Goal: Transaction & Acquisition: Book appointment/travel/reservation

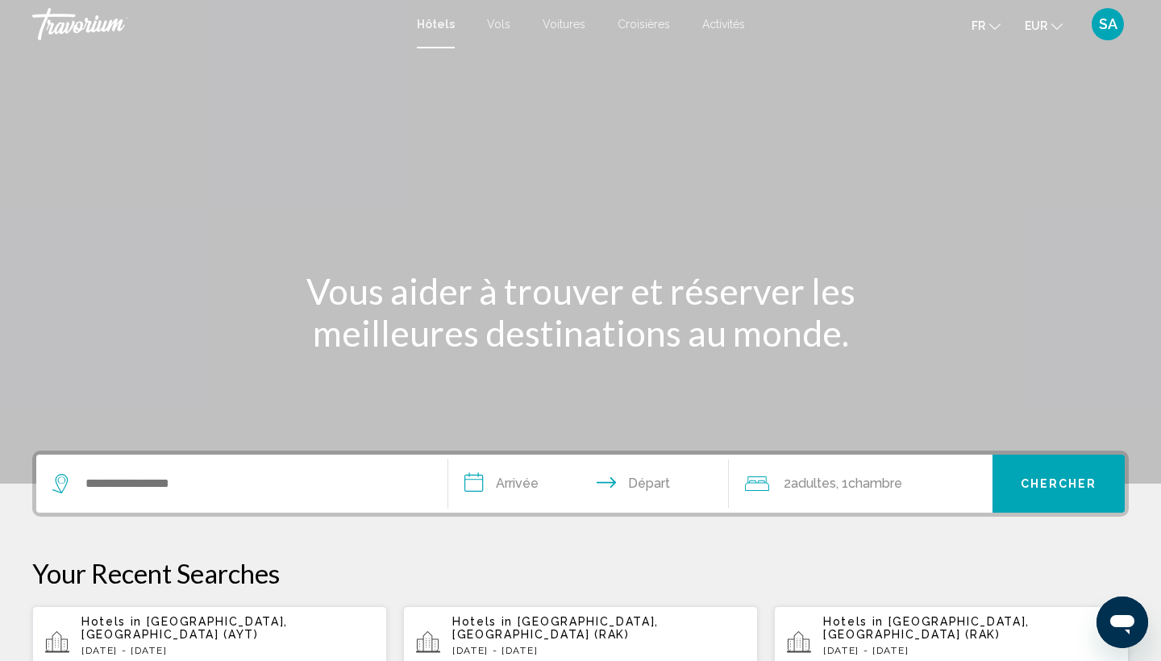
click at [130, 468] on div "Search widget" at bounding box center [241, 484] width 379 height 58
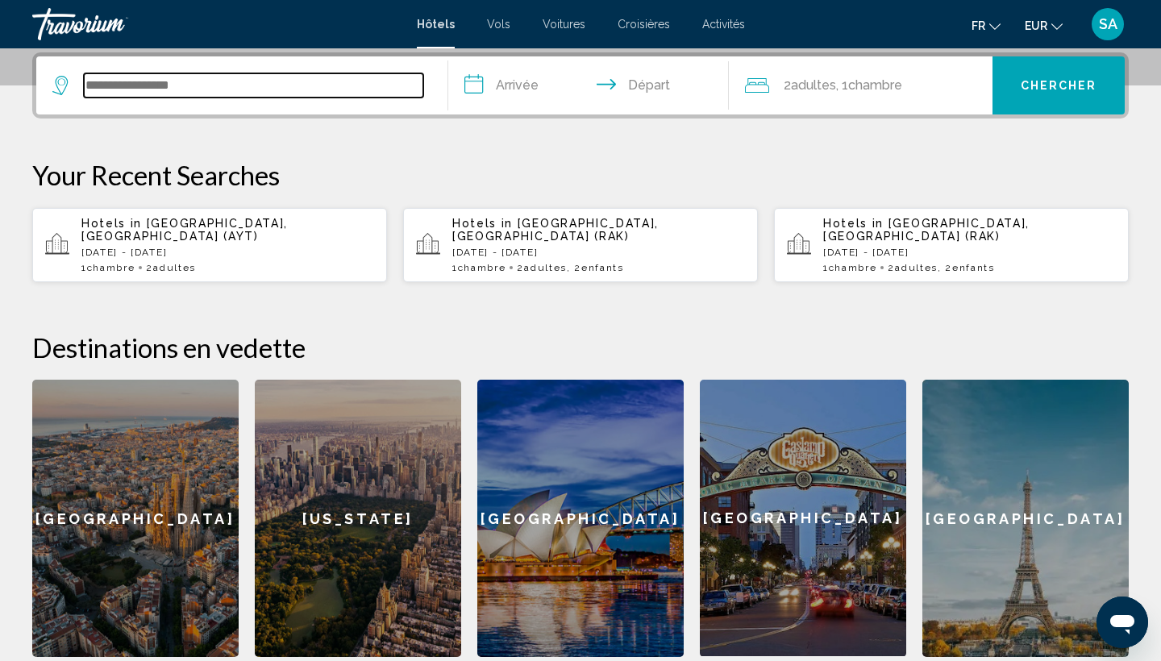
click at [146, 95] on input "Search widget" at bounding box center [253, 85] width 339 height 24
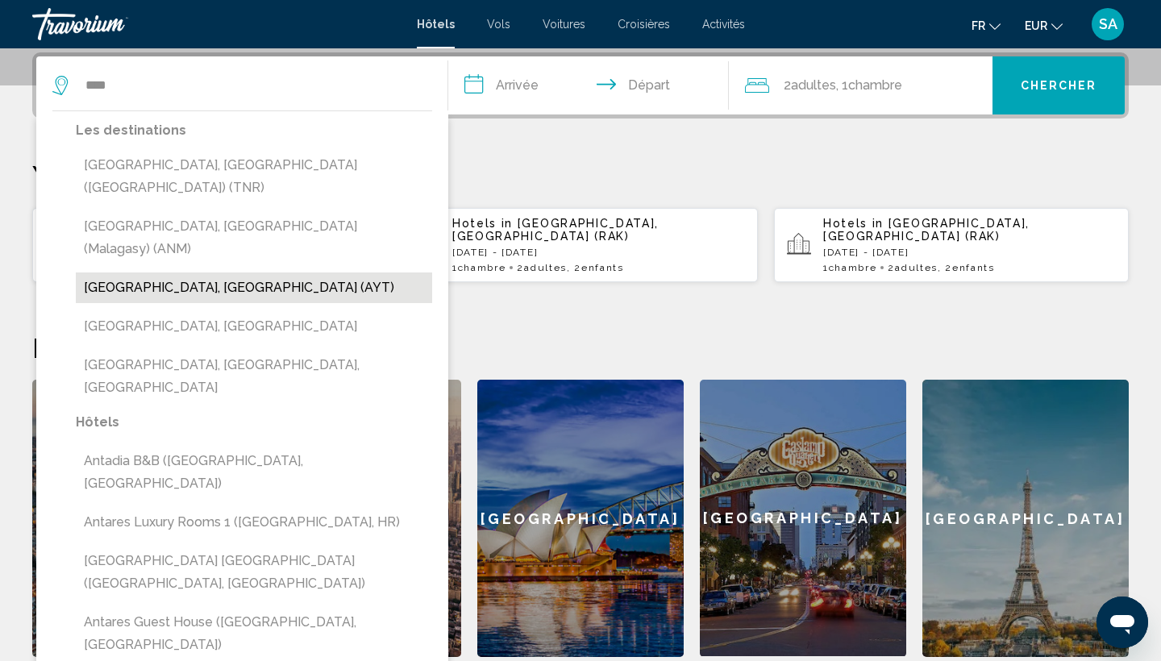
click at [115, 273] on button "[GEOGRAPHIC_DATA], [GEOGRAPHIC_DATA] (AYT)" at bounding box center [254, 288] width 356 height 31
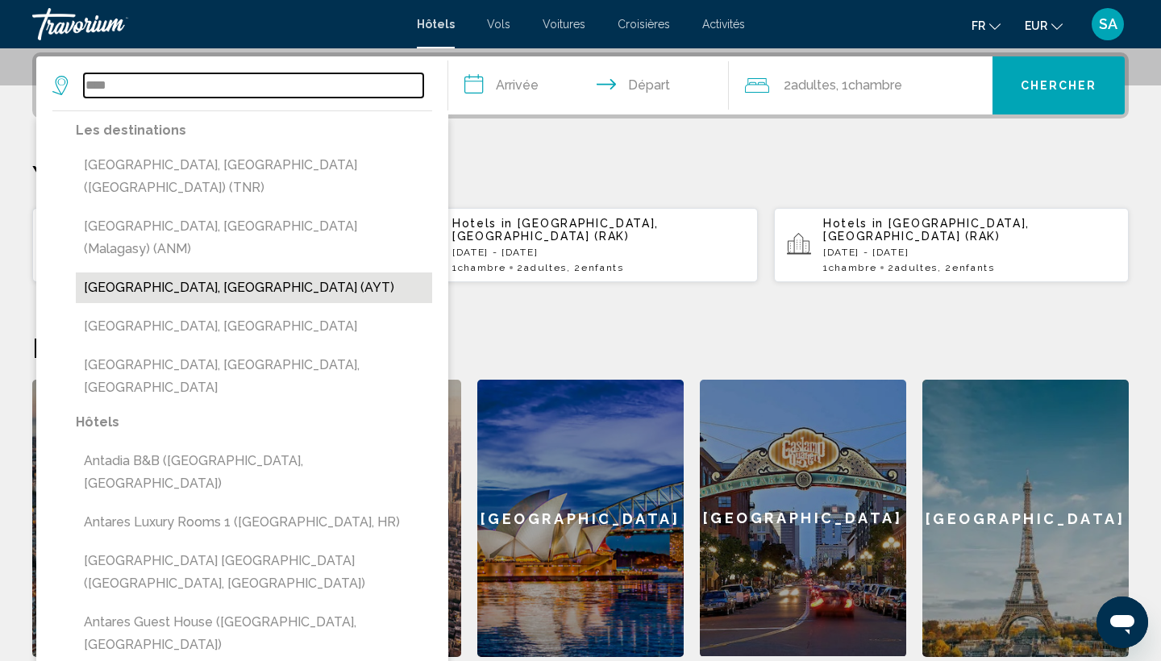
type input "**********"
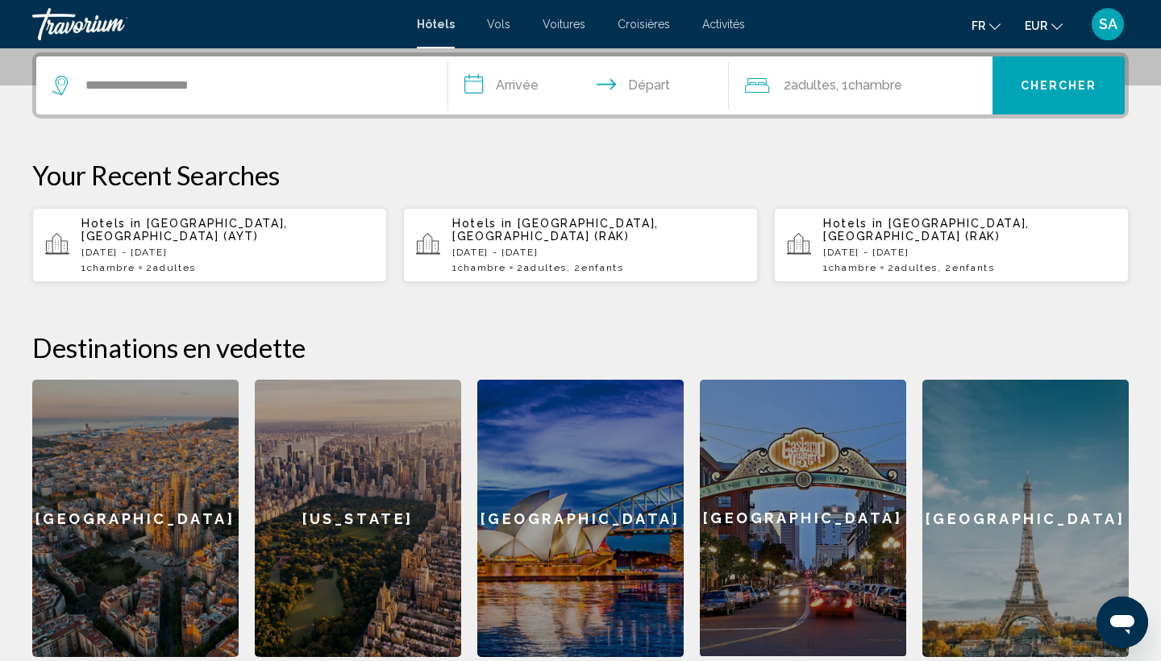
click at [527, 81] on input "**********" at bounding box center [591, 87] width 287 height 63
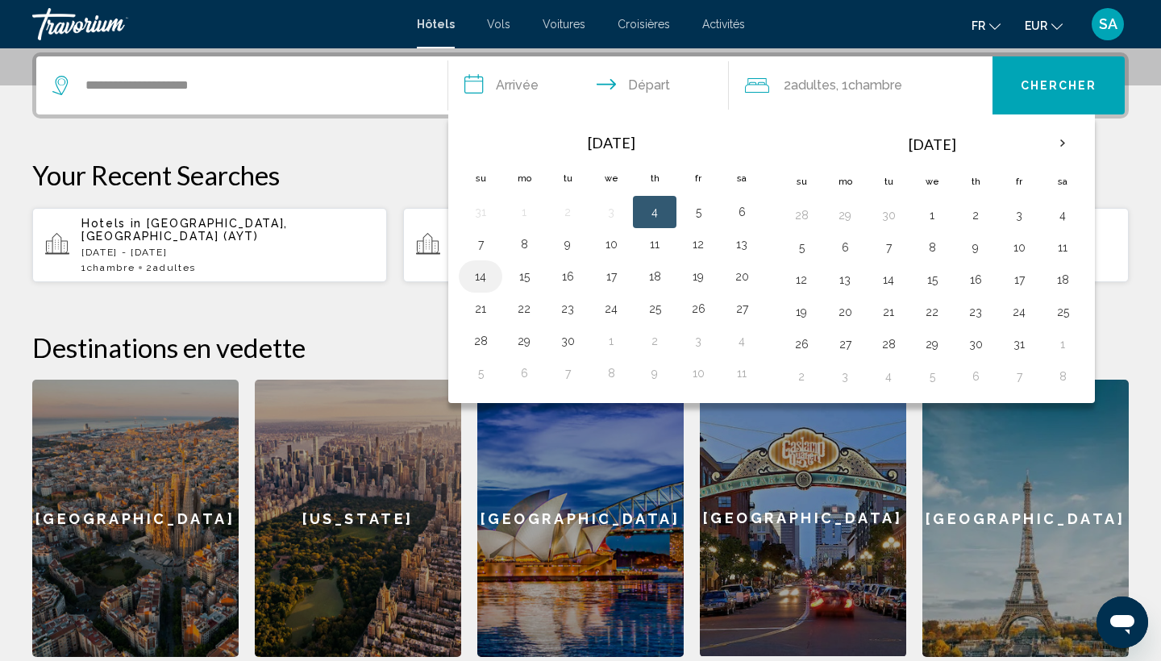
click at [478, 281] on button "14" at bounding box center [481, 276] width 26 height 23
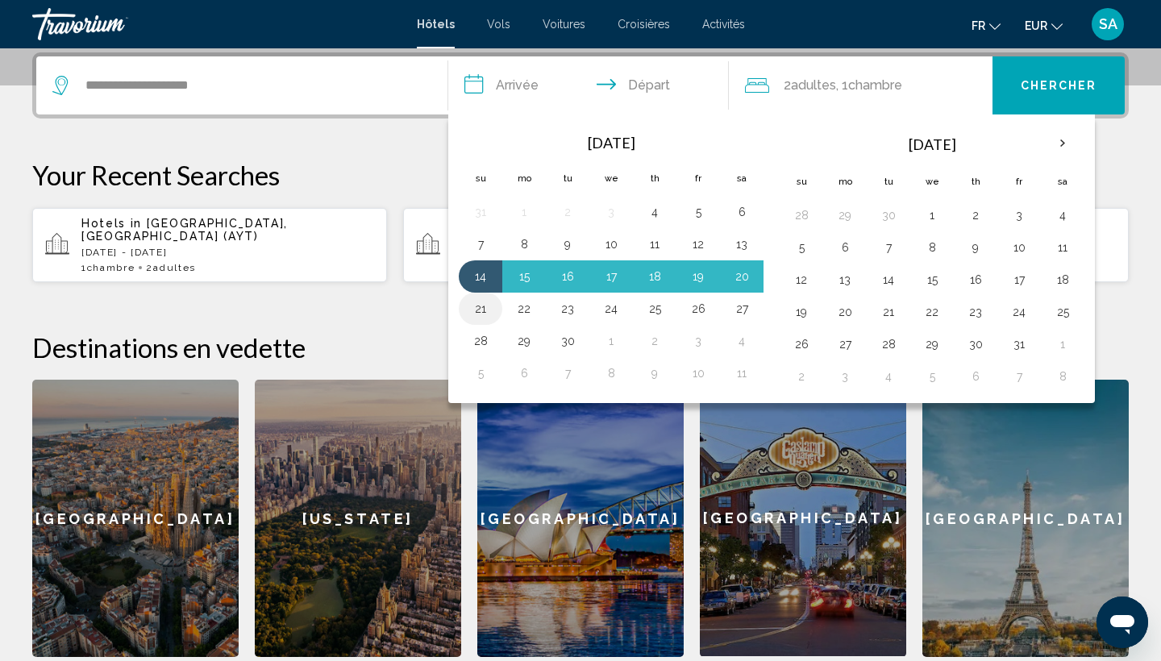
click at [477, 310] on button "21" at bounding box center [481, 309] width 26 height 23
type input "**********"
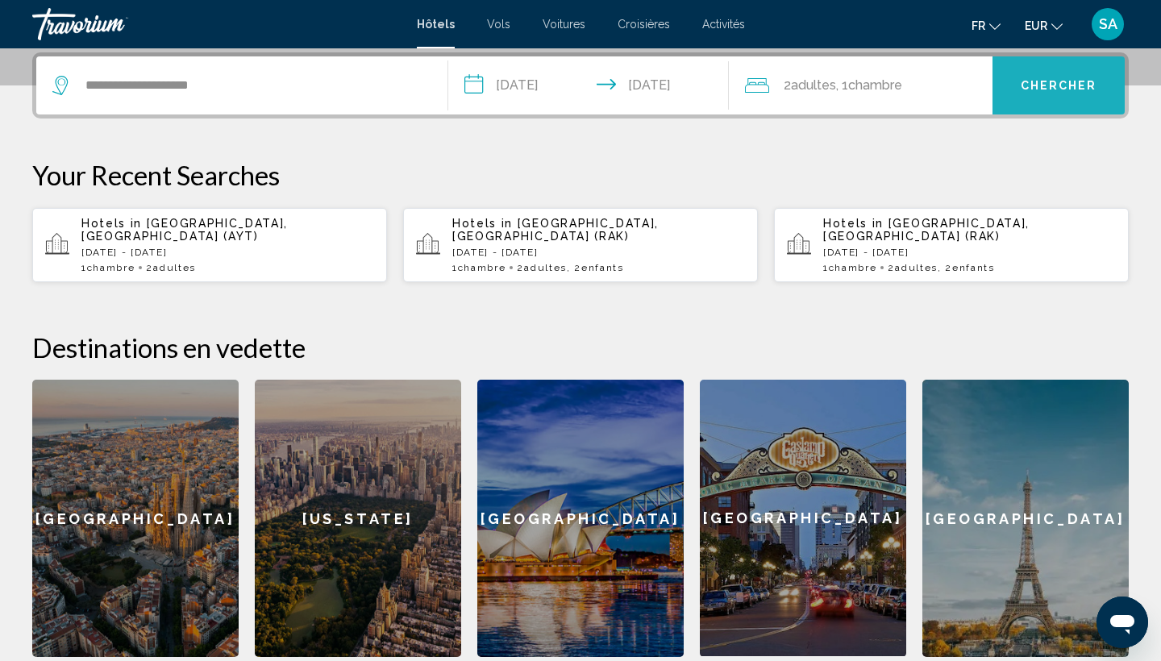
click at [1055, 76] on button "Chercher" at bounding box center [1059, 85] width 132 height 58
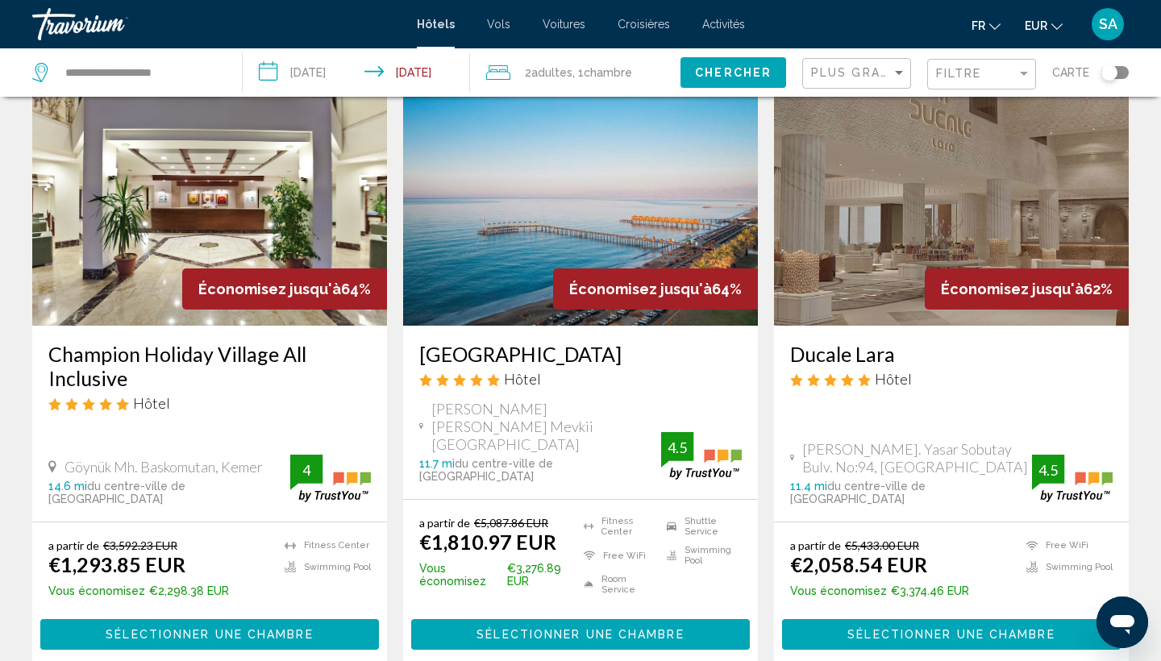
scroll to position [740, 0]
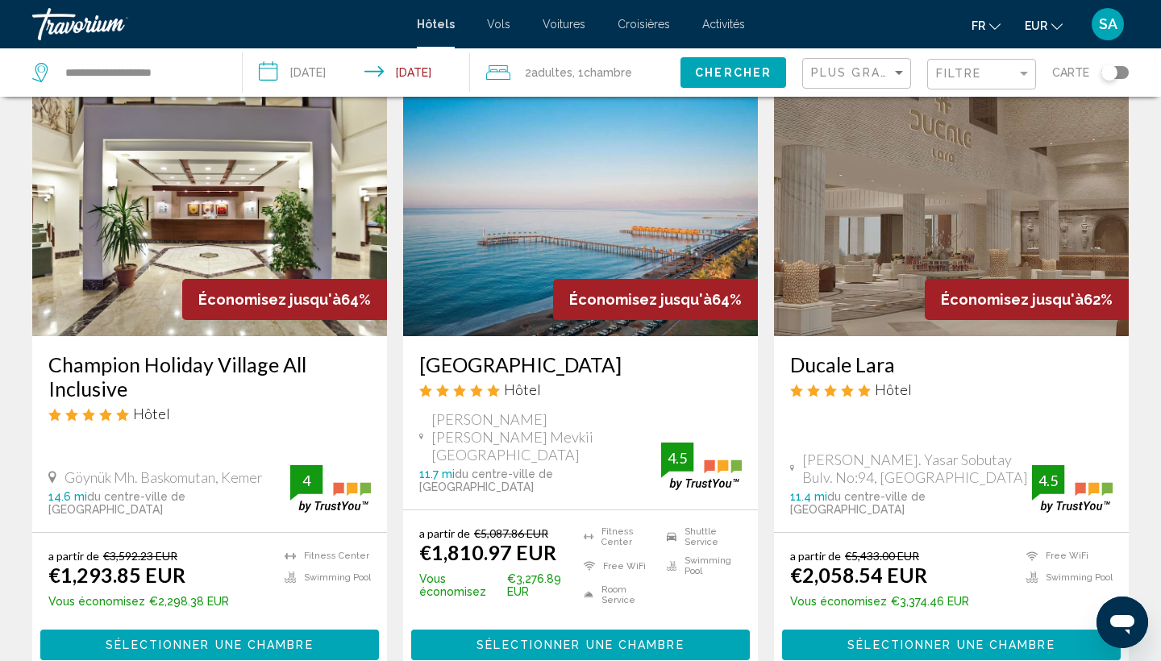
click at [281, 168] on img "Main content" at bounding box center [209, 207] width 355 height 258
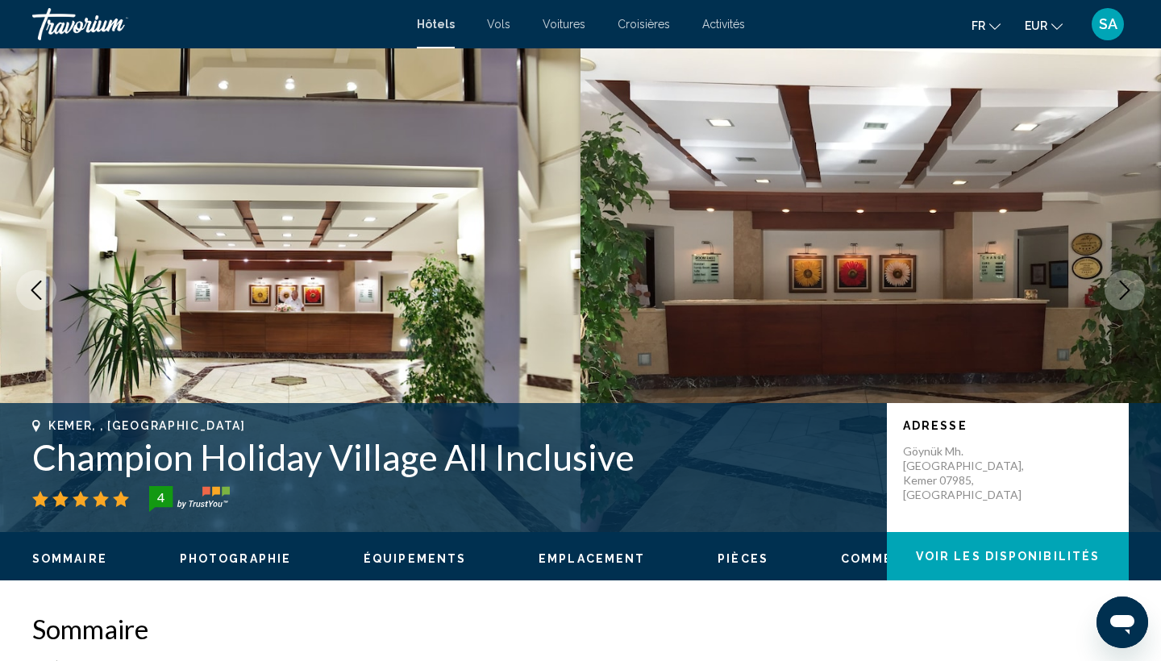
click at [1125, 290] on icon "Next image" at bounding box center [1124, 290] width 19 height 19
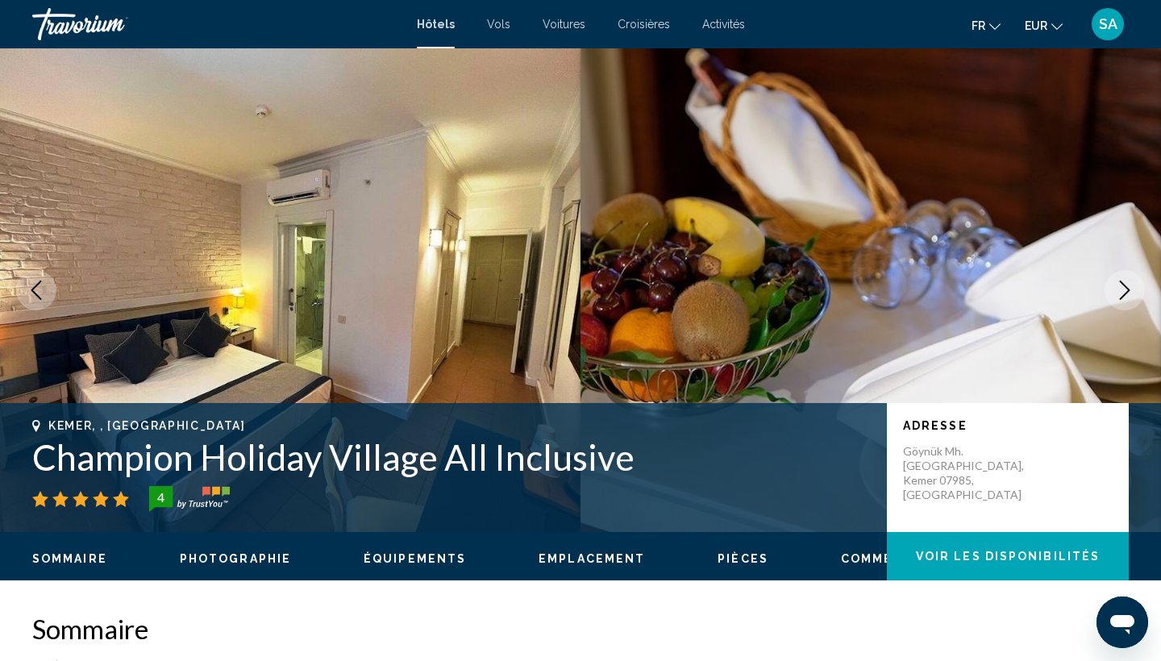
click at [1125, 291] on icon "Next image" at bounding box center [1124, 290] width 19 height 19
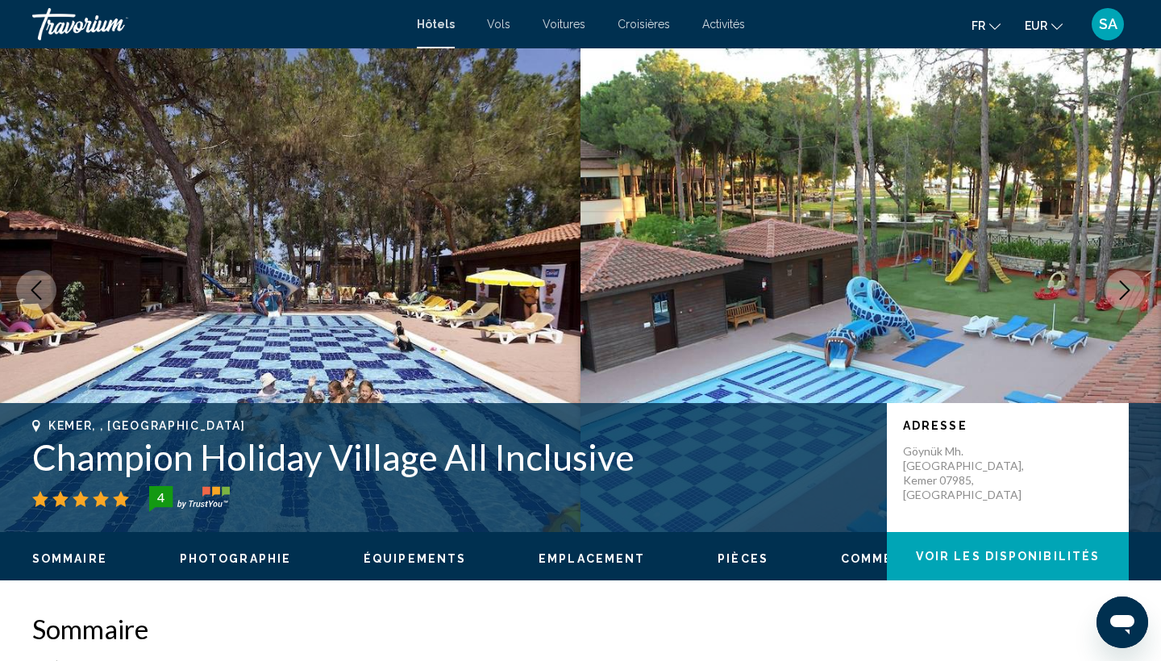
click at [1125, 291] on icon "Next image" at bounding box center [1124, 290] width 19 height 19
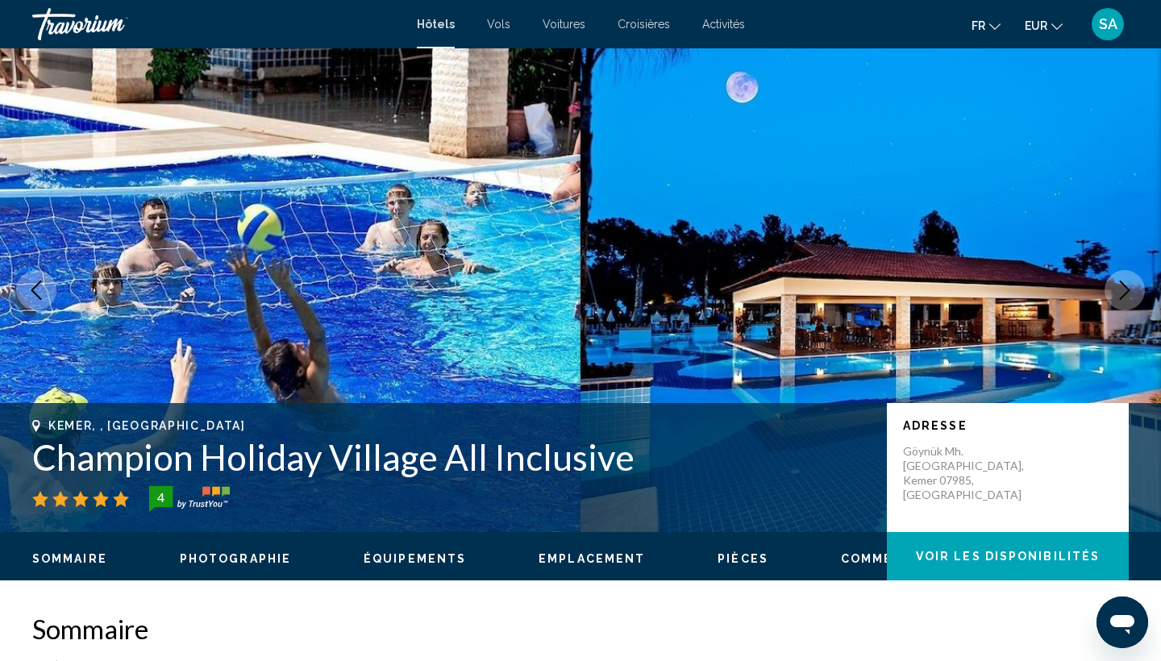
click at [1126, 291] on icon "Next image" at bounding box center [1124, 290] width 19 height 19
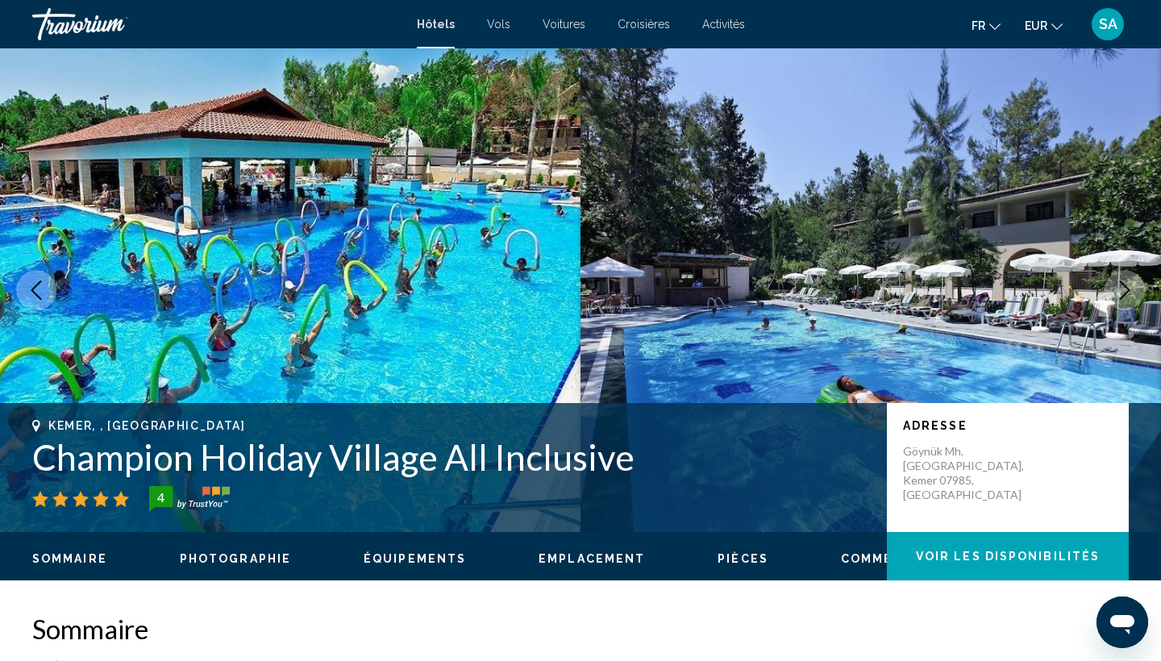
click at [1126, 291] on icon "Next image" at bounding box center [1124, 290] width 19 height 19
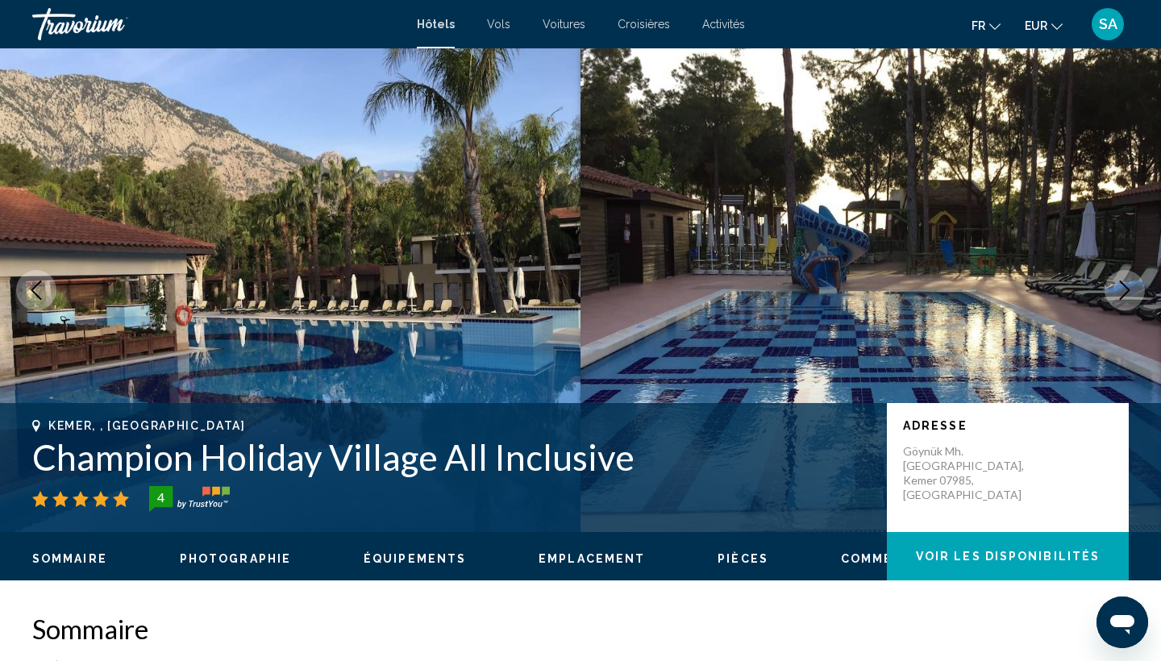
click at [1126, 292] on icon "Next image" at bounding box center [1124, 290] width 19 height 19
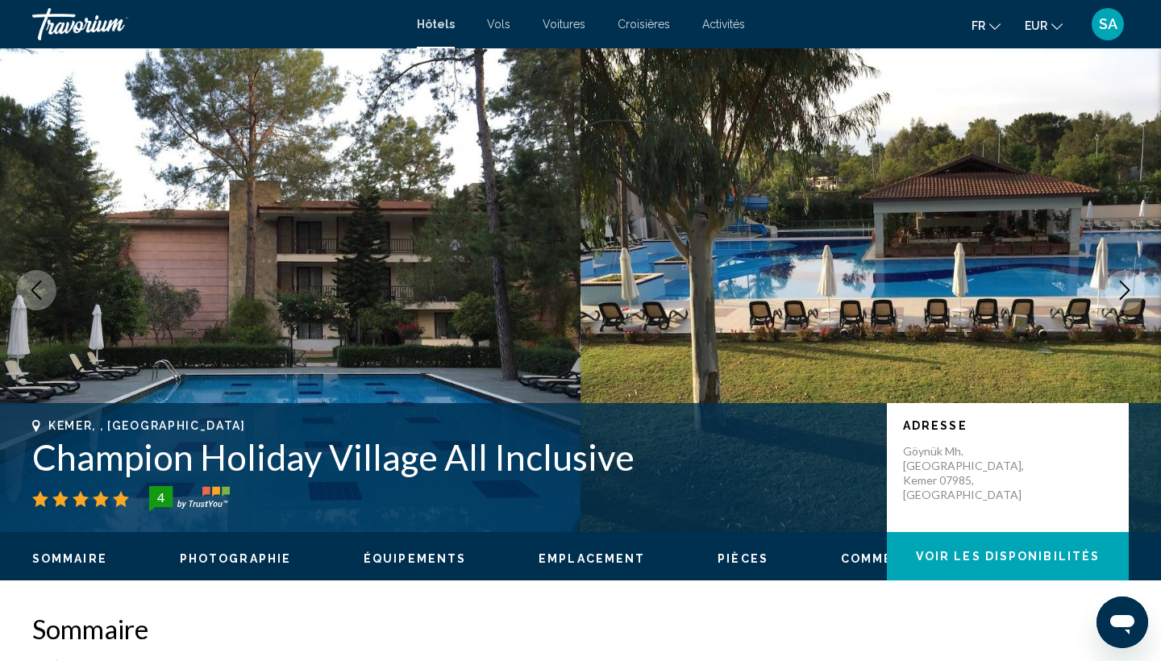
click at [1126, 292] on icon "Next image" at bounding box center [1124, 290] width 19 height 19
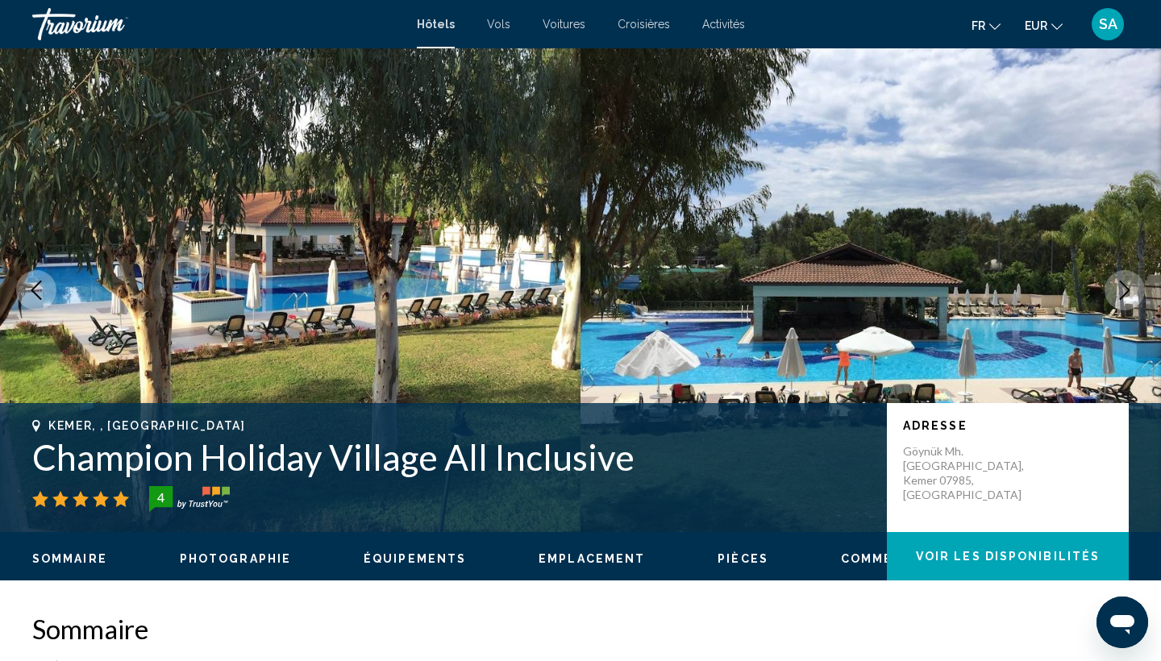
click at [1126, 292] on icon "Next image" at bounding box center [1124, 290] width 19 height 19
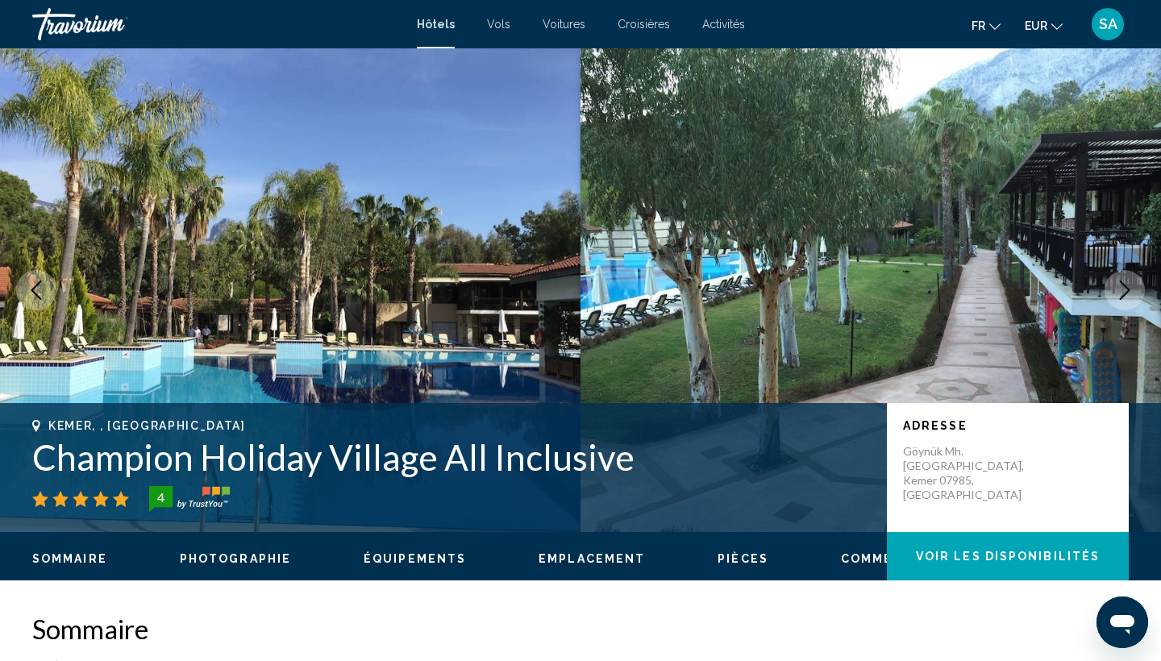
click at [1126, 292] on icon "Next image" at bounding box center [1124, 290] width 19 height 19
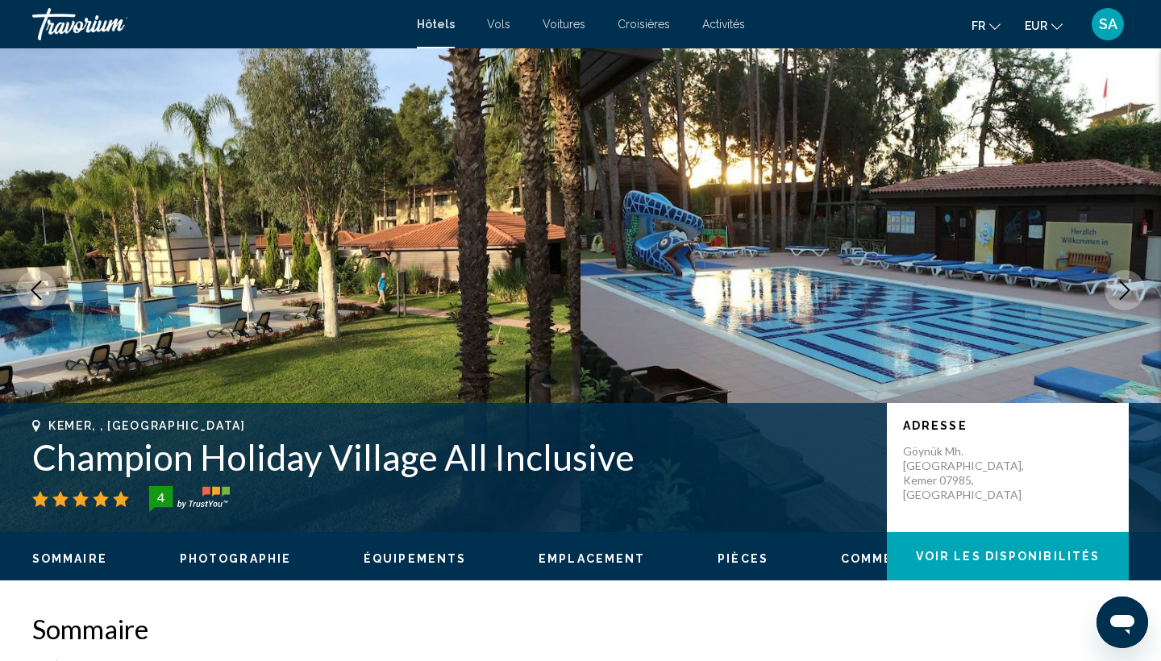
click at [1126, 292] on icon "Next image" at bounding box center [1124, 290] width 19 height 19
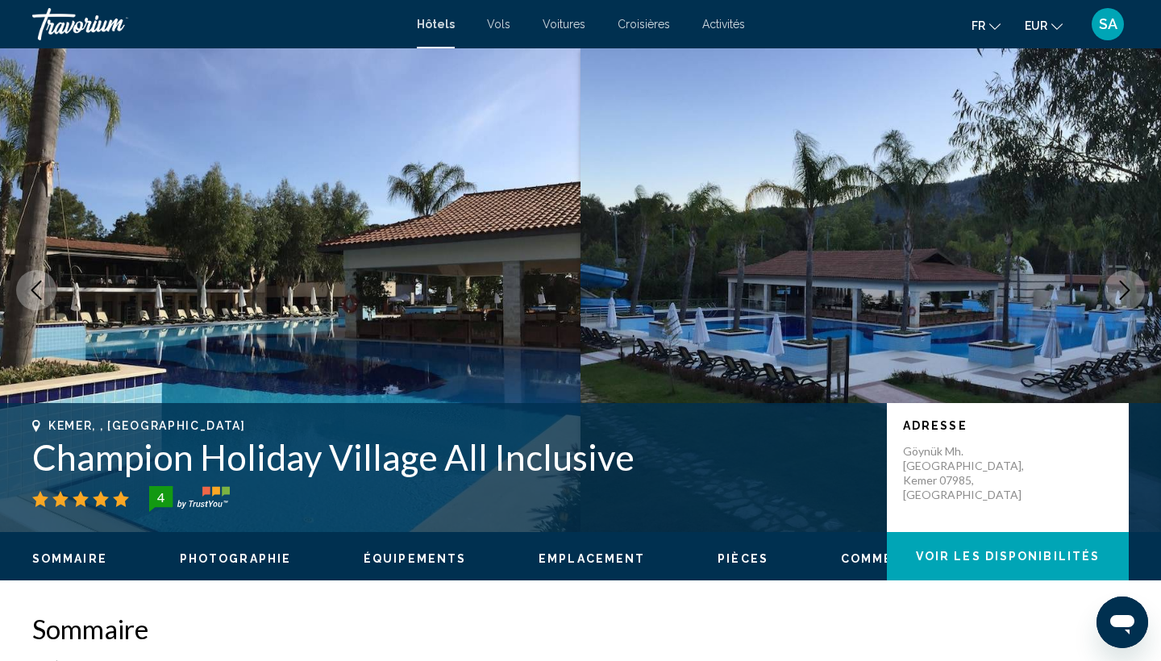
click at [1126, 292] on icon "Next image" at bounding box center [1124, 290] width 19 height 19
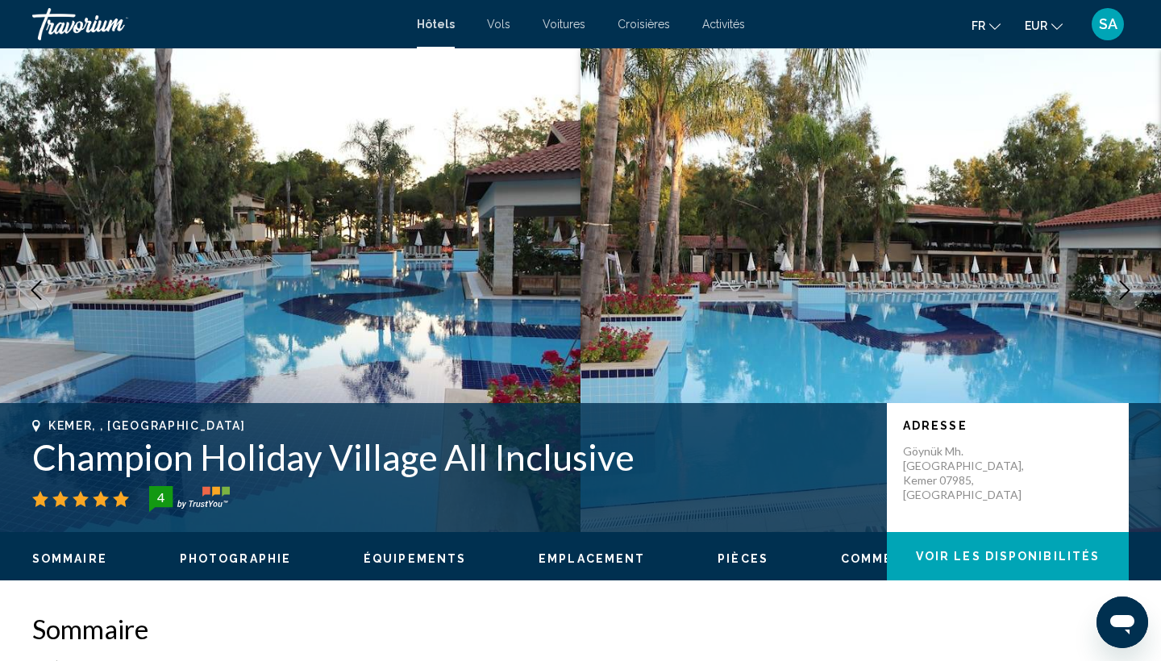
click at [1126, 292] on icon "Next image" at bounding box center [1124, 290] width 19 height 19
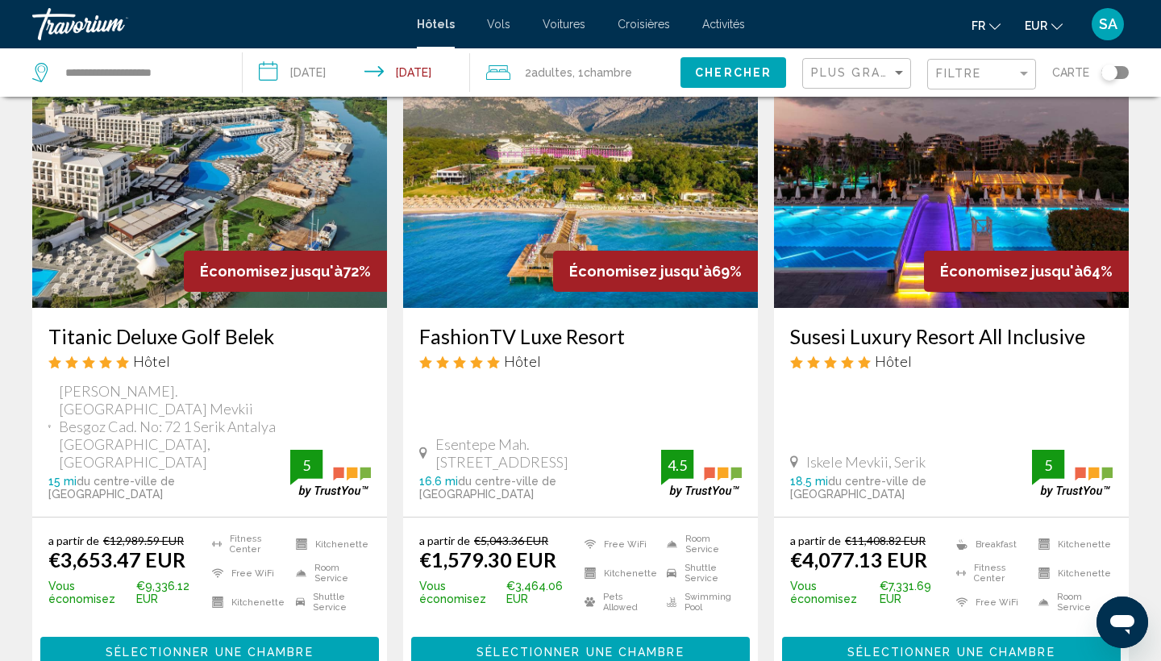
scroll to position [104, 0]
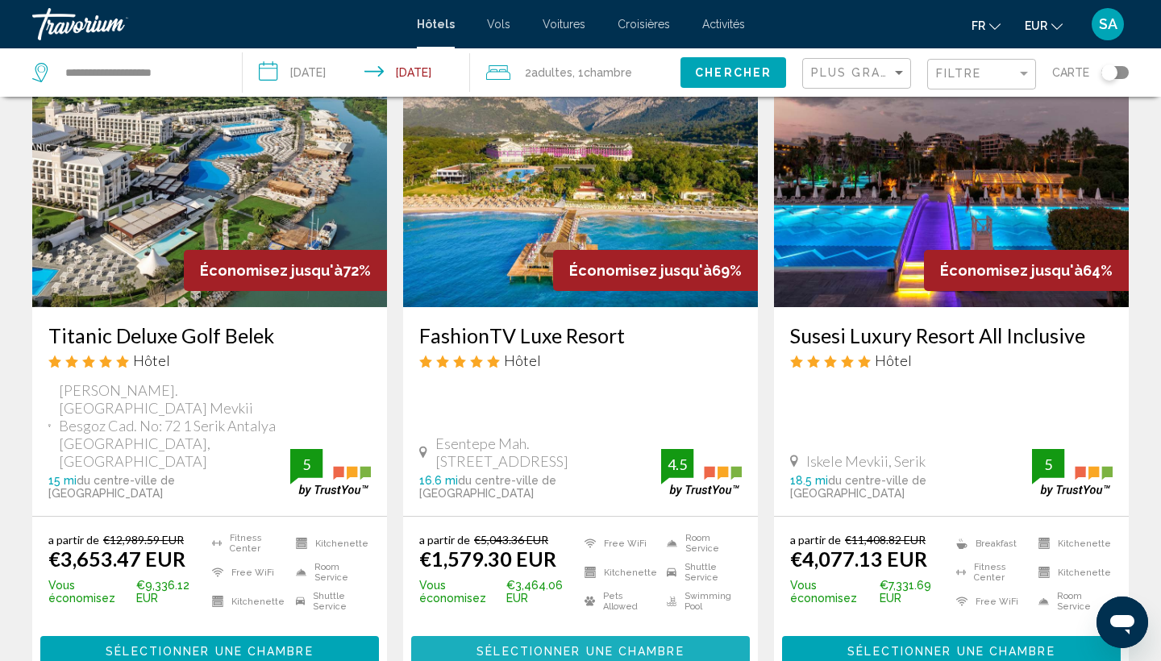
click at [523, 645] on span "Sélectionner une chambre" at bounding box center [580, 651] width 207 height 13
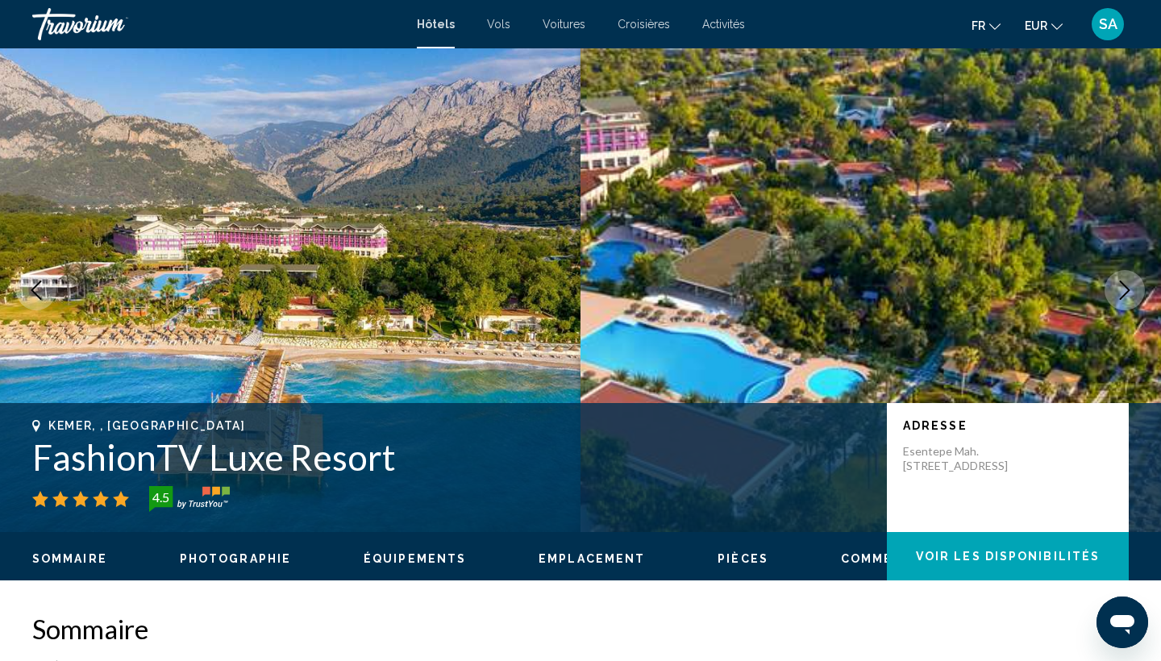
click at [1129, 290] on icon "Next image" at bounding box center [1125, 290] width 10 height 19
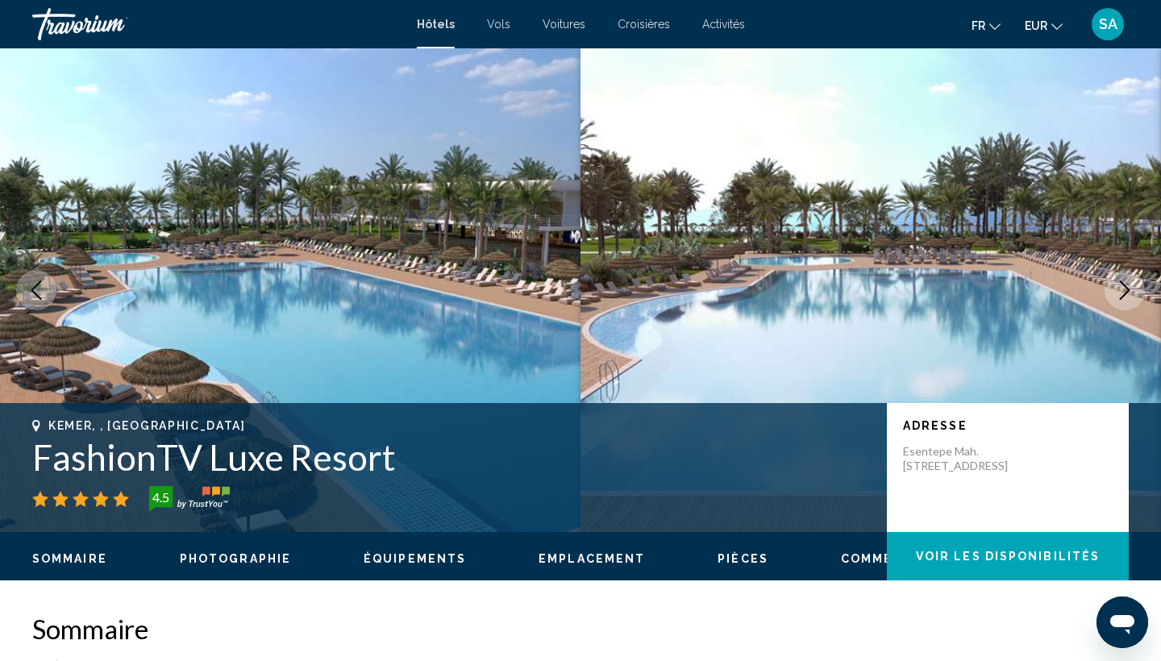
click at [1129, 291] on icon "Next image" at bounding box center [1125, 290] width 10 height 19
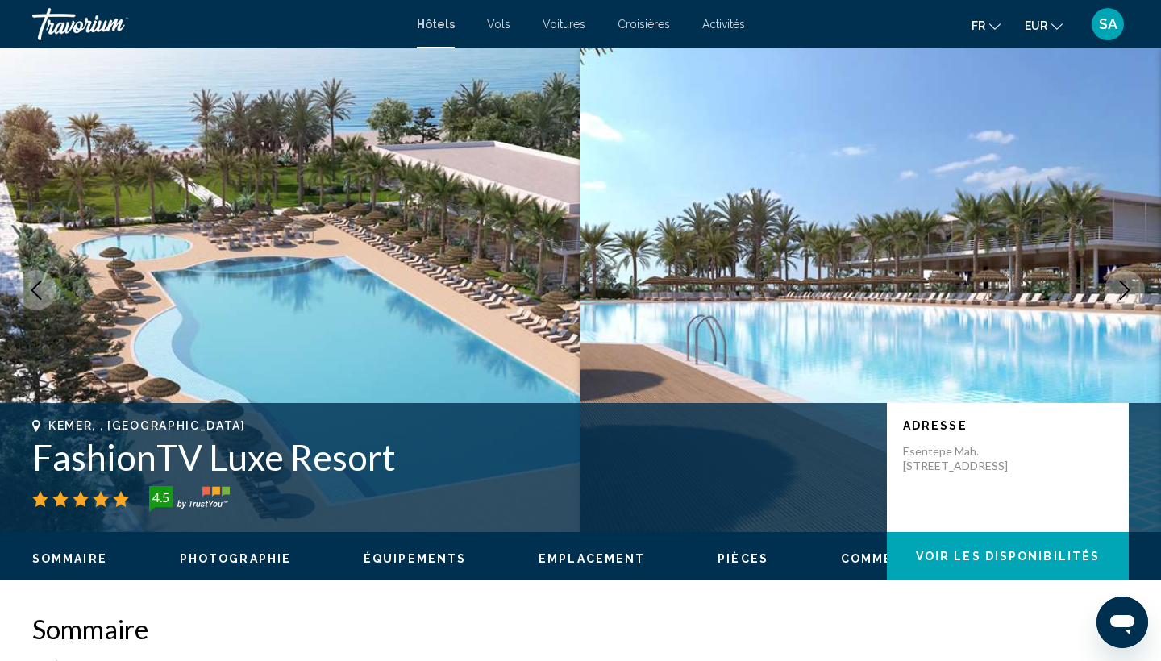
click at [1129, 291] on icon "Next image" at bounding box center [1125, 290] width 10 height 19
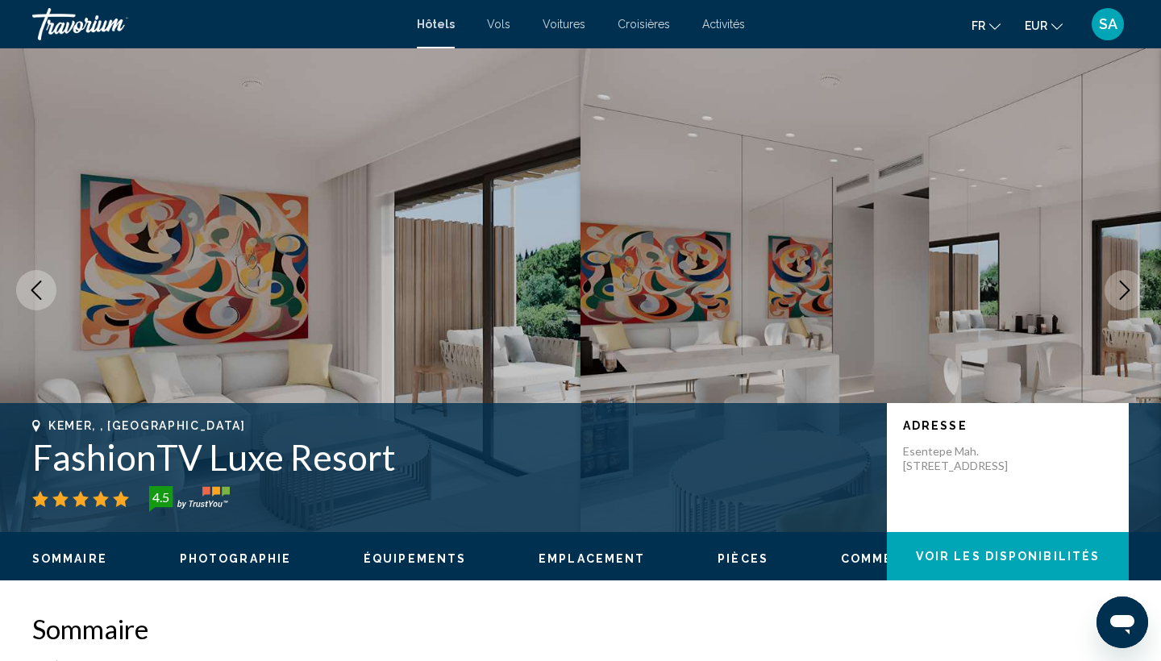
click at [1129, 291] on icon "Next image" at bounding box center [1125, 290] width 10 height 19
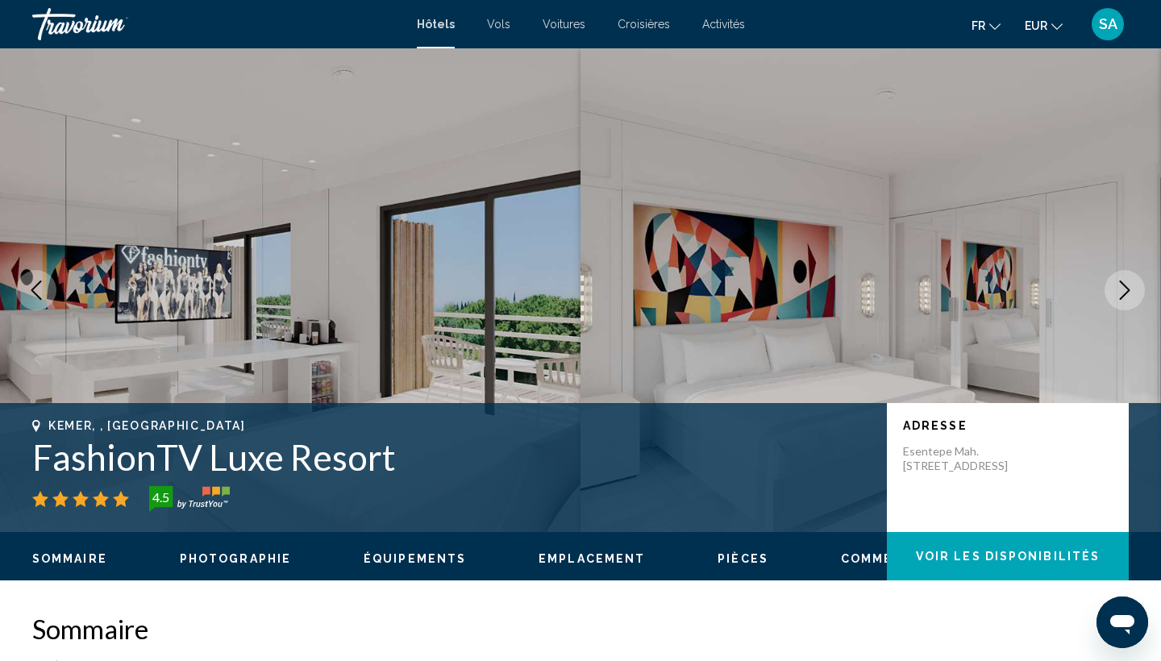
click at [1129, 291] on icon "Next image" at bounding box center [1125, 290] width 10 height 19
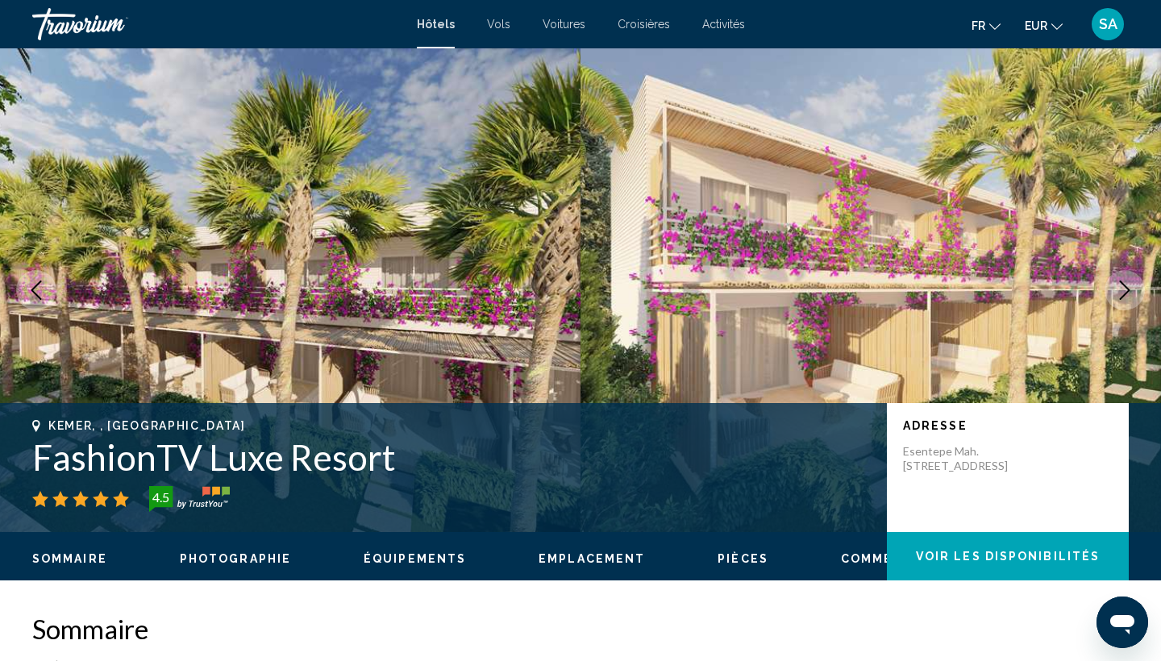
click at [1129, 292] on icon "Next image" at bounding box center [1124, 290] width 19 height 19
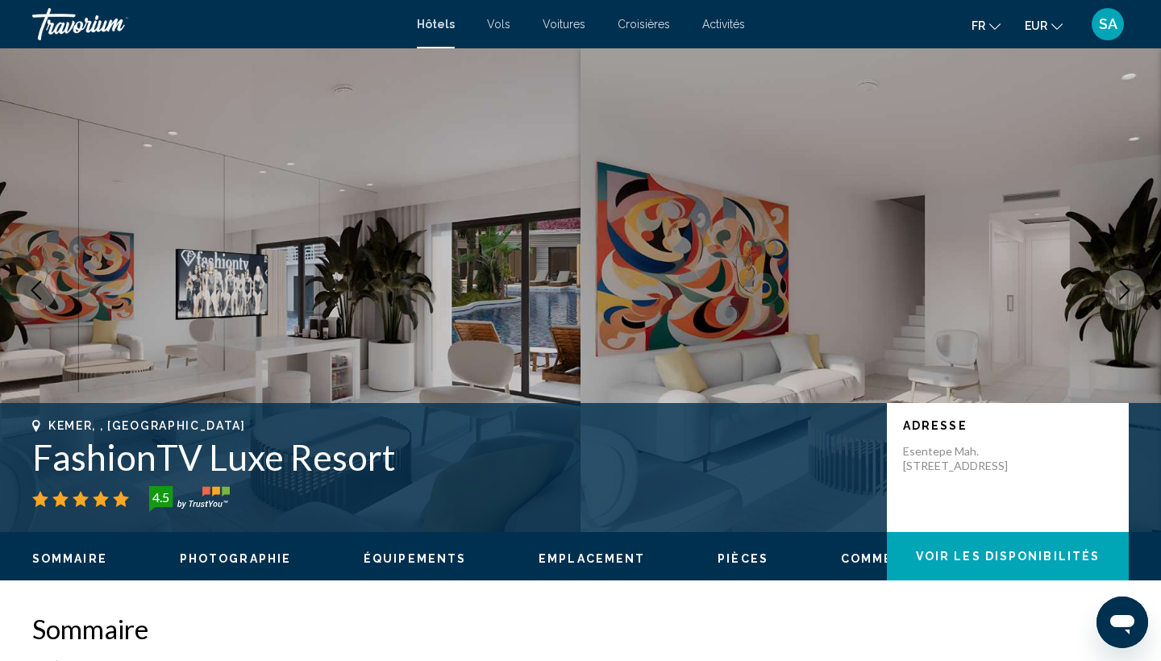
click at [1129, 292] on icon "Next image" at bounding box center [1124, 290] width 19 height 19
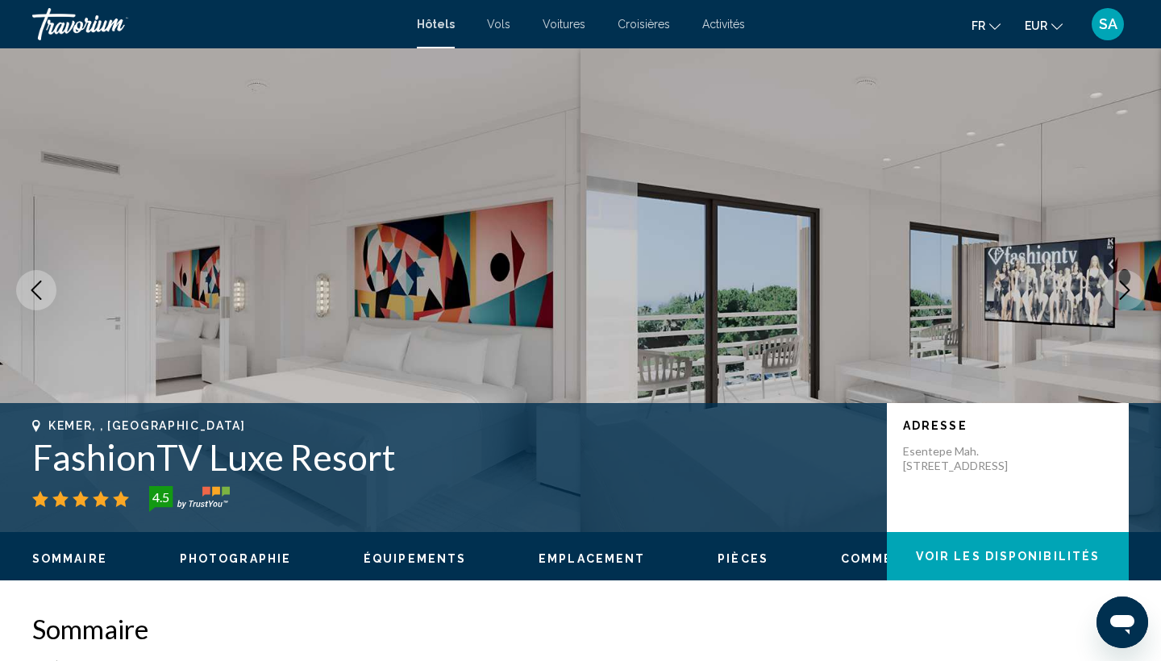
click at [1129, 292] on icon "Next image" at bounding box center [1124, 290] width 19 height 19
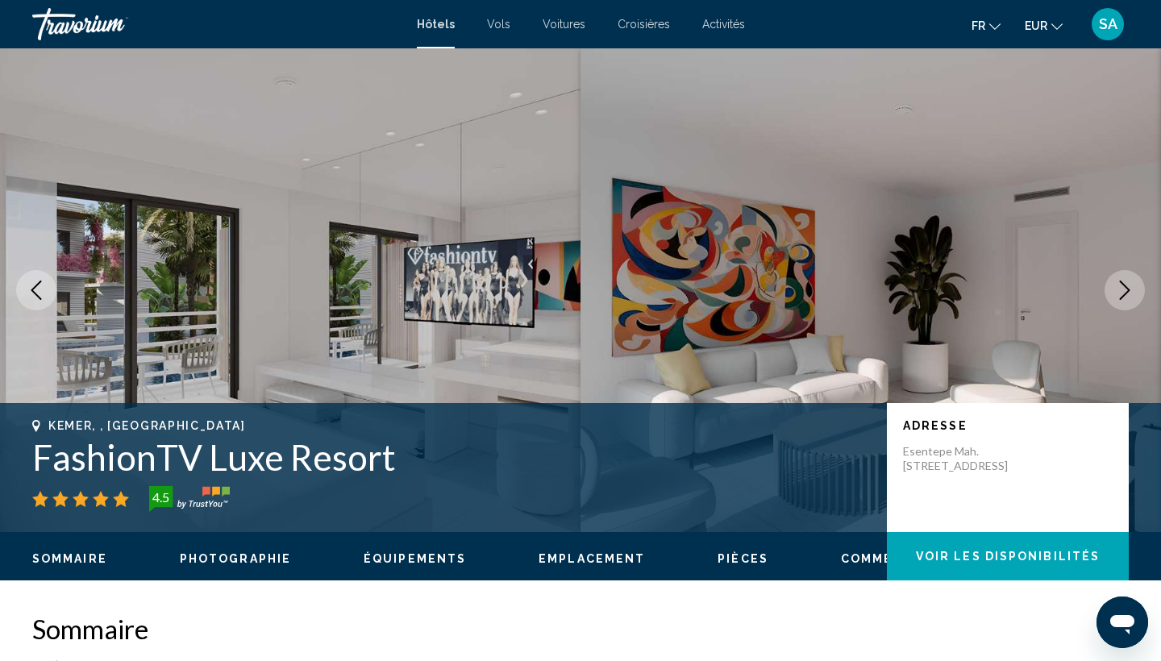
click at [1129, 292] on icon "Next image" at bounding box center [1124, 290] width 19 height 19
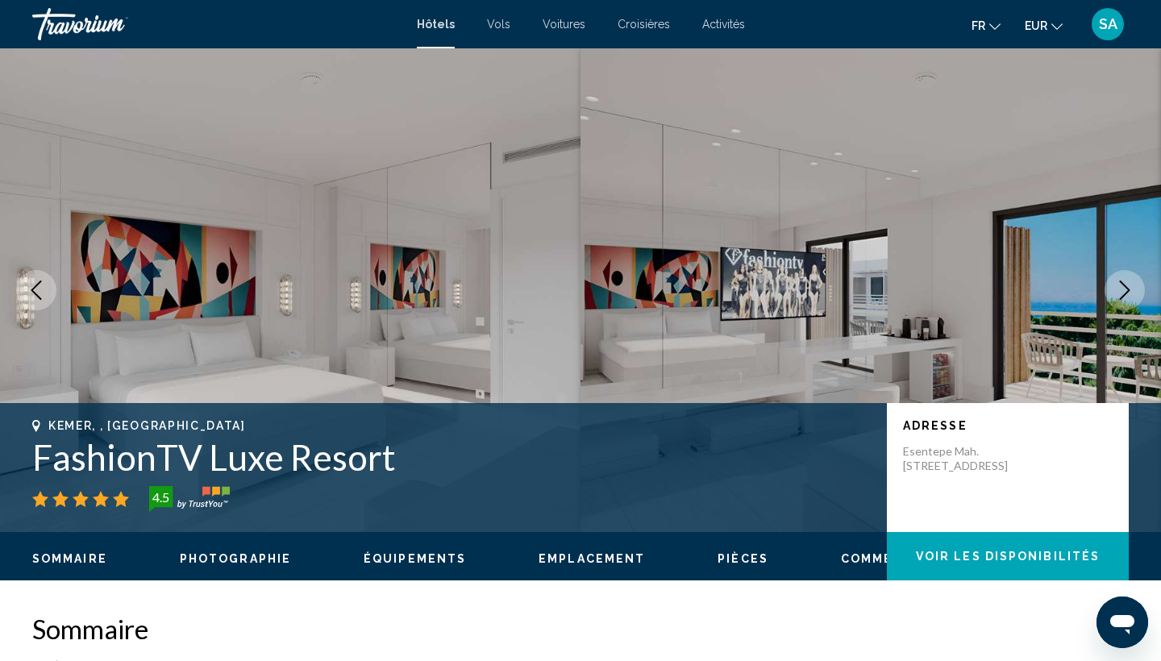
click at [1129, 292] on icon "Next image" at bounding box center [1124, 290] width 19 height 19
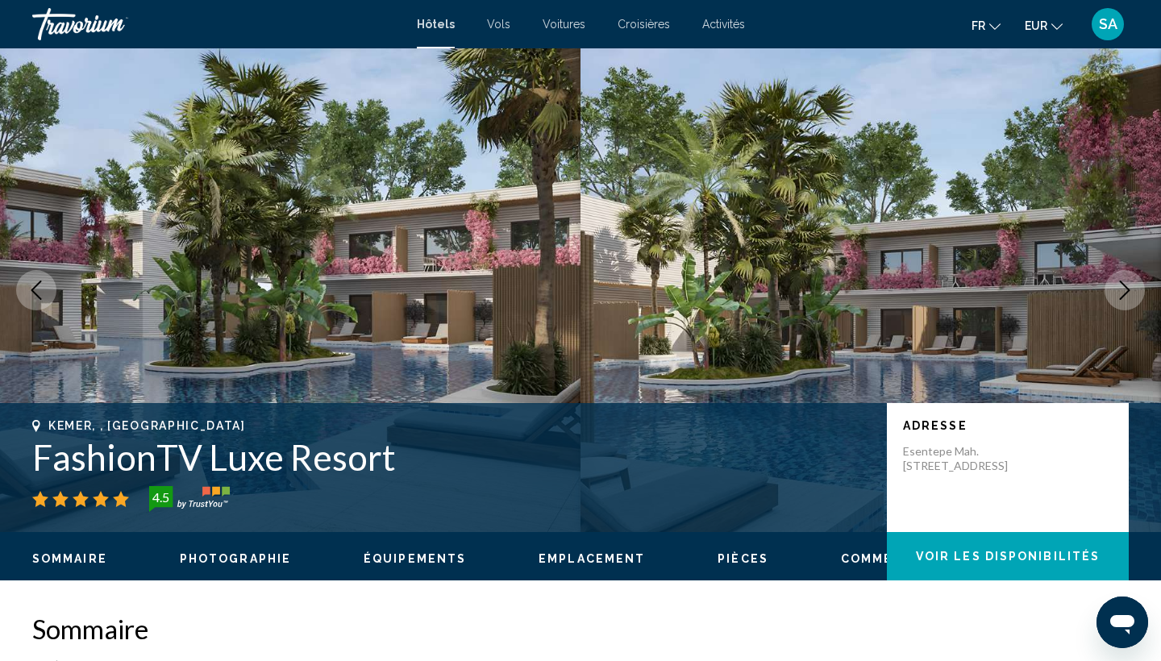
click at [1129, 292] on icon "Next image" at bounding box center [1124, 290] width 19 height 19
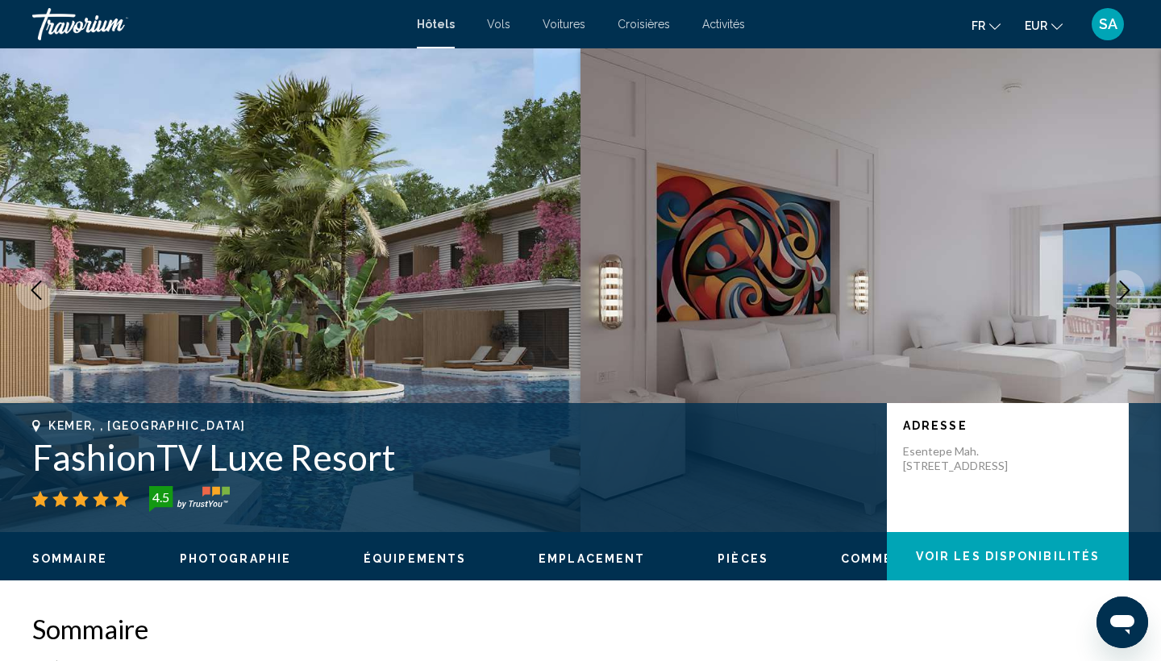
click at [1129, 292] on icon "Next image" at bounding box center [1124, 290] width 19 height 19
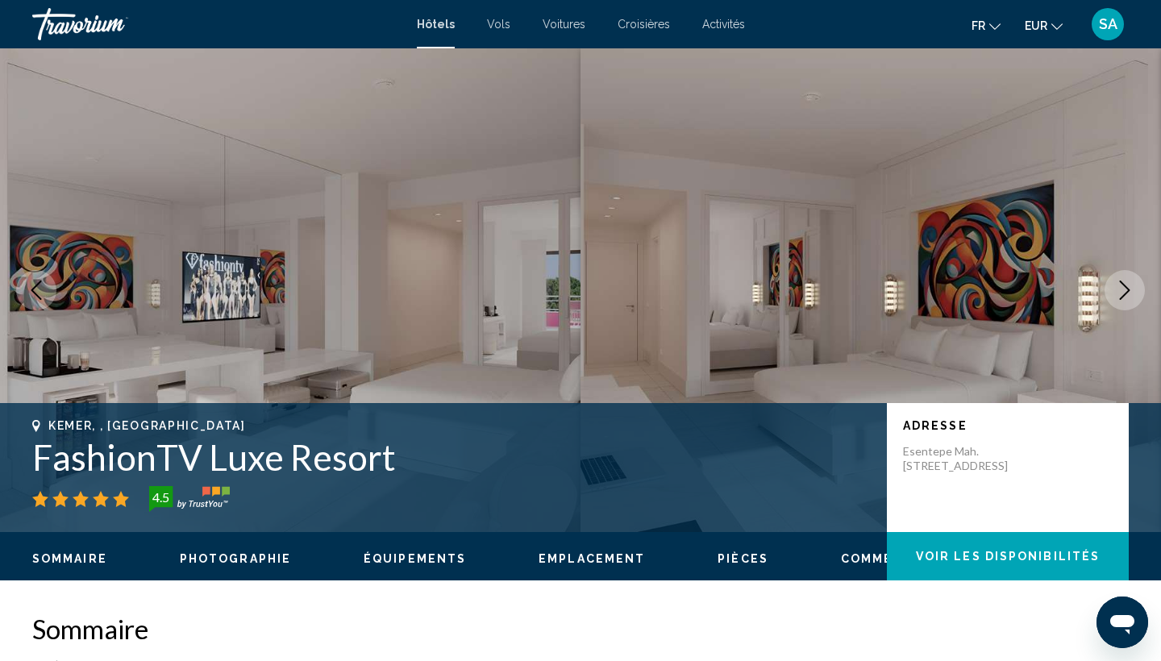
click at [1129, 292] on icon "Next image" at bounding box center [1124, 290] width 19 height 19
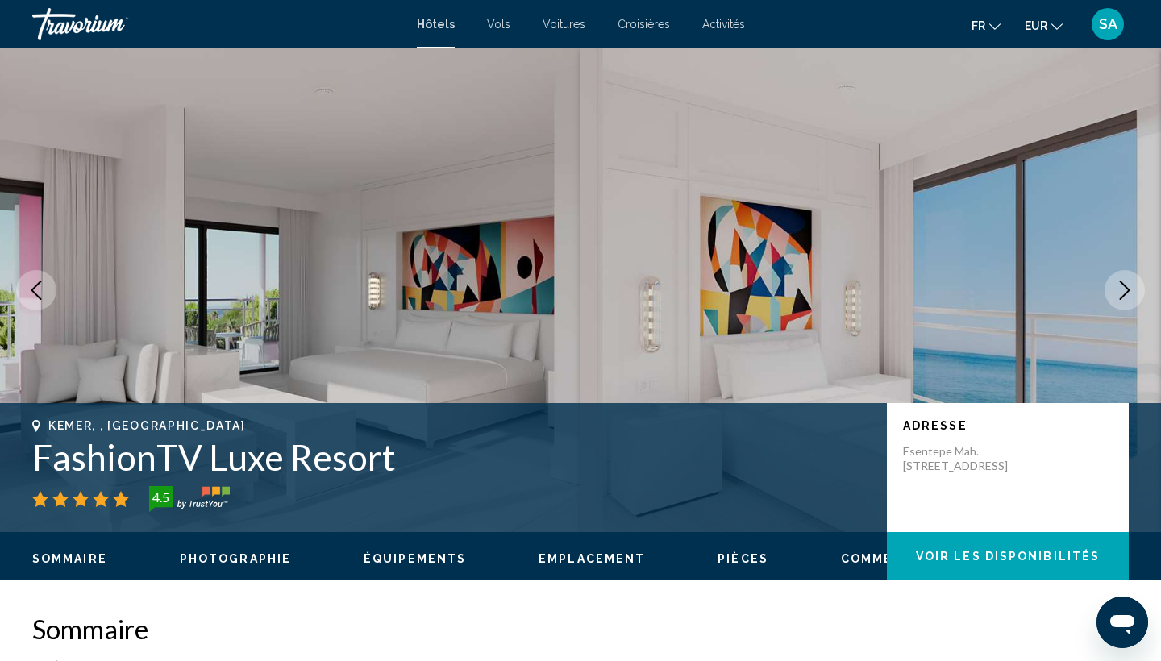
click at [1129, 292] on icon "Next image" at bounding box center [1124, 290] width 19 height 19
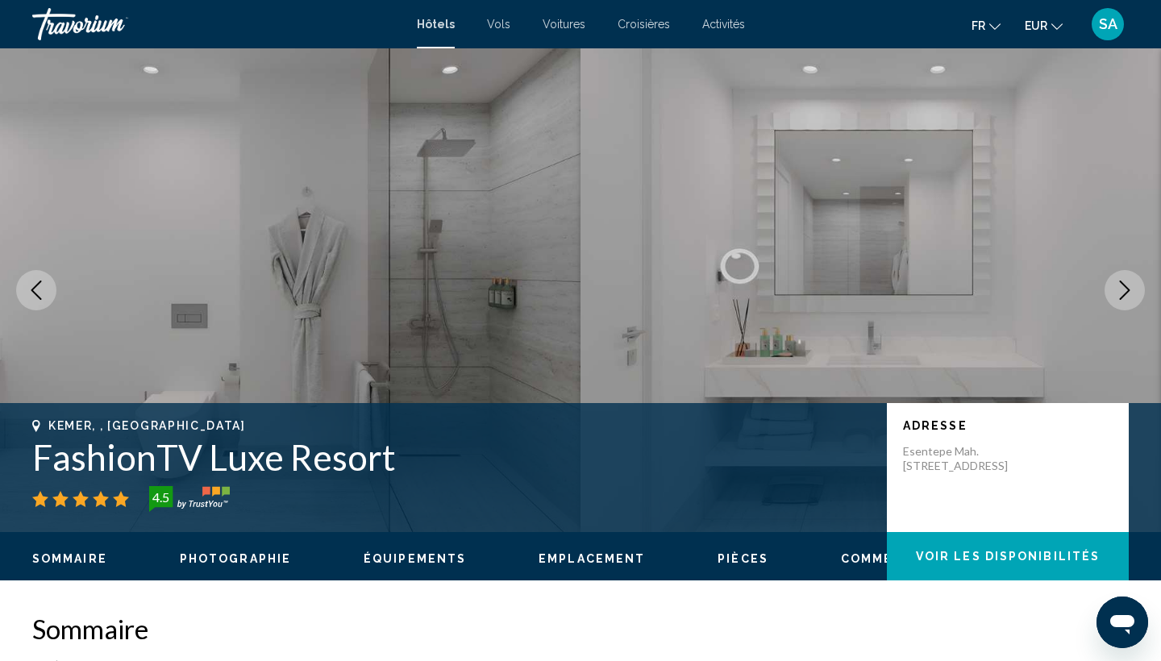
click at [1129, 292] on icon "Next image" at bounding box center [1124, 290] width 19 height 19
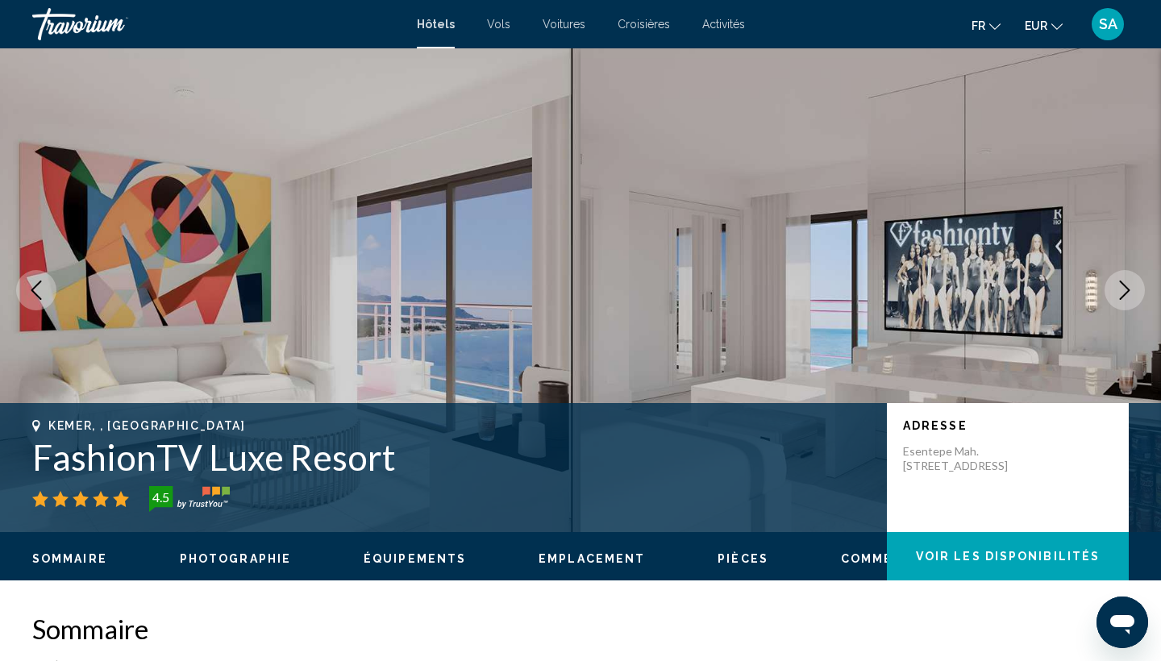
click at [1129, 292] on icon "Next image" at bounding box center [1124, 290] width 19 height 19
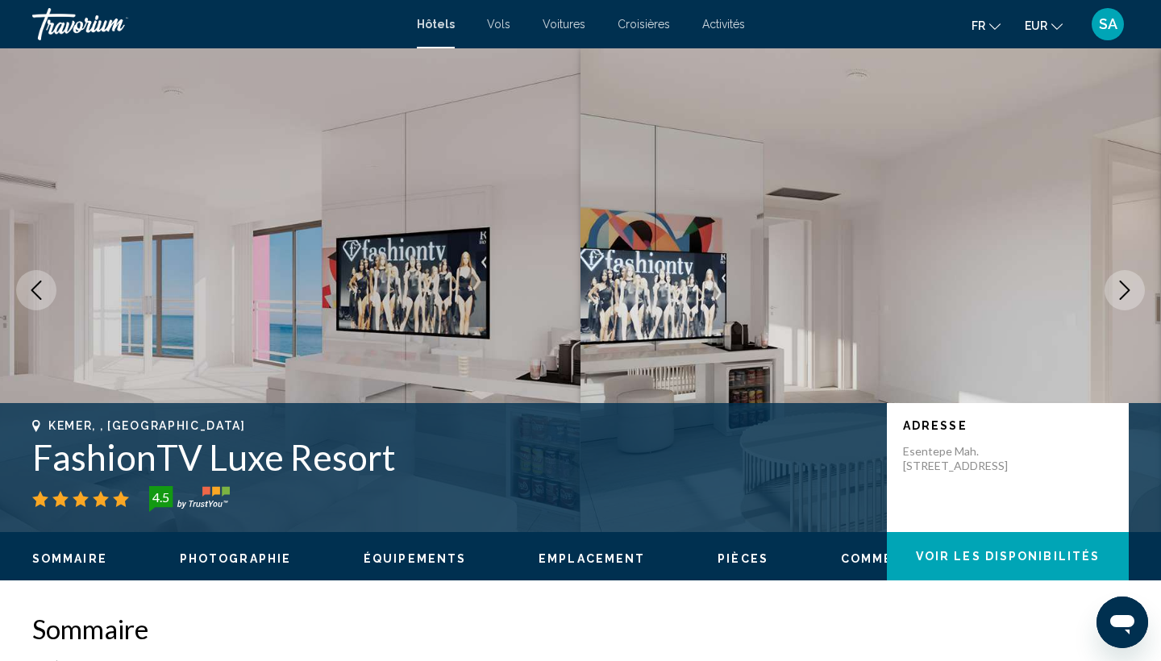
click at [1129, 292] on icon "Next image" at bounding box center [1124, 290] width 19 height 19
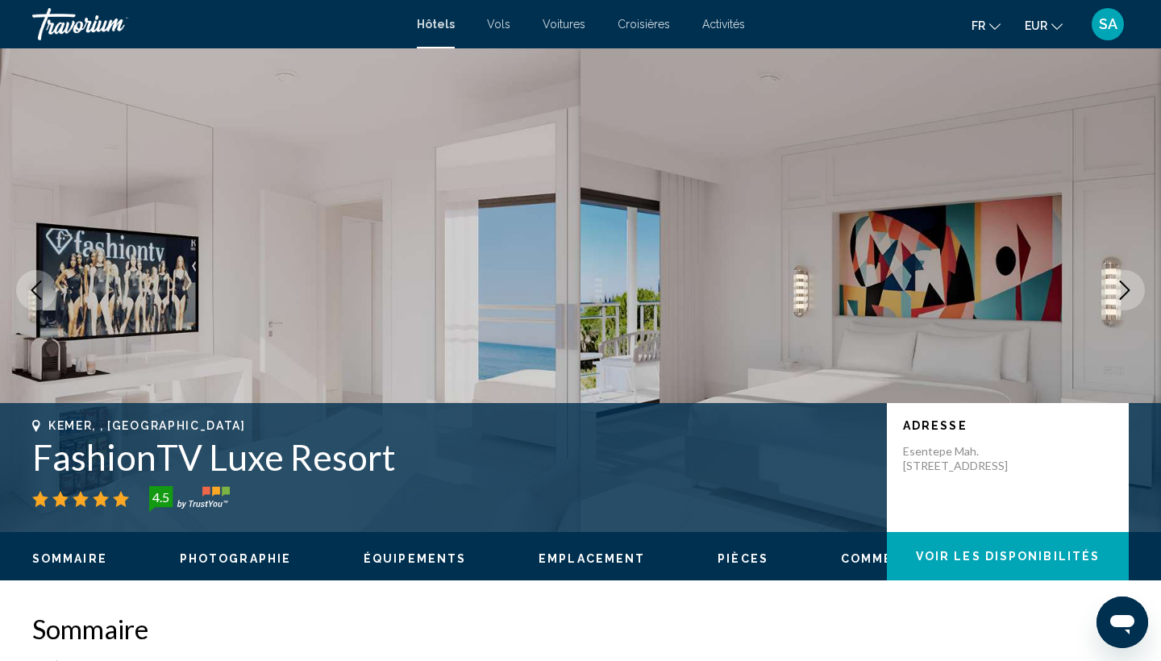
click at [1129, 292] on icon "Next image" at bounding box center [1124, 290] width 19 height 19
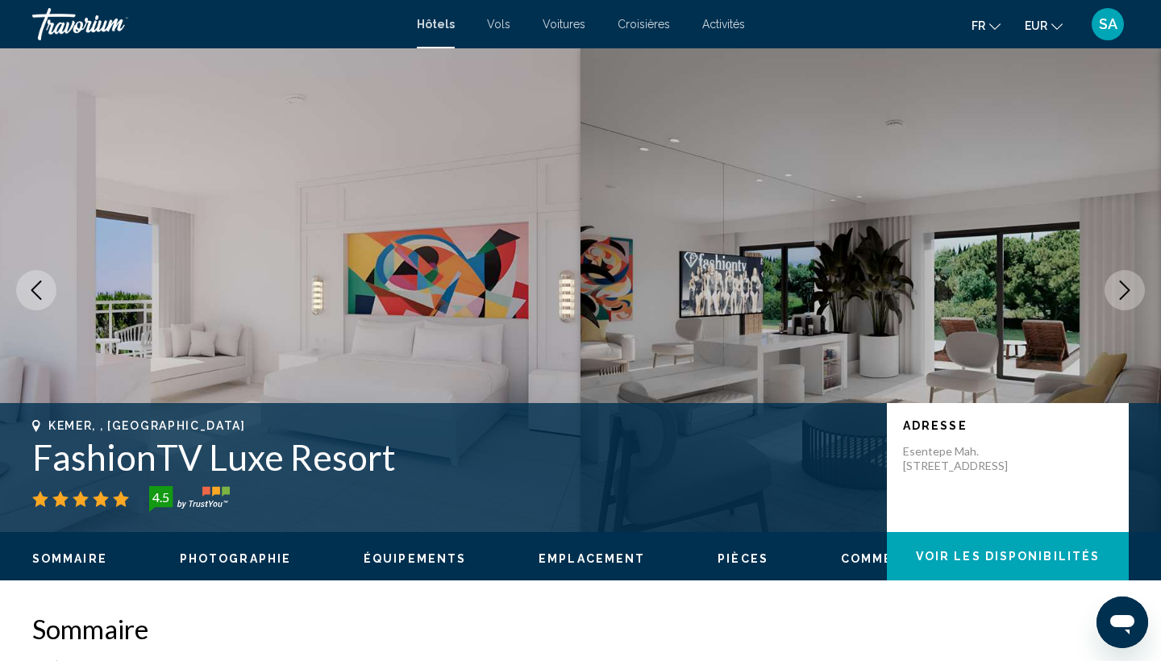
click at [1129, 292] on icon "Next image" at bounding box center [1124, 290] width 19 height 19
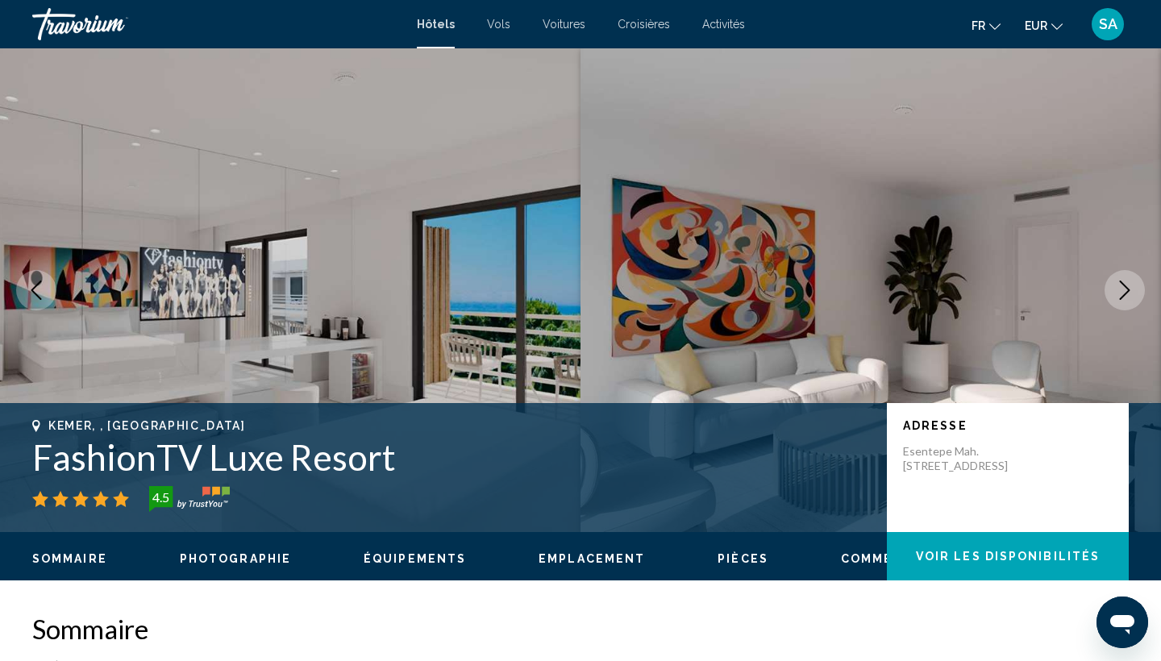
click at [1129, 292] on icon "Next image" at bounding box center [1124, 290] width 19 height 19
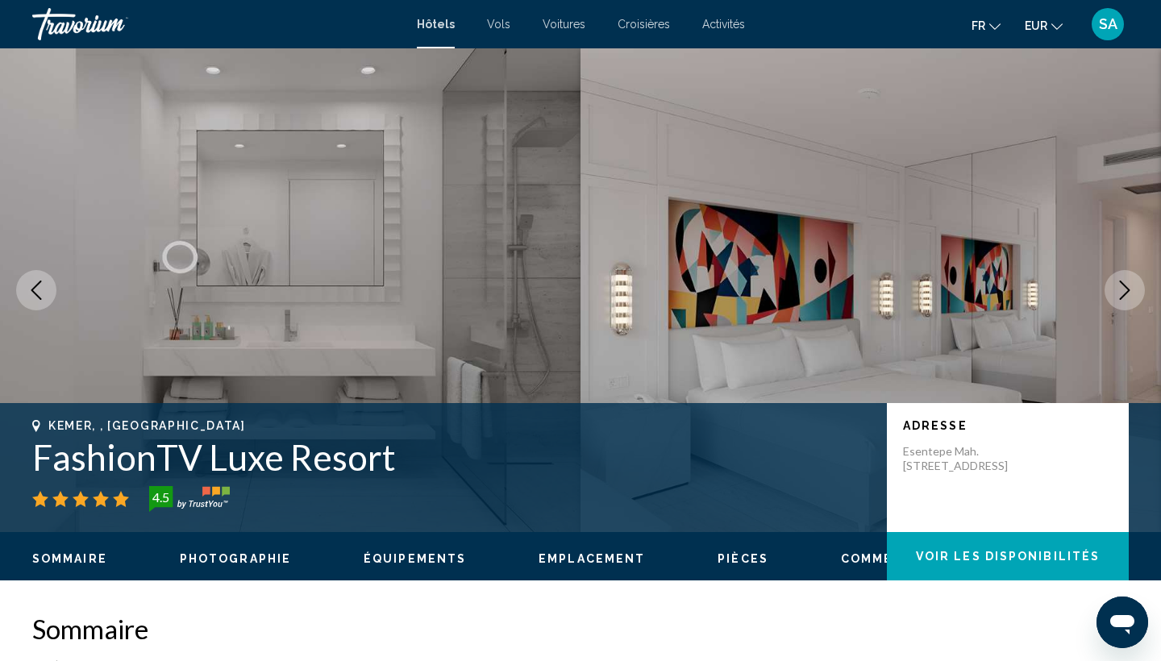
click at [1129, 292] on icon "Next image" at bounding box center [1124, 290] width 19 height 19
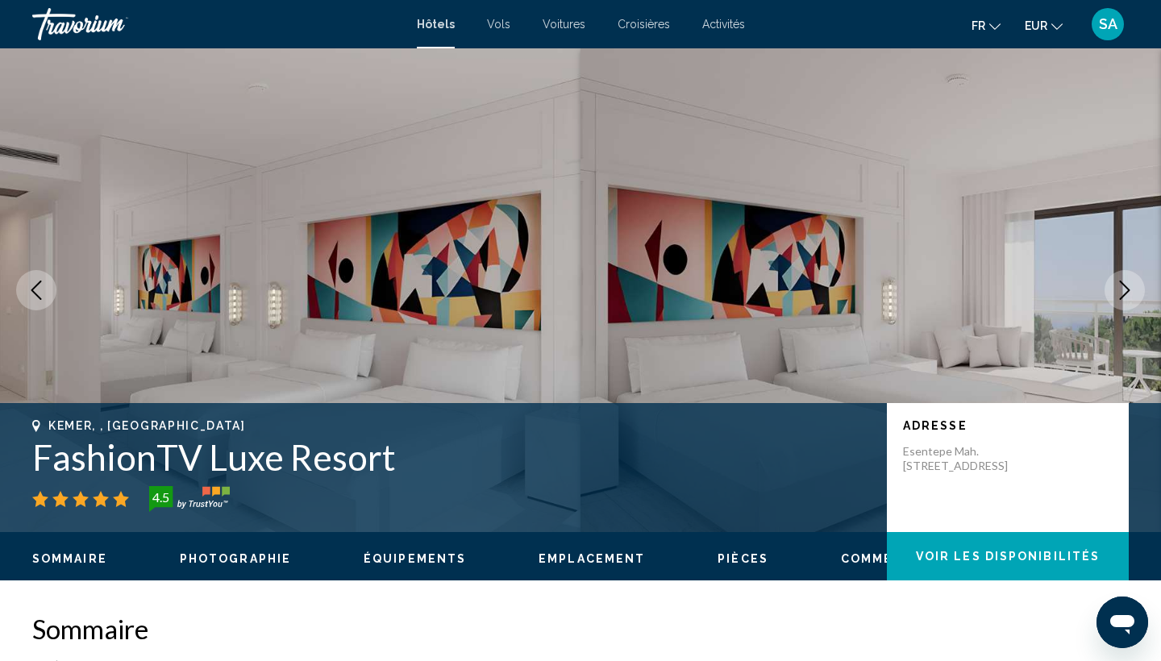
click at [1129, 292] on icon "Next image" at bounding box center [1124, 290] width 19 height 19
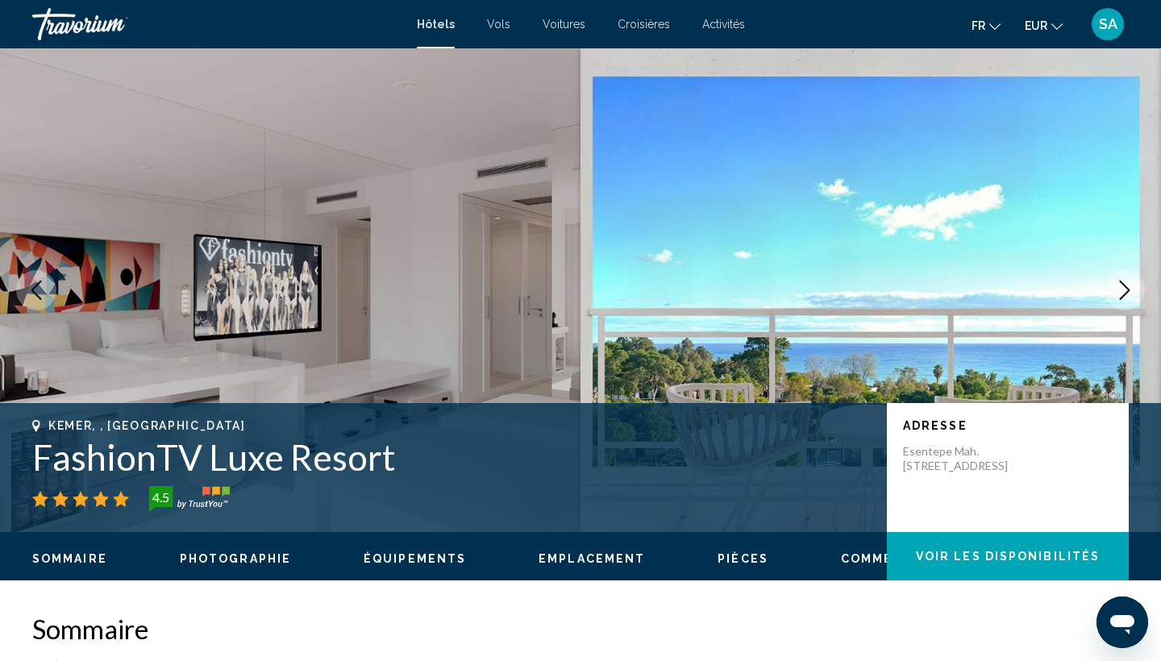
click at [1129, 292] on icon "Next image" at bounding box center [1124, 290] width 19 height 19
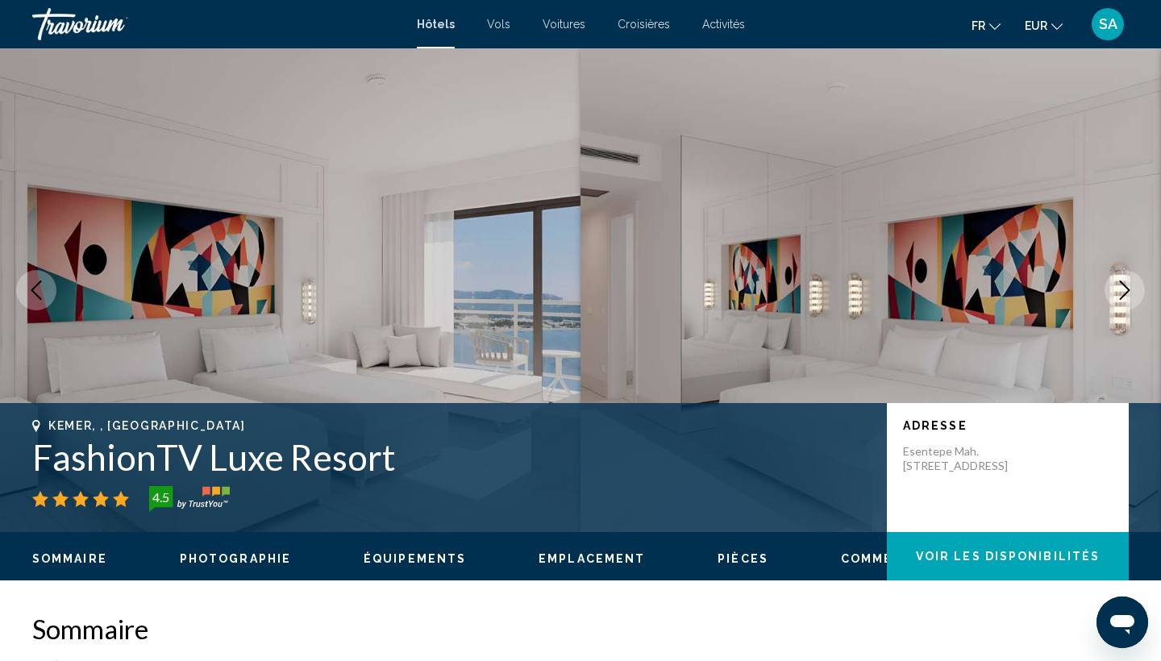
click at [1129, 292] on icon "Next image" at bounding box center [1124, 290] width 19 height 19
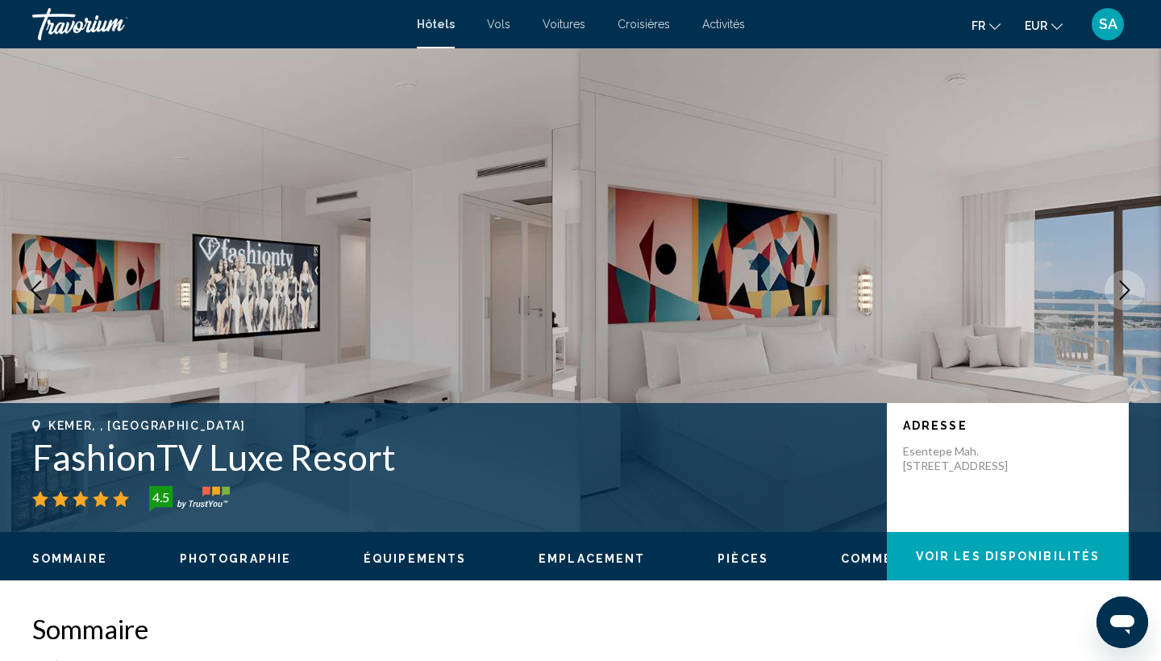
click at [1129, 292] on icon "Next image" at bounding box center [1124, 290] width 19 height 19
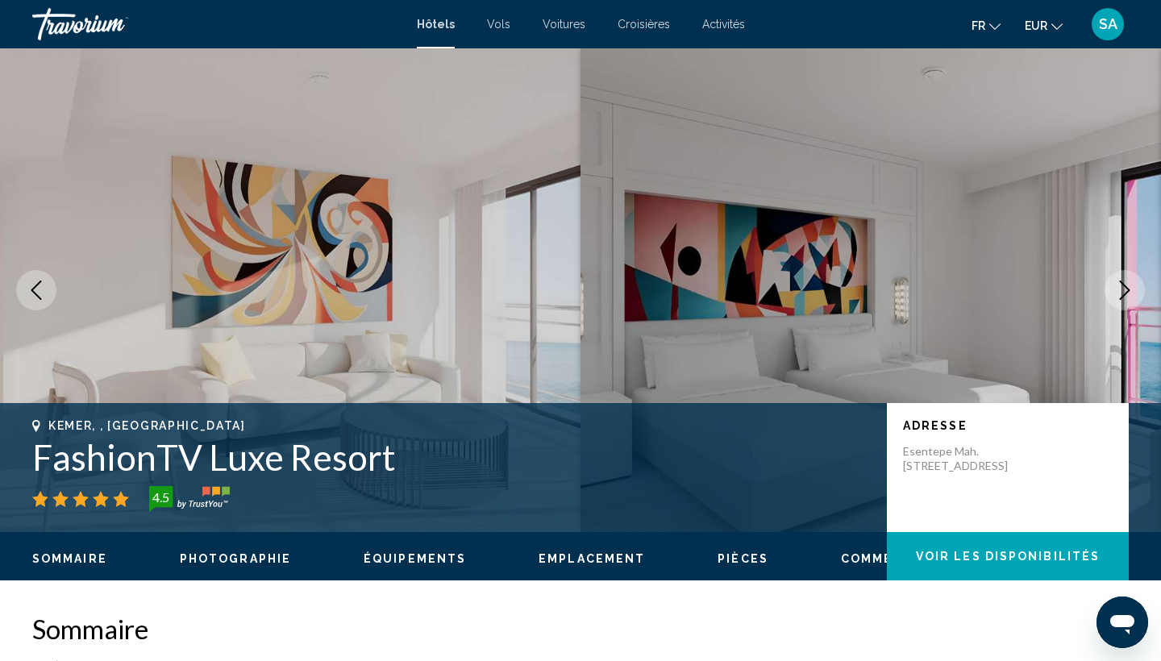
click at [1129, 292] on icon "Next image" at bounding box center [1124, 290] width 19 height 19
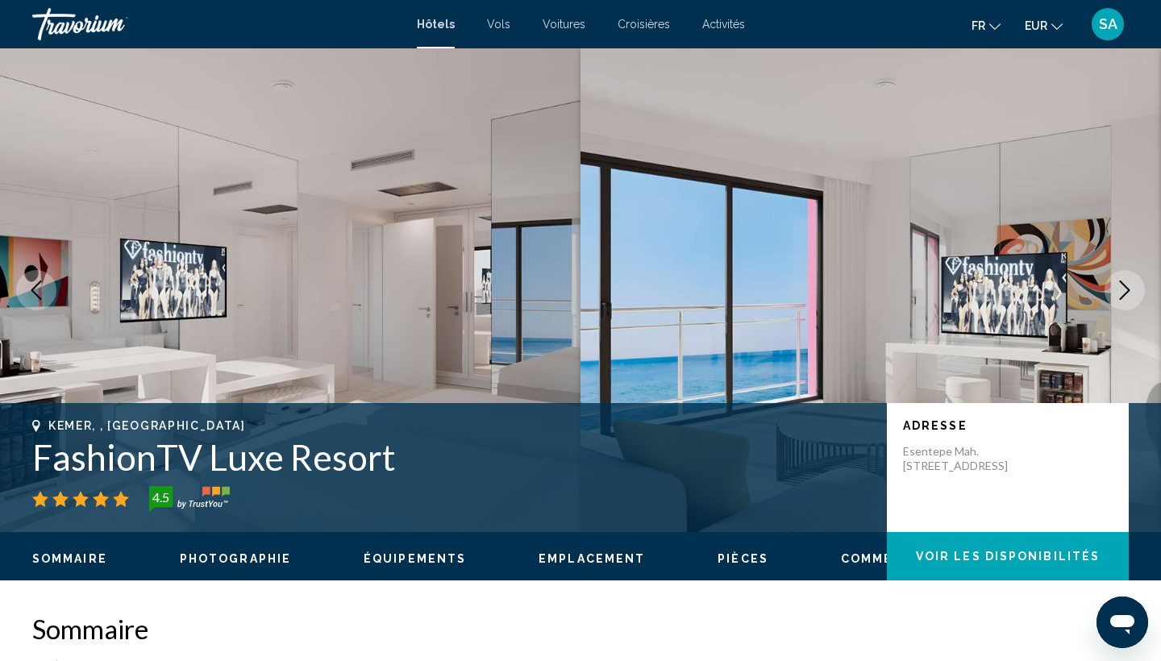
click at [1129, 292] on icon "Next image" at bounding box center [1124, 290] width 19 height 19
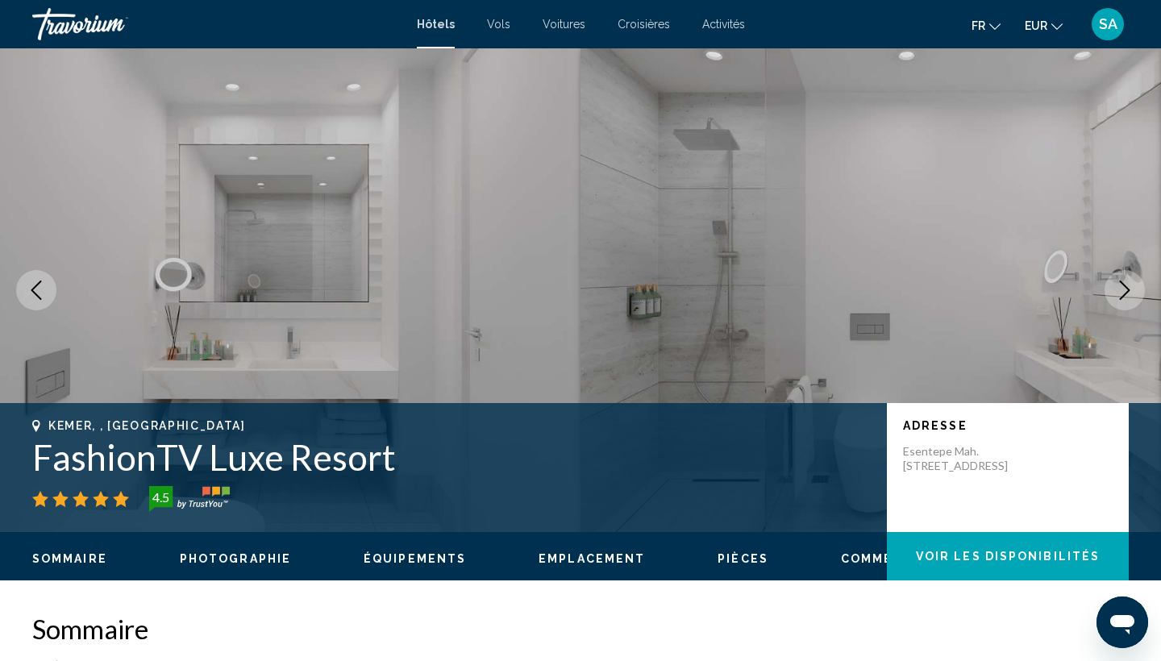
click at [1129, 292] on icon "Next image" at bounding box center [1124, 290] width 19 height 19
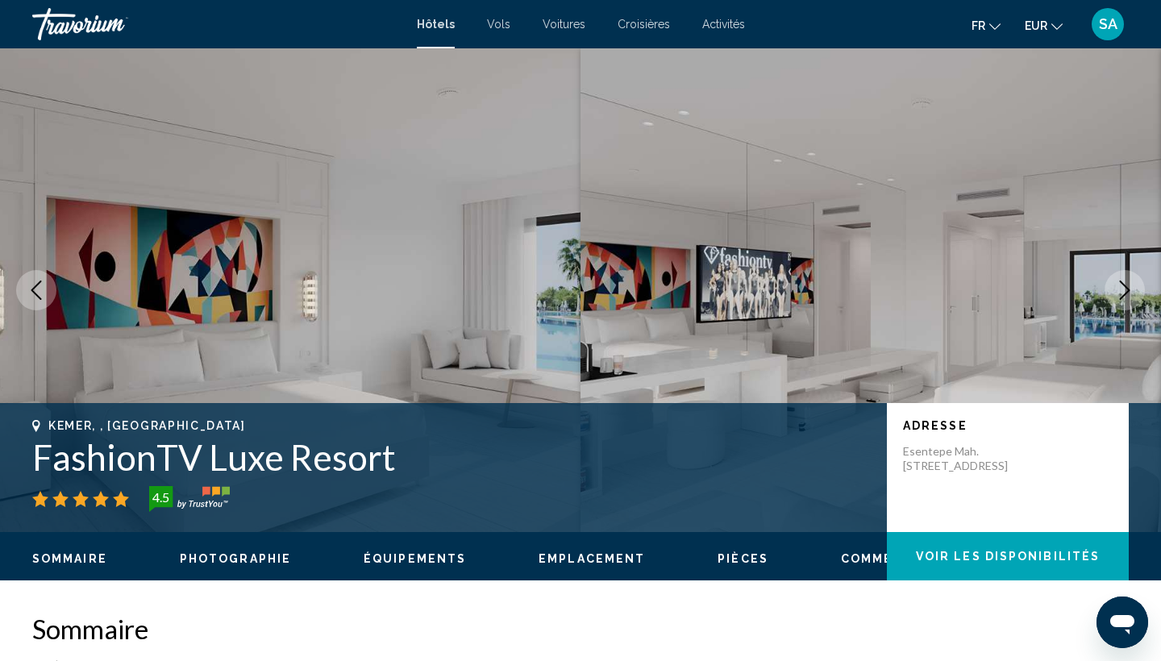
click at [1129, 292] on icon "Next image" at bounding box center [1124, 290] width 19 height 19
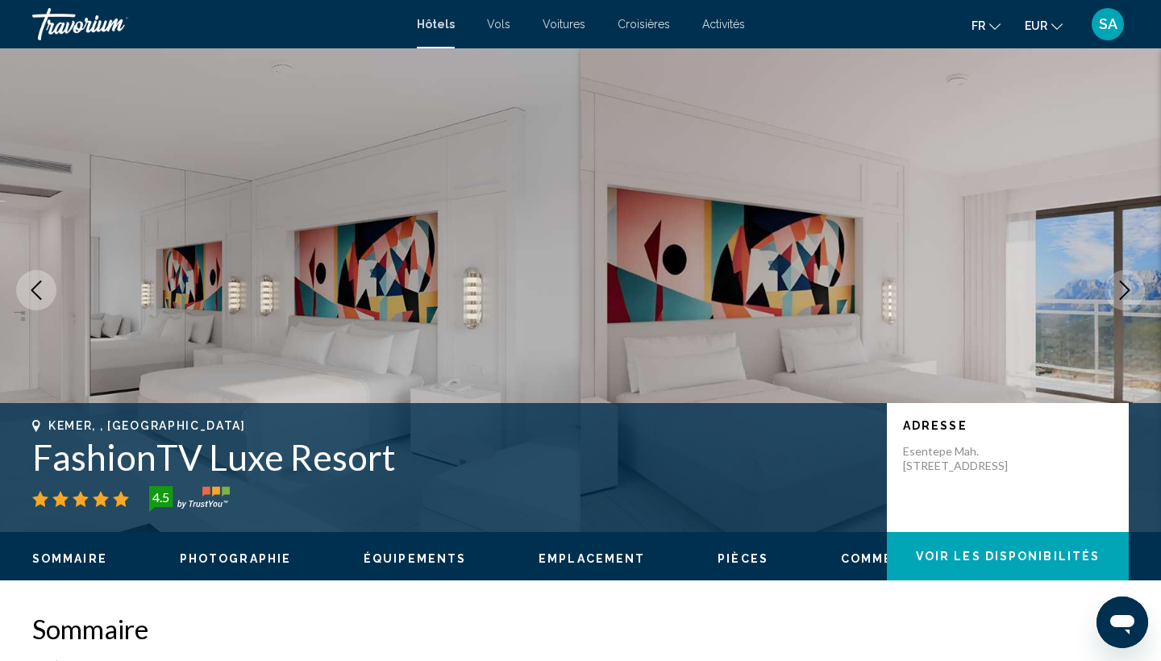
click at [1129, 292] on icon "Next image" at bounding box center [1124, 290] width 19 height 19
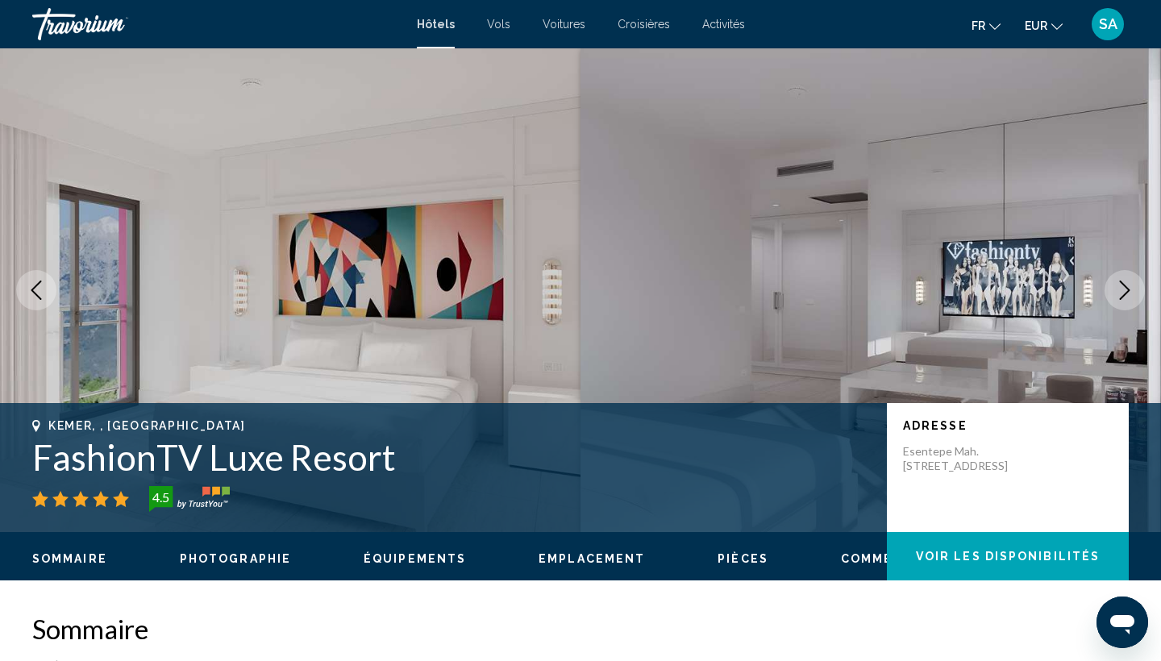
click at [1129, 292] on icon "Next image" at bounding box center [1124, 290] width 19 height 19
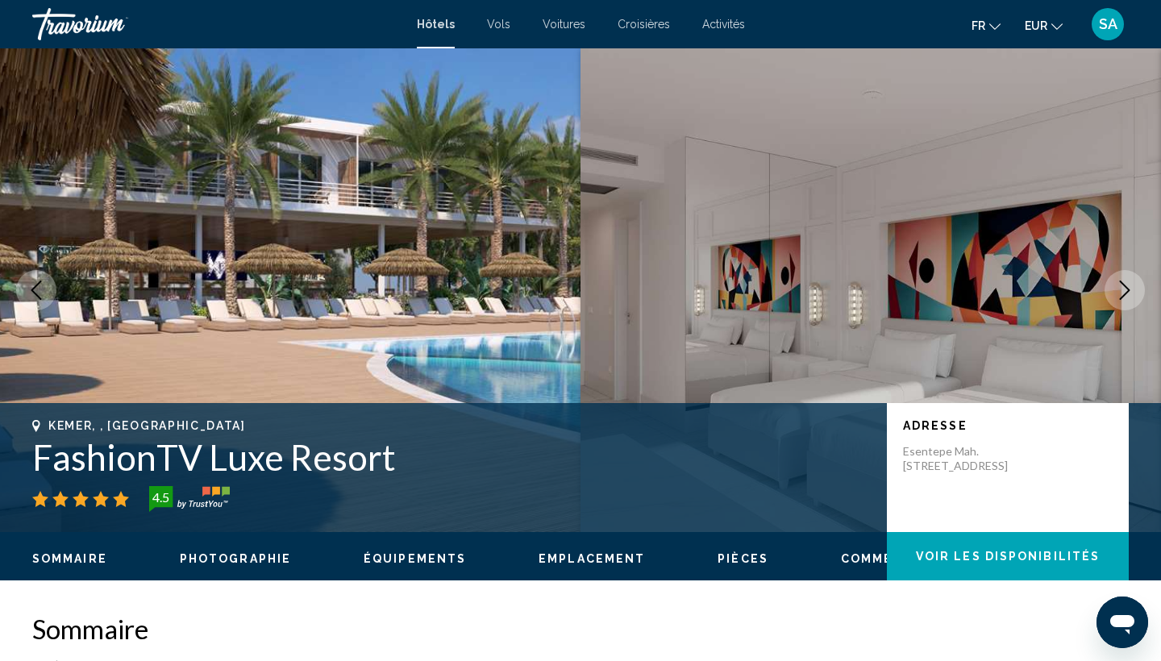
click at [1129, 292] on icon "Next image" at bounding box center [1124, 290] width 19 height 19
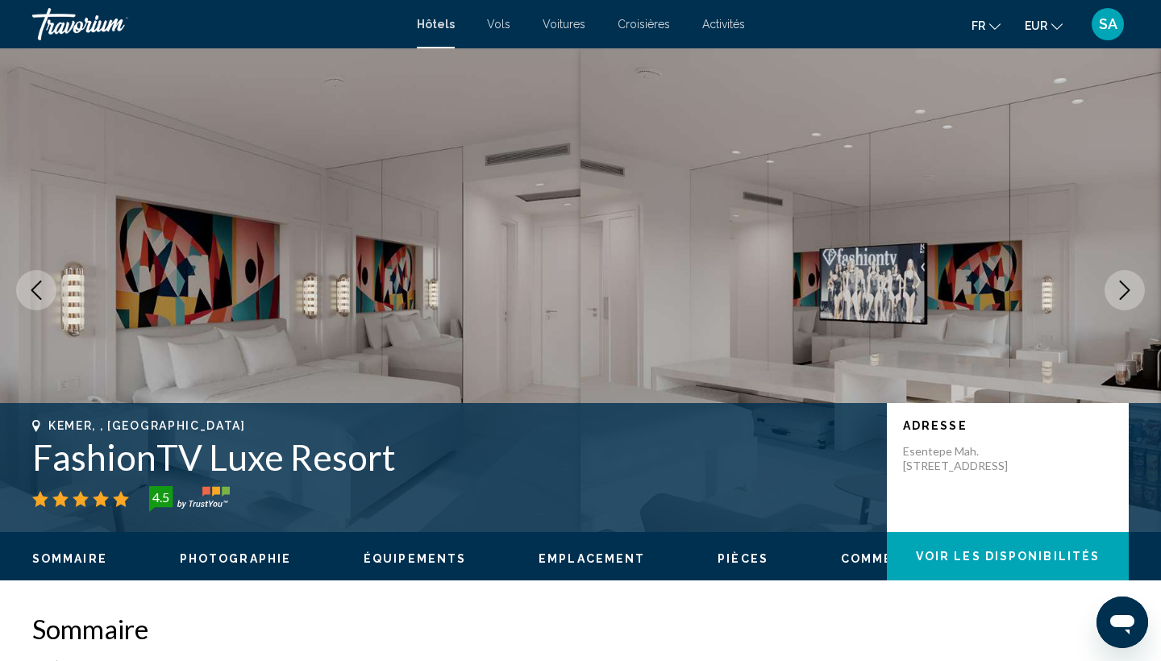
click at [1129, 292] on icon "Next image" at bounding box center [1124, 290] width 19 height 19
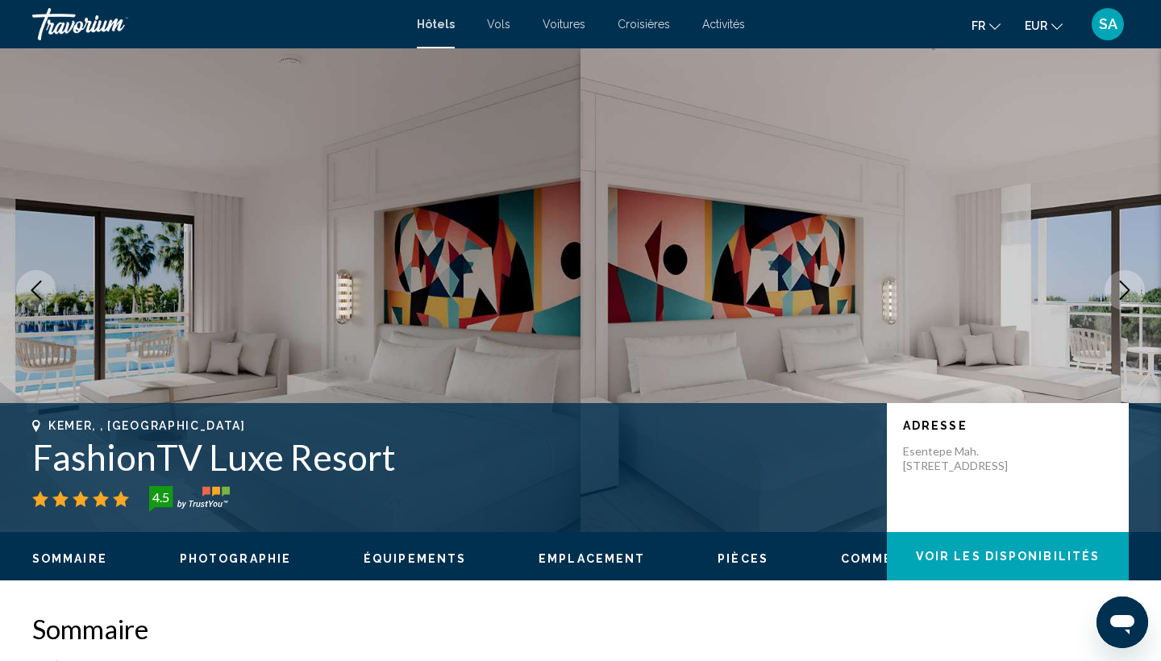
click at [1129, 292] on icon "Next image" at bounding box center [1124, 290] width 19 height 19
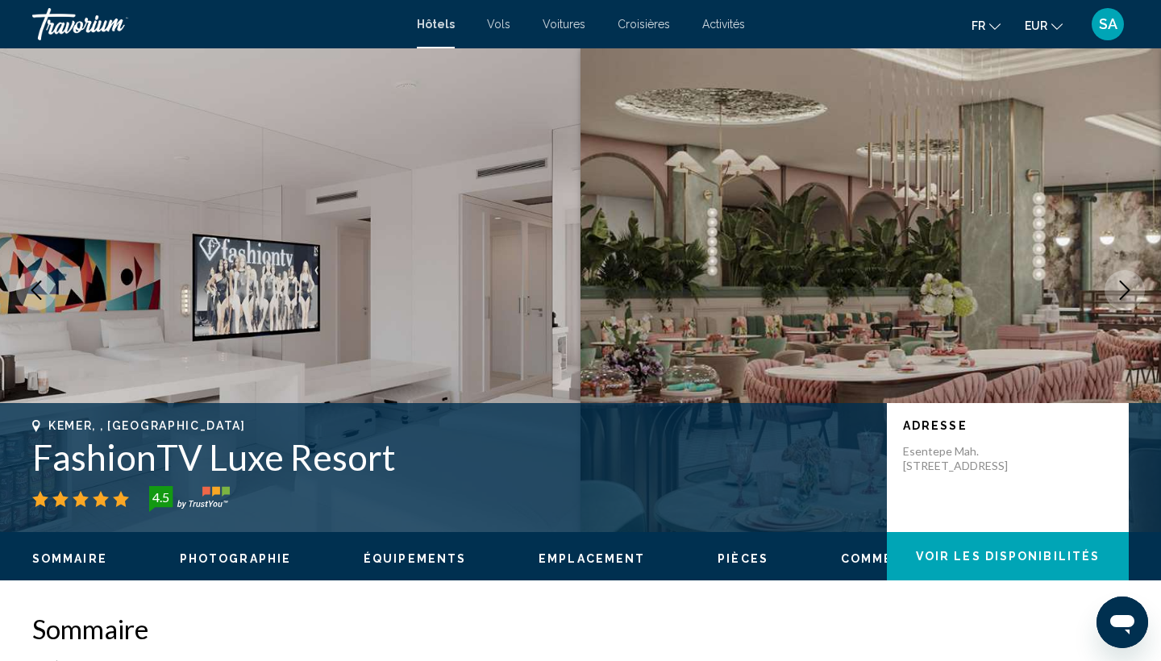
click at [1129, 292] on icon "Next image" at bounding box center [1124, 290] width 19 height 19
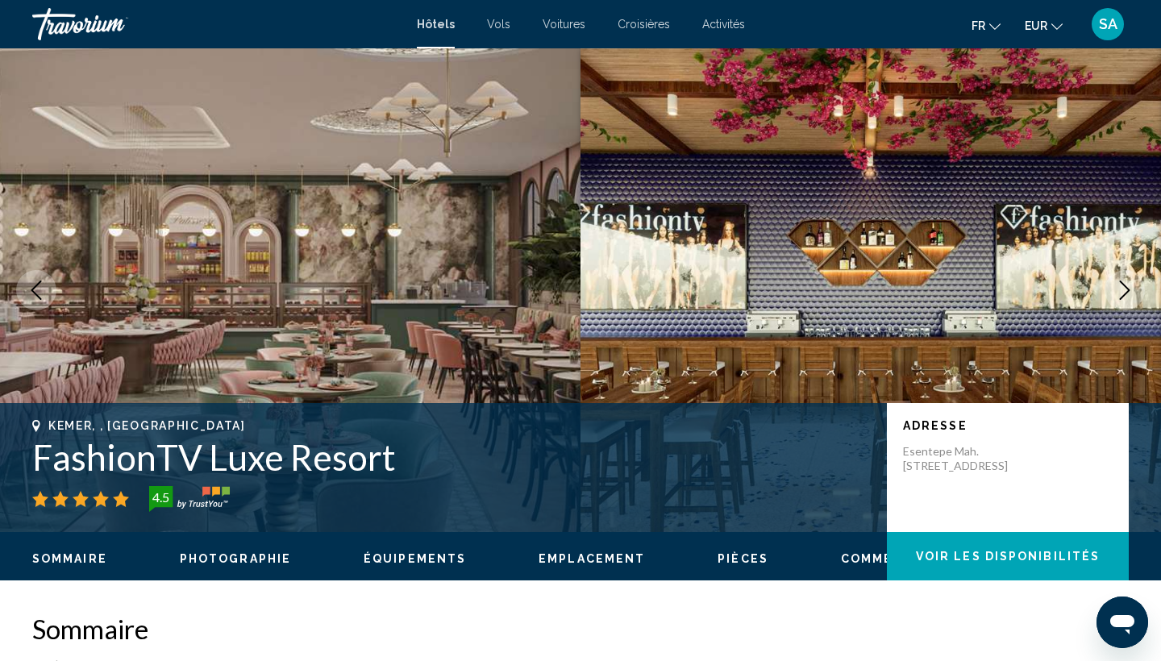
click at [1129, 292] on icon "Next image" at bounding box center [1124, 290] width 19 height 19
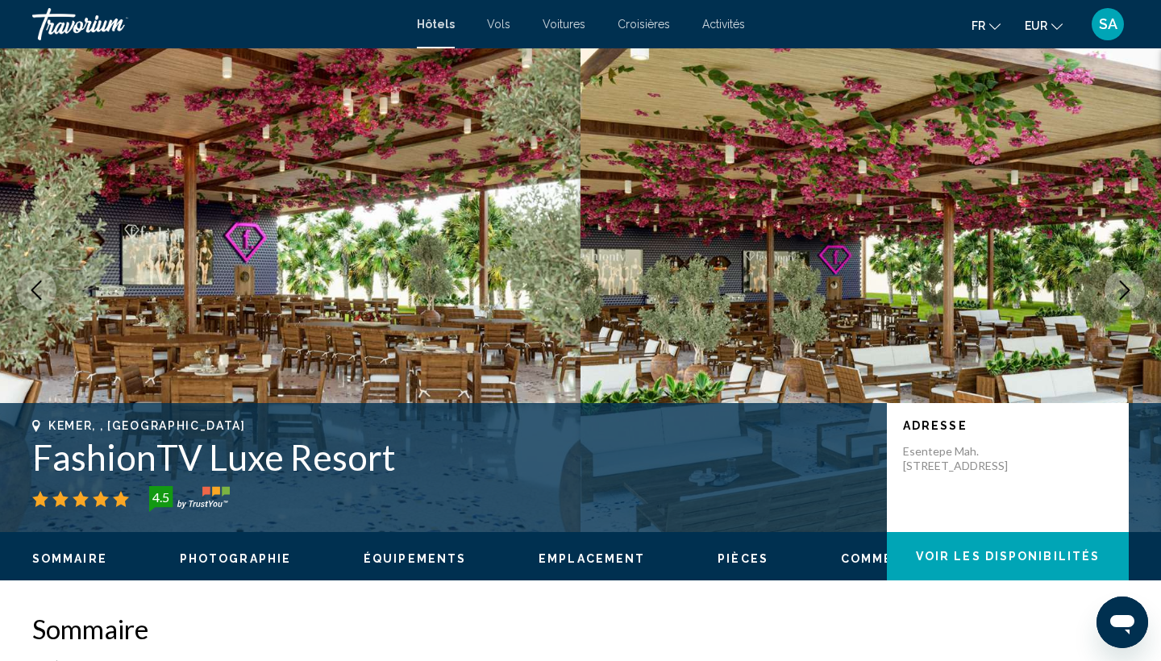
click at [1129, 292] on icon "Next image" at bounding box center [1124, 290] width 19 height 19
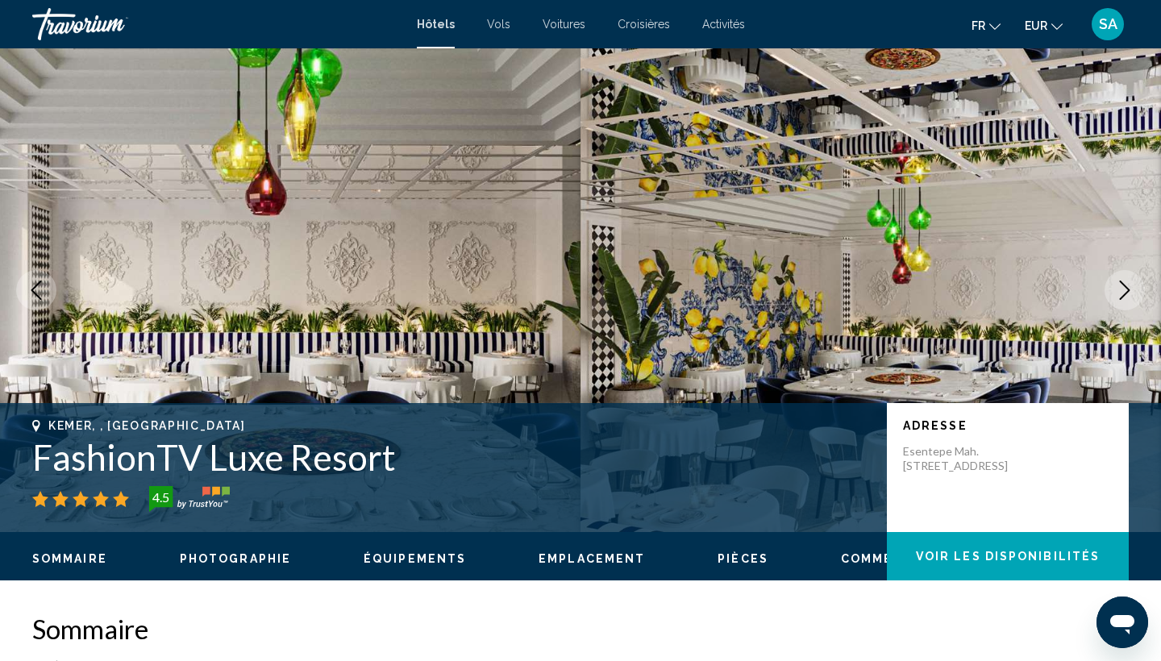
click at [1129, 292] on icon "Next image" at bounding box center [1124, 290] width 19 height 19
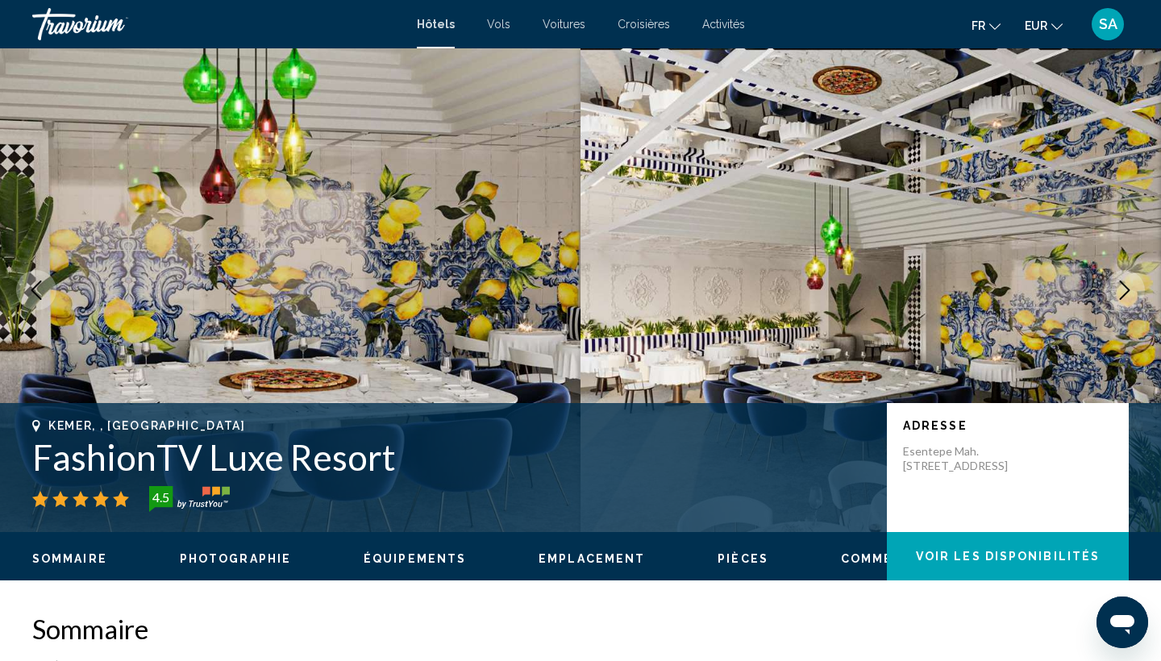
click at [1129, 292] on icon "Next image" at bounding box center [1124, 290] width 19 height 19
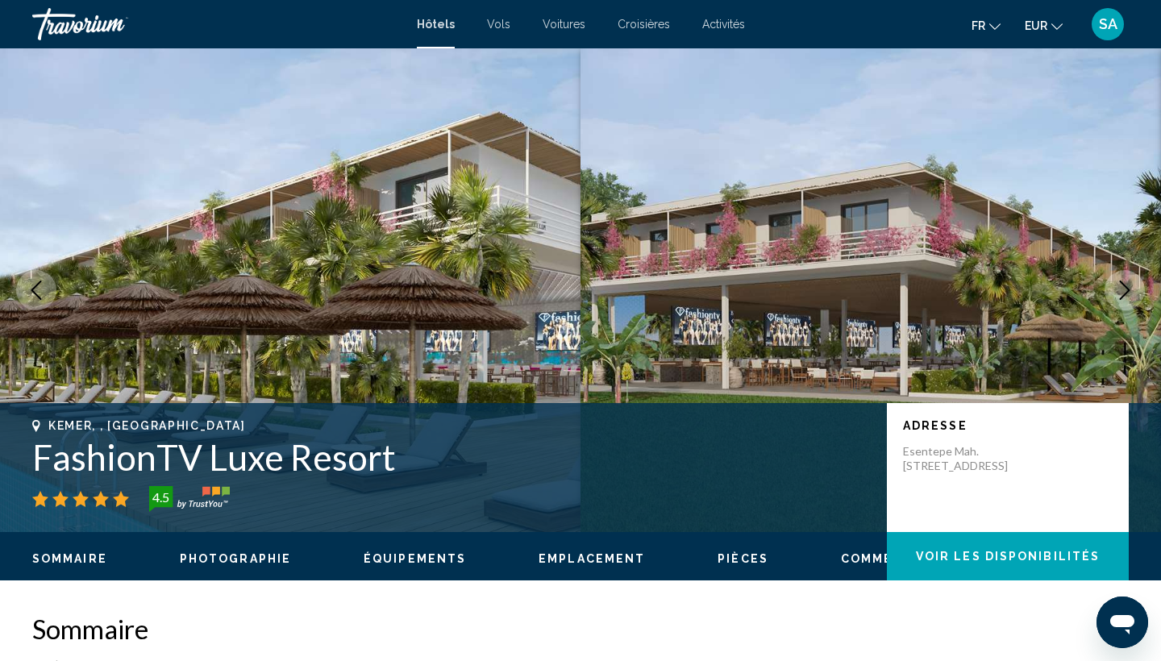
click at [1129, 292] on icon "Next image" at bounding box center [1124, 290] width 19 height 19
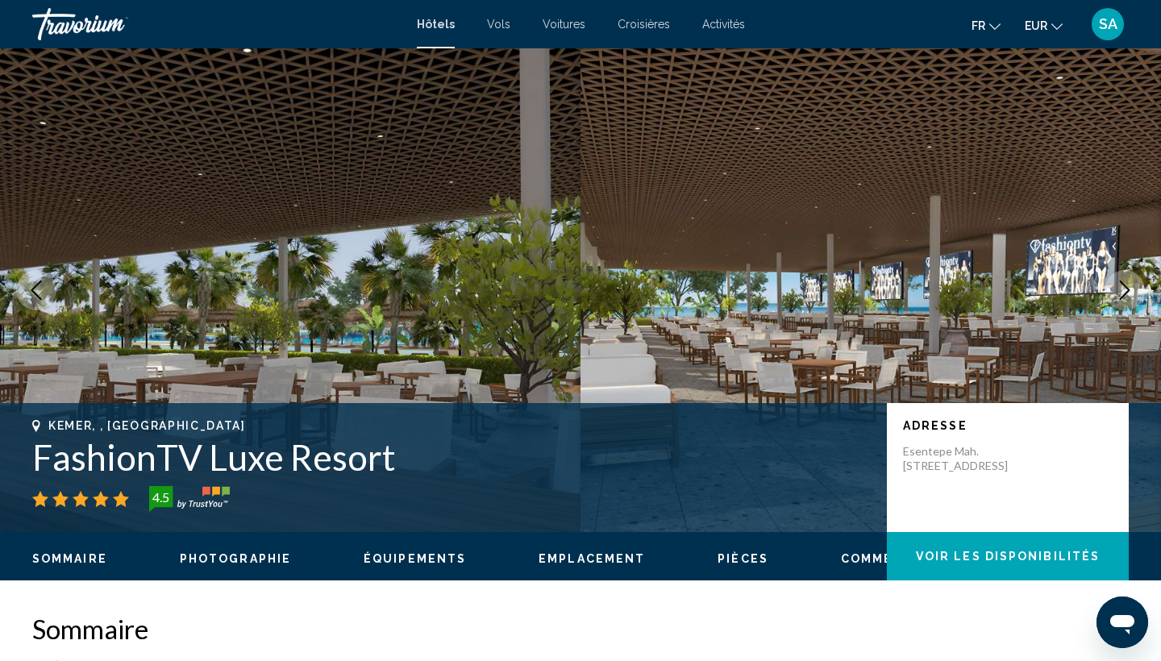
click at [1129, 292] on icon "Next image" at bounding box center [1124, 290] width 19 height 19
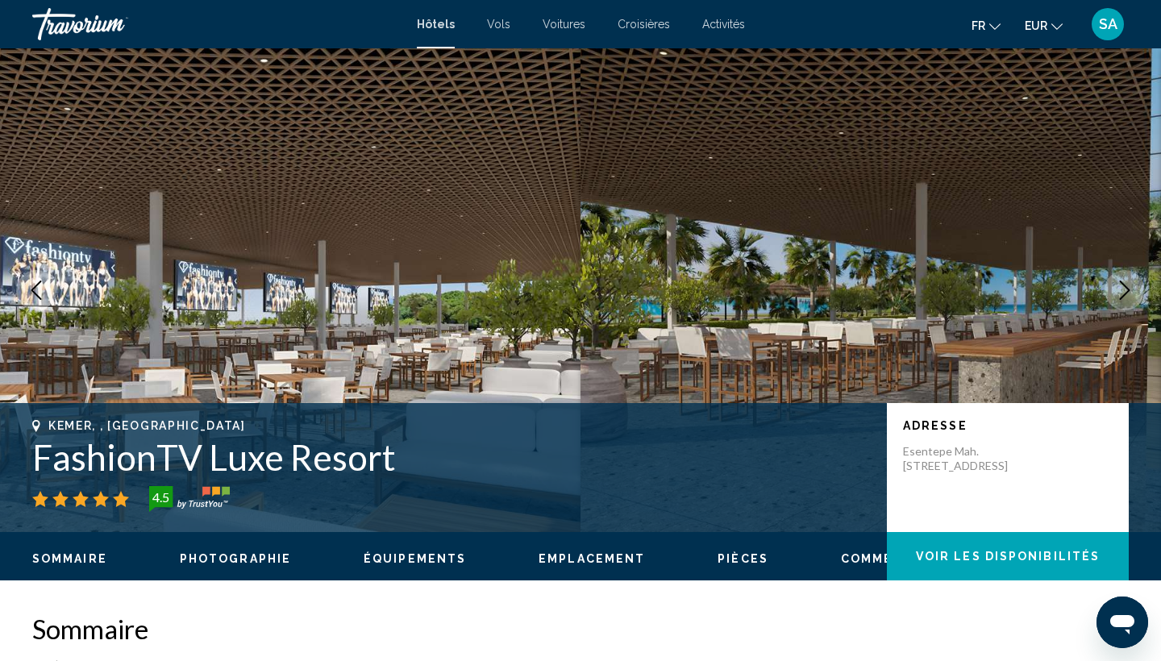
click at [1129, 292] on icon "Next image" at bounding box center [1124, 290] width 19 height 19
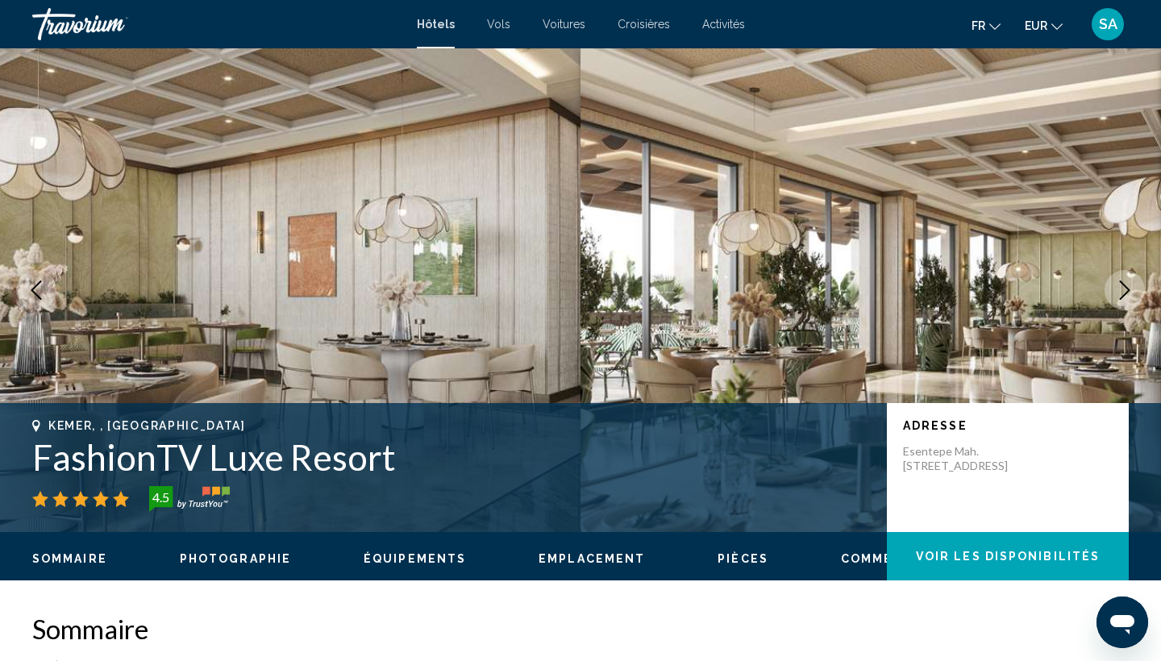
click at [1129, 292] on icon "Next image" at bounding box center [1124, 290] width 19 height 19
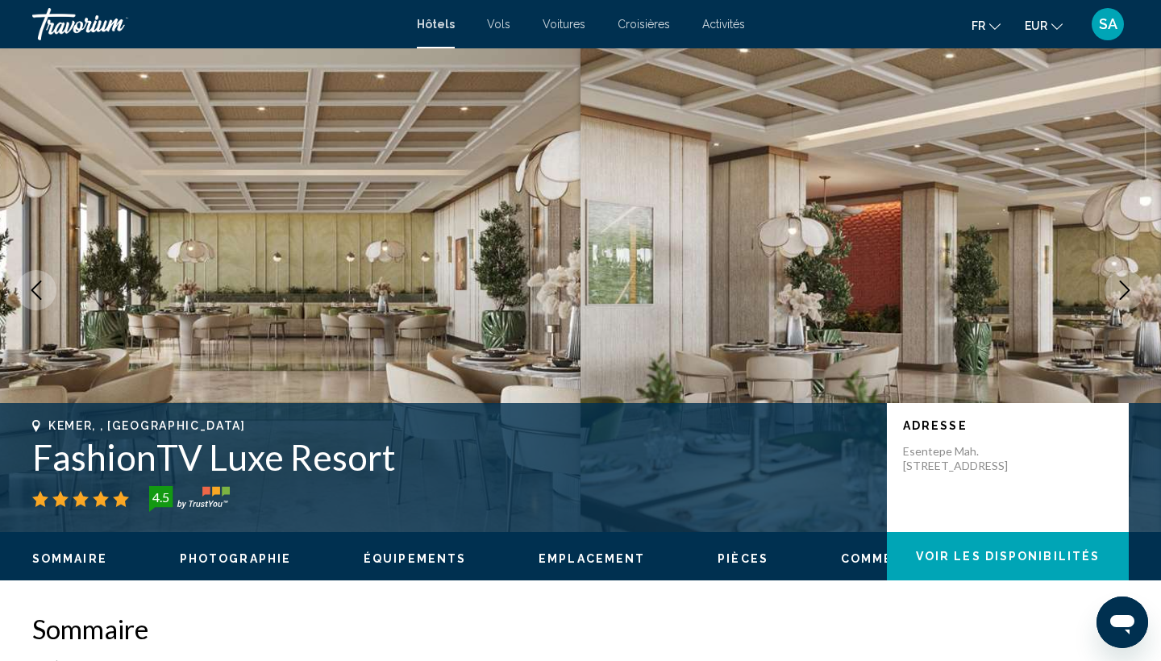
click at [1129, 292] on icon "Next image" at bounding box center [1124, 290] width 19 height 19
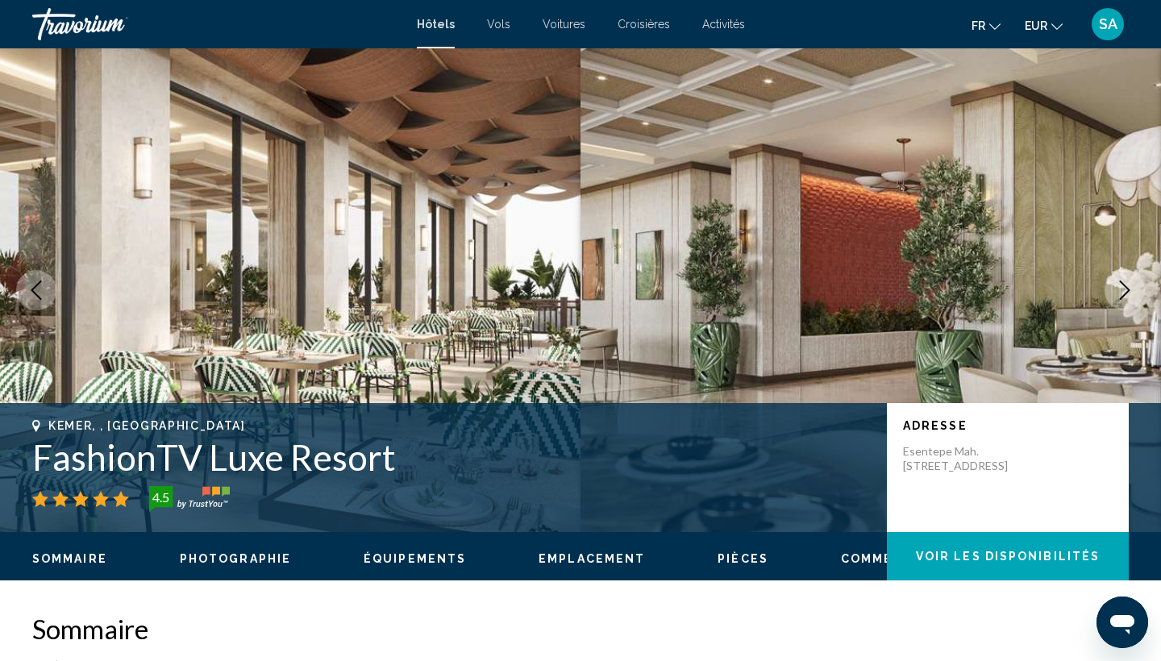
click at [1129, 292] on icon "Next image" at bounding box center [1124, 290] width 19 height 19
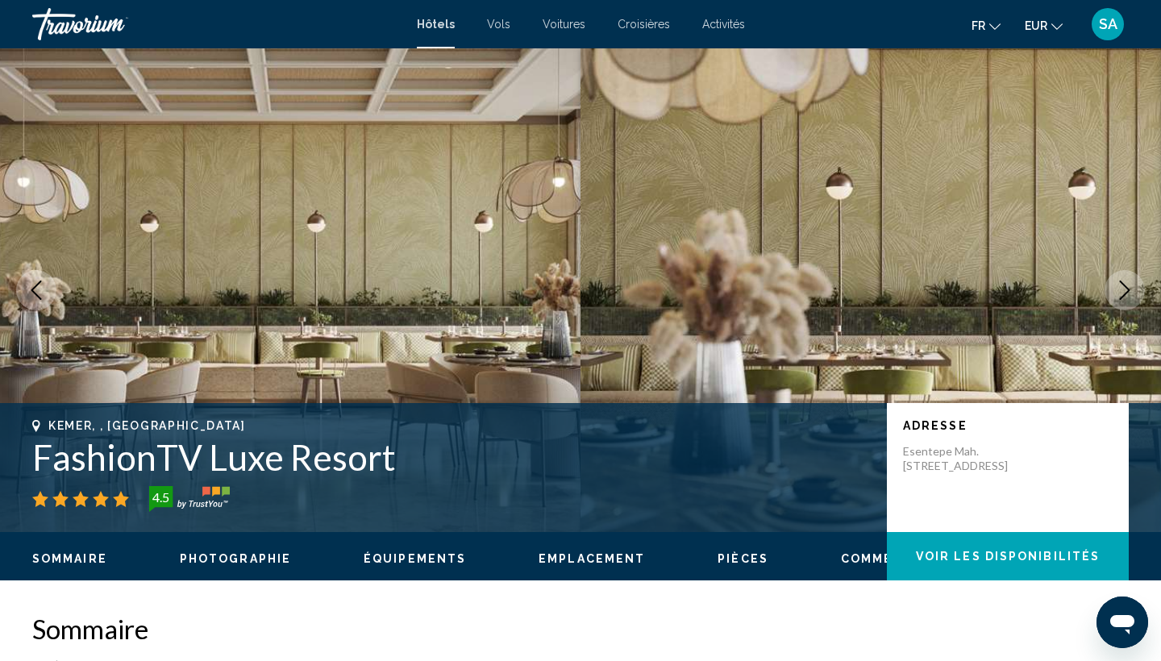
click at [1129, 292] on icon "Next image" at bounding box center [1124, 290] width 19 height 19
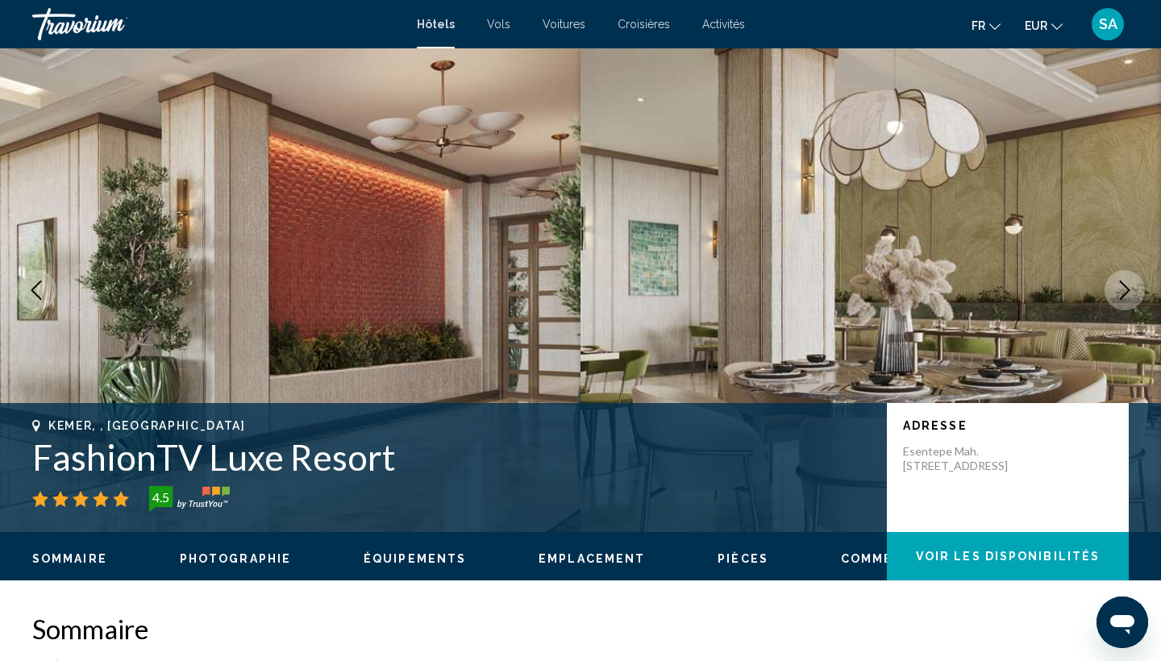
click at [1129, 292] on icon "Next image" at bounding box center [1124, 290] width 19 height 19
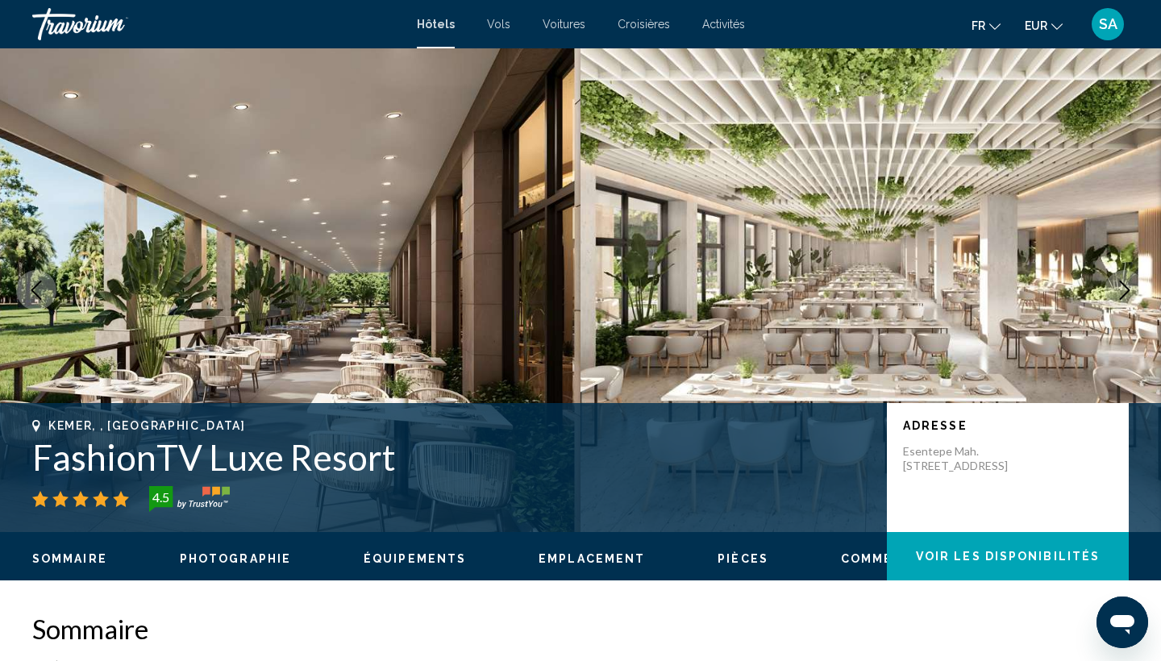
click at [1129, 292] on icon "Next image" at bounding box center [1124, 290] width 19 height 19
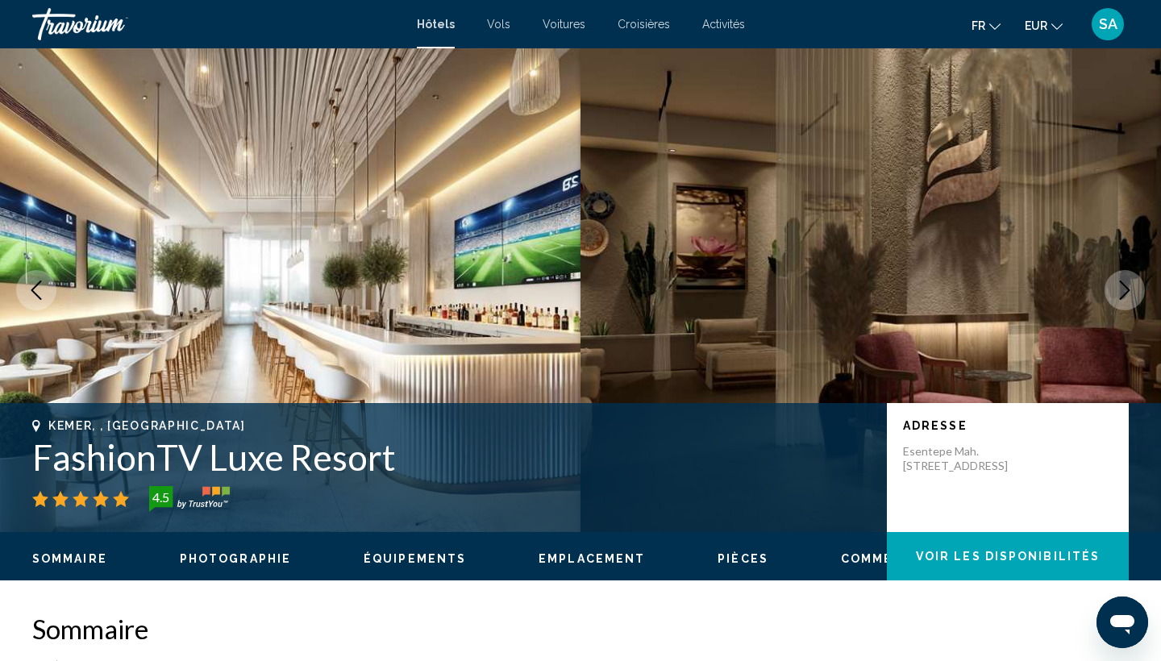
click at [234, 467] on h1 "FashionTV Luxe Resort" at bounding box center [451, 457] width 839 height 42
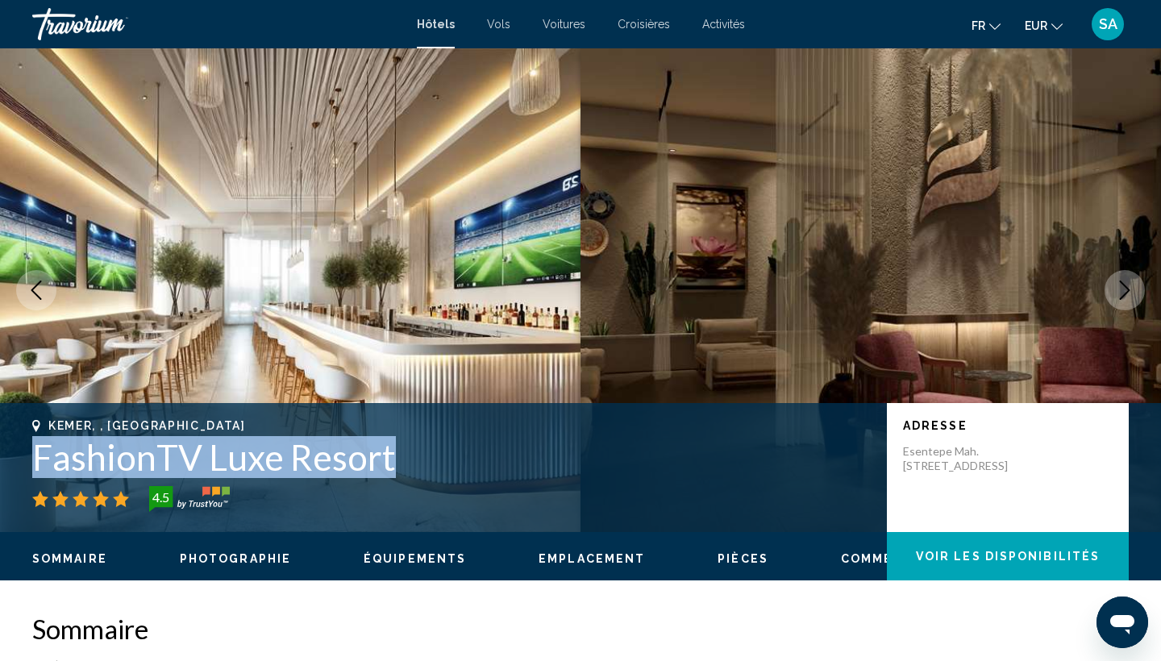
click at [234, 467] on h1 "FashionTV Luxe Resort" at bounding box center [451, 457] width 839 height 42
copy h1 "FashionTV Luxe Resort"
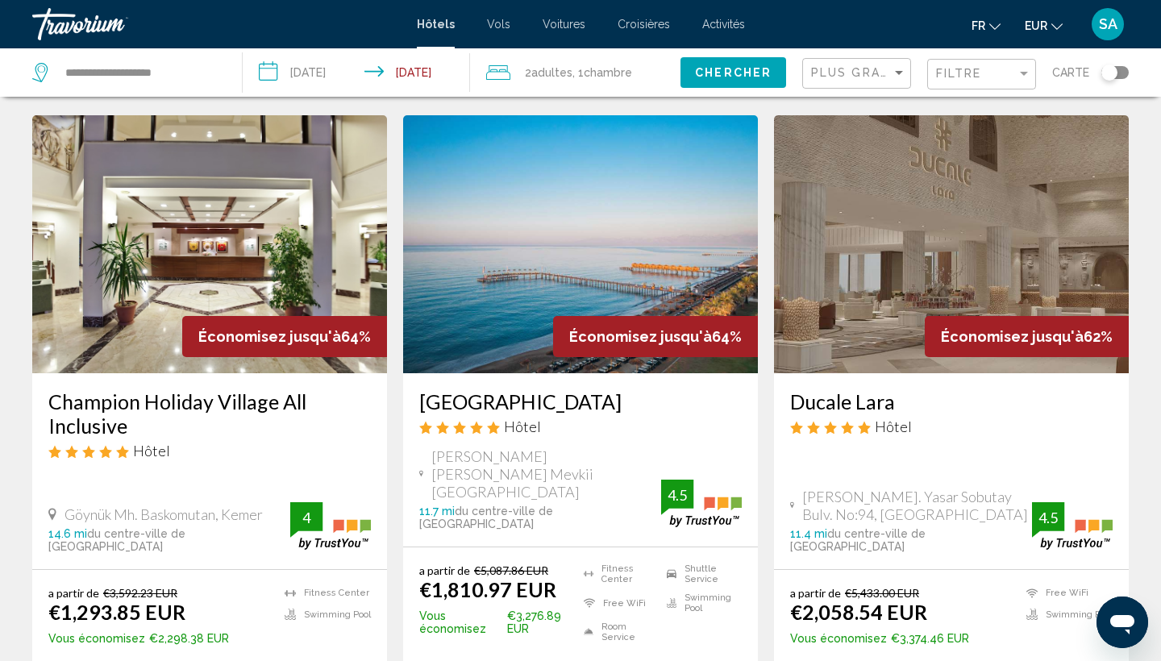
scroll to position [700, 0]
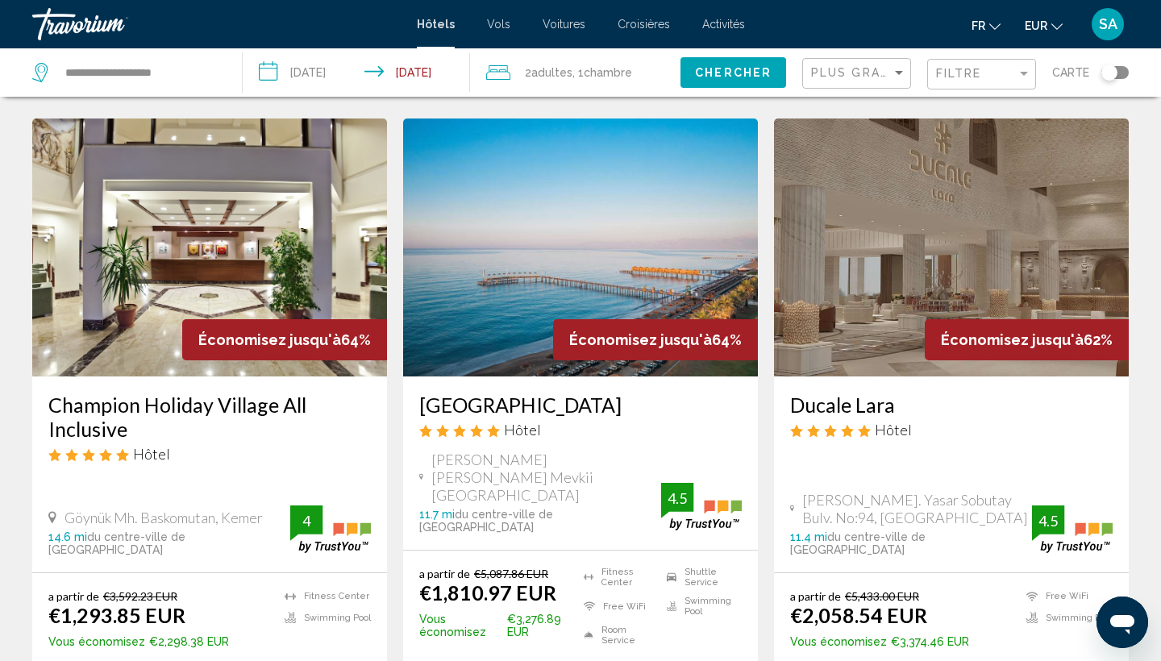
click at [591, 228] on img "Main content" at bounding box center [580, 248] width 355 height 258
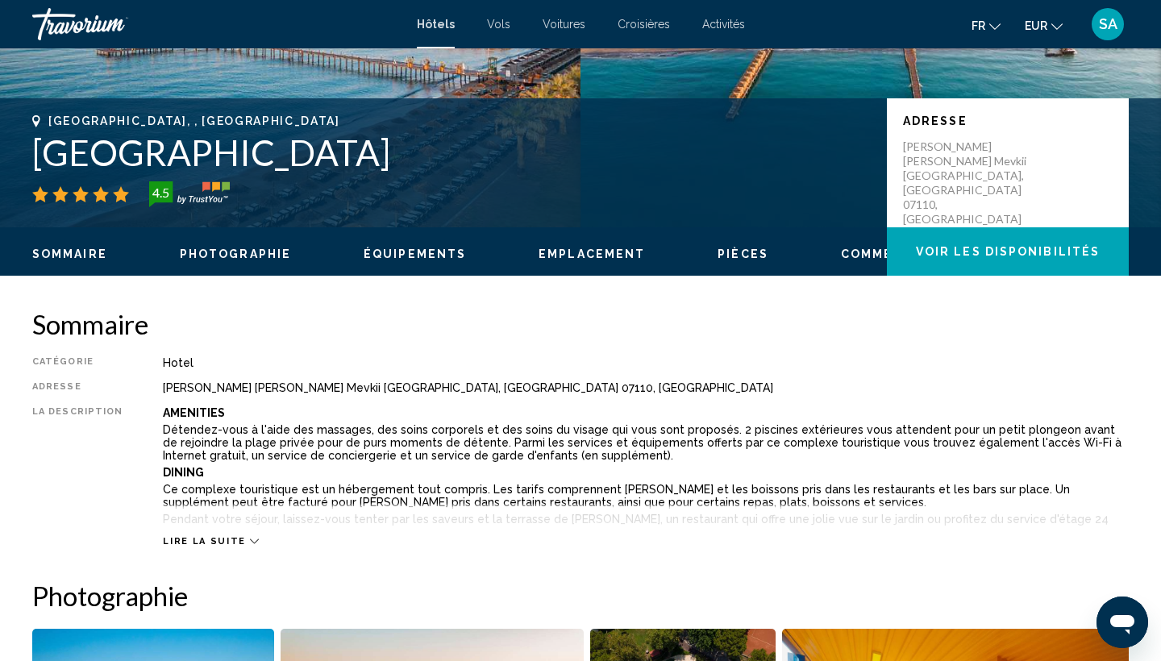
scroll to position [302, 0]
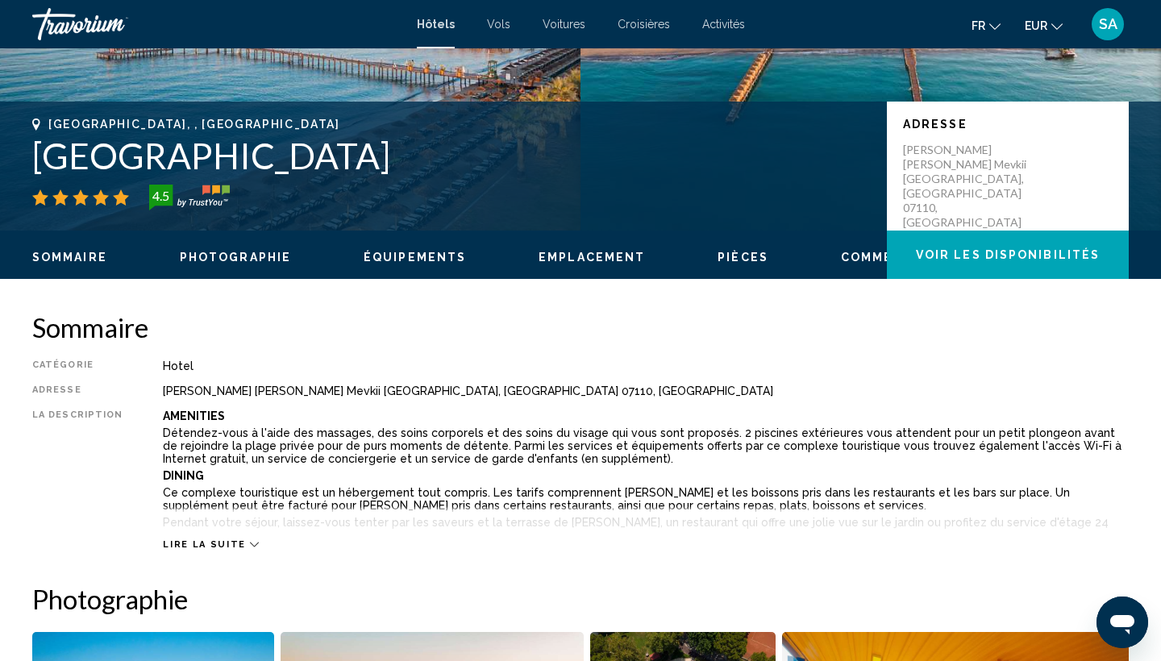
click at [177, 157] on h1 "[GEOGRAPHIC_DATA]" at bounding box center [451, 156] width 839 height 42
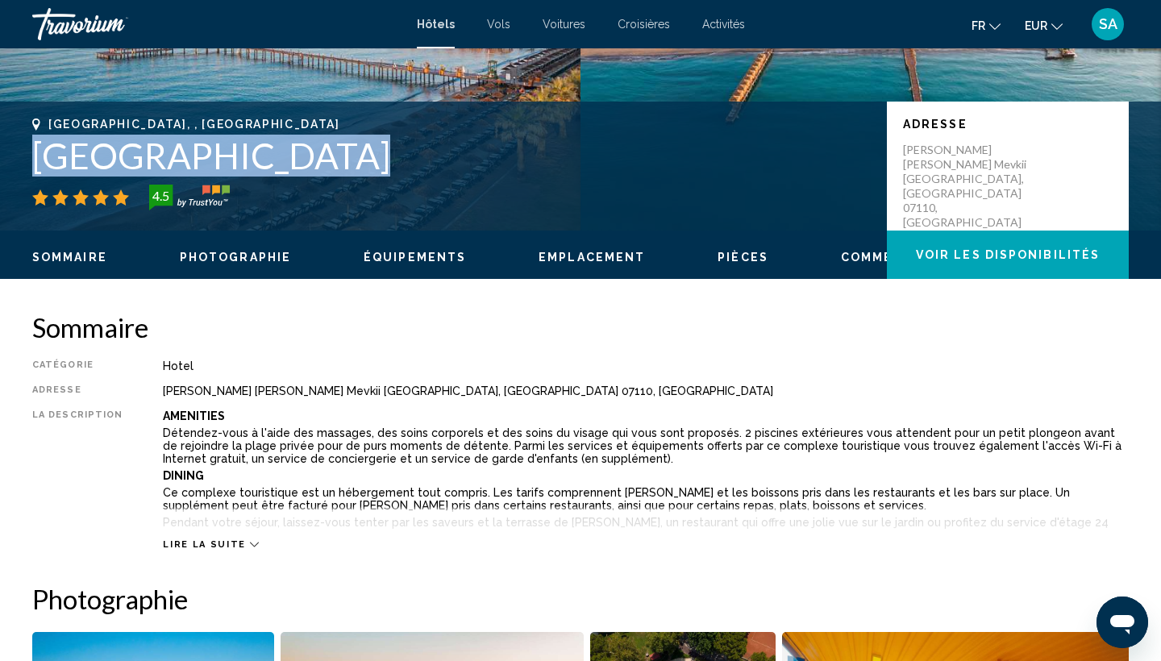
click at [177, 157] on h1 "[GEOGRAPHIC_DATA]" at bounding box center [451, 156] width 839 height 42
copy h1 "[GEOGRAPHIC_DATA]"
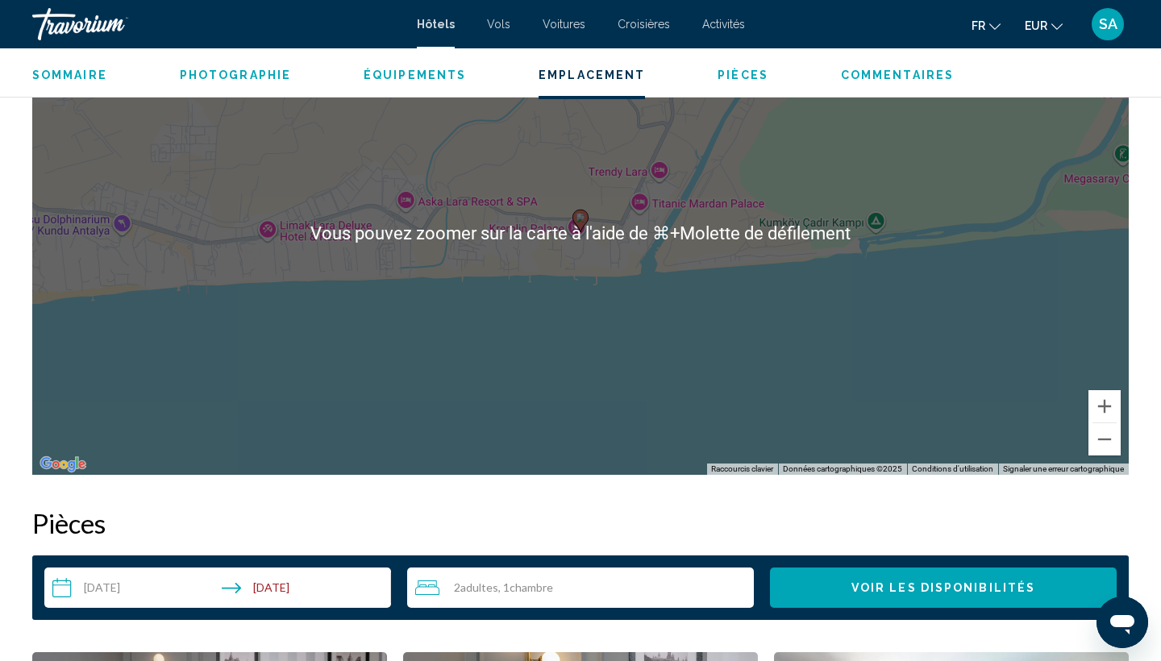
scroll to position [937, 0]
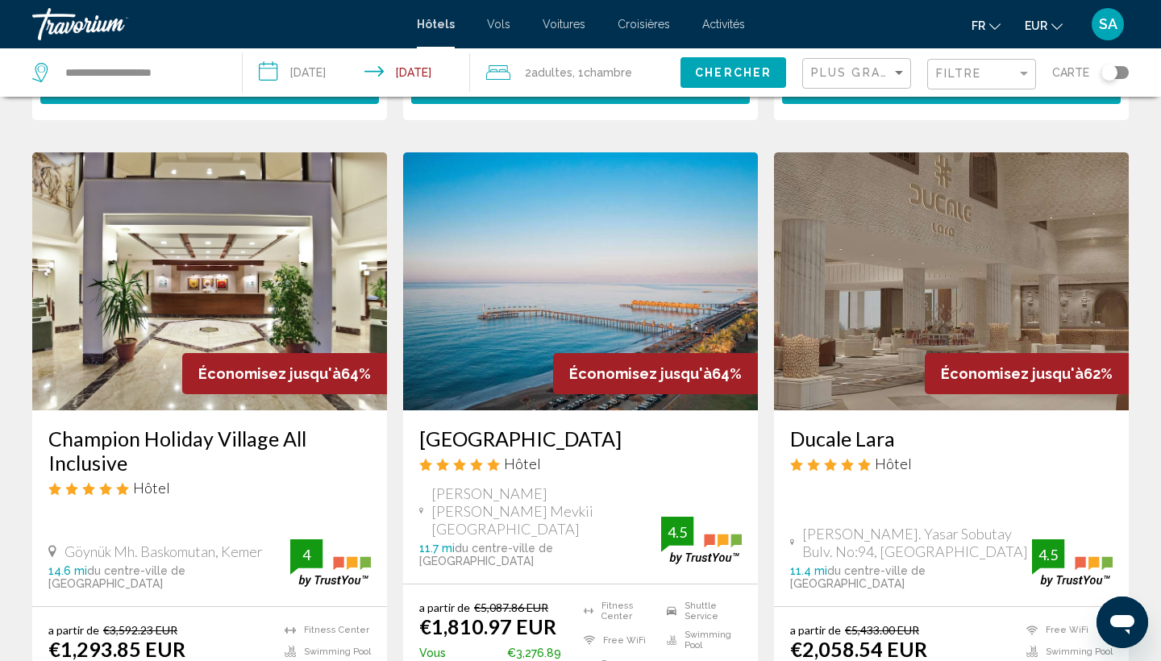
scroll to position [664, 0]
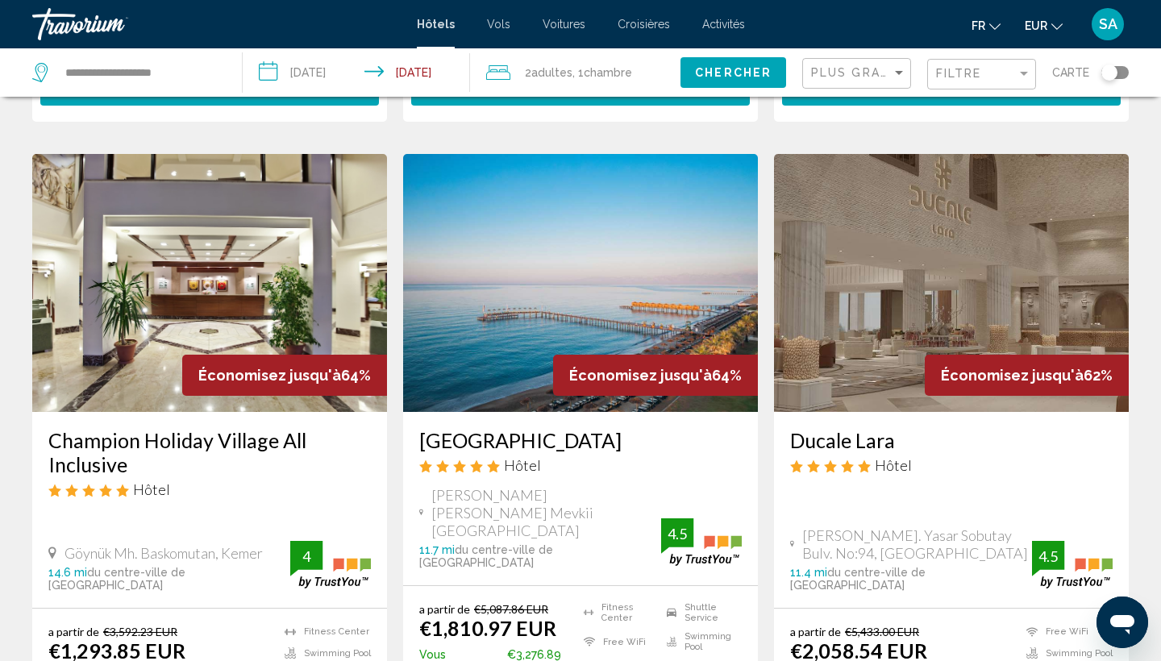
click at [243, 183] on img "Main content" at bounding box center [209, 283] width 355 height 258
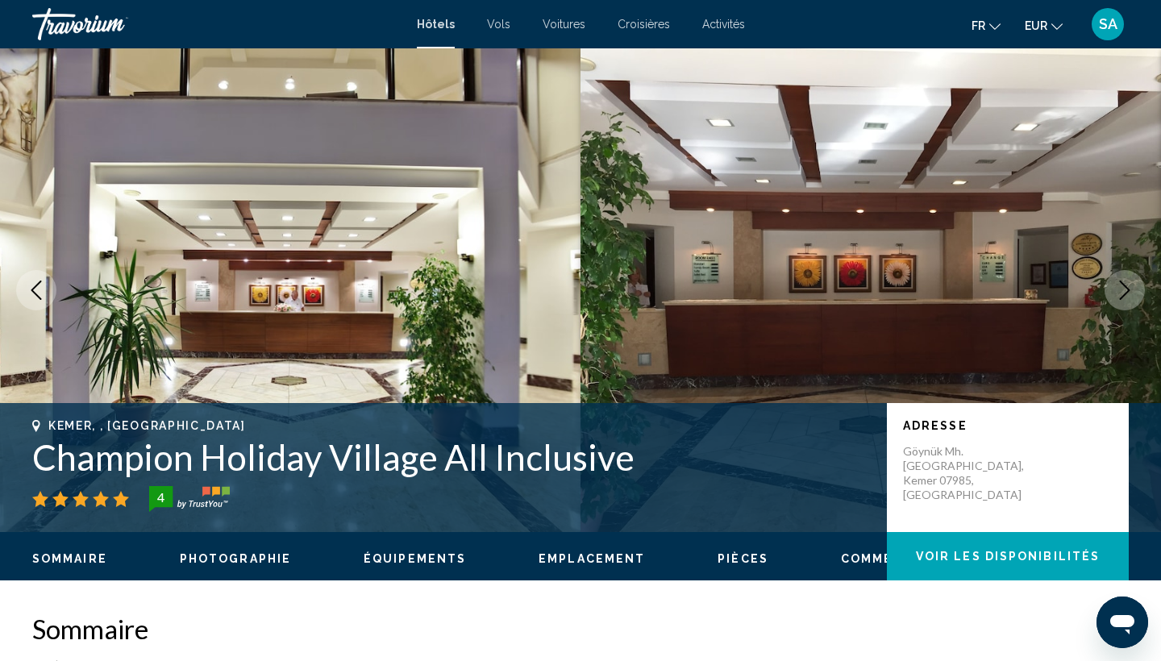
click at [165, 459] on h1 "Champion Holiday Village All Inclusive" at bounding box center [451, 457] width 839 height 42
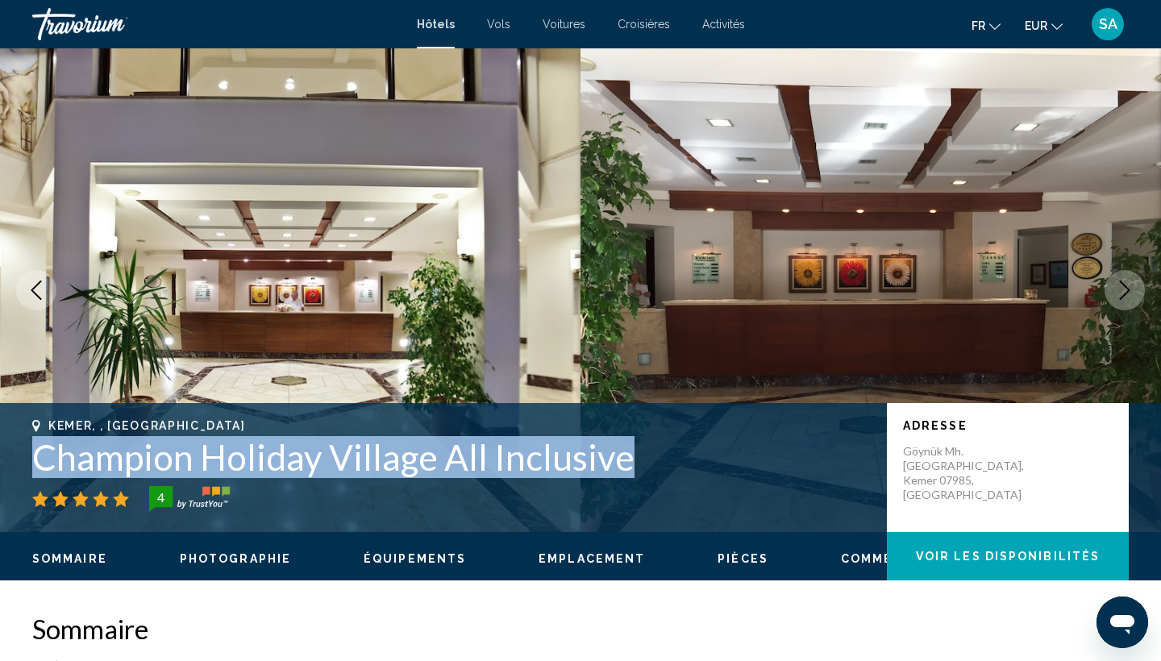
click at [165, 459] on h1 "Champion Holiday Village All Inclusive" at bounding box center [451, 457] width 839 height 42
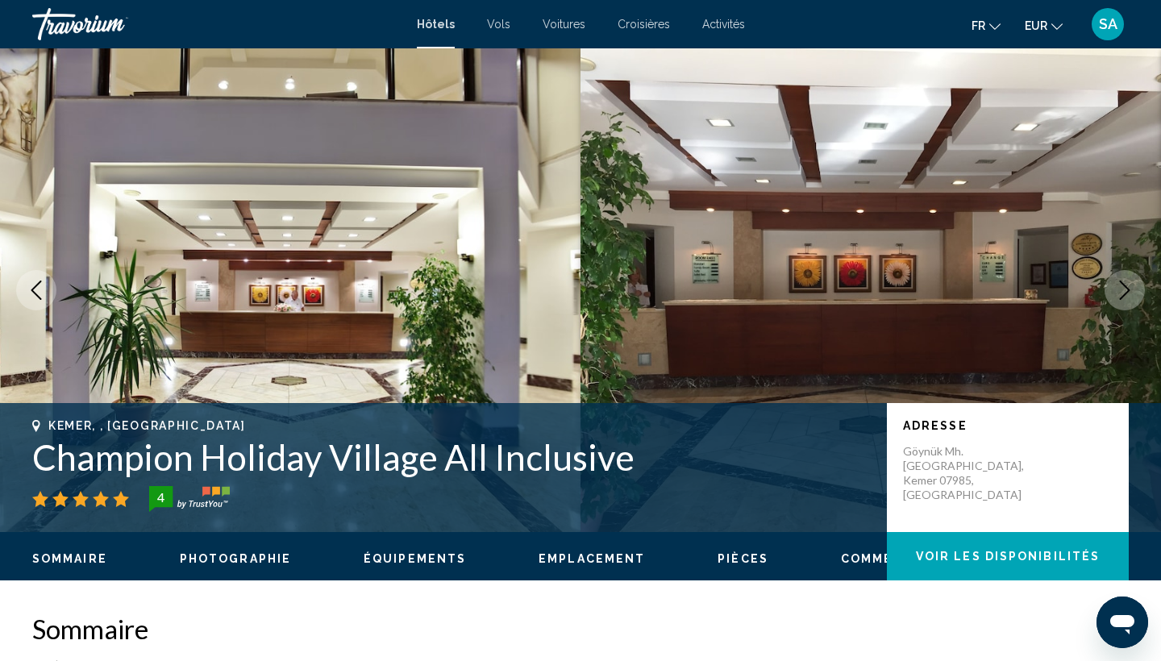
click at [165, 459] on h1 "Champion Holiday Village All Inclusive" at bounding box center [451, 457] width 839 height 42
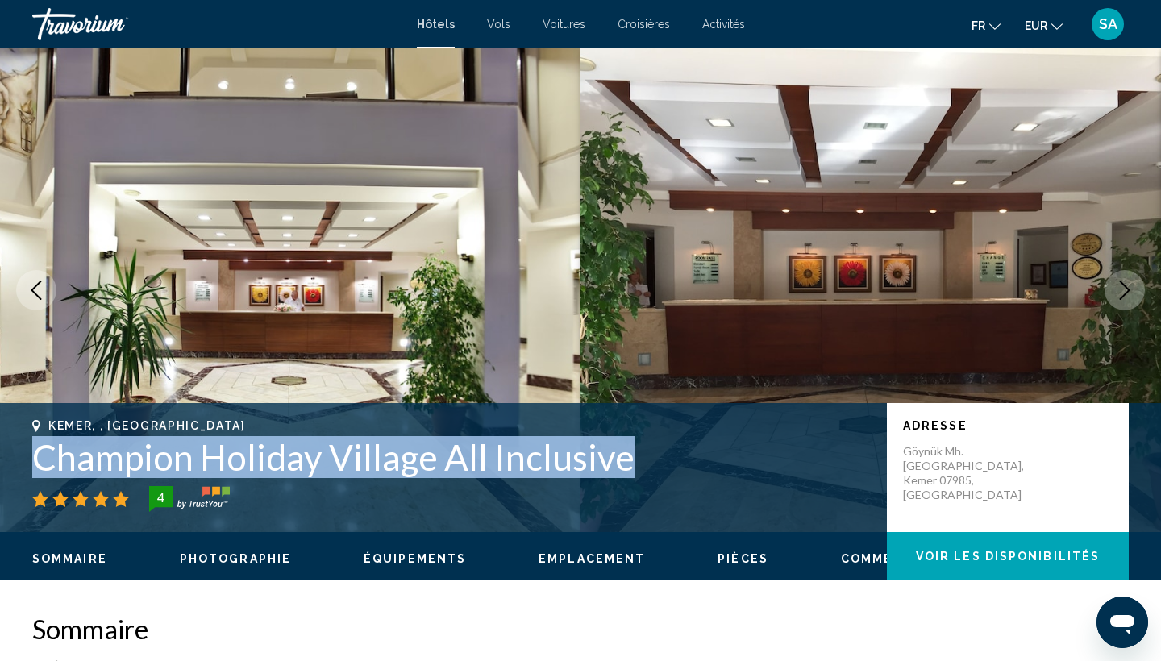
click at [165, 459] on h1 "Champion Holiday Village All Inclusive" at bounding box center [451, 457] width 839 height 42
copy h1 "Champion Holiday Village All Inclusive"
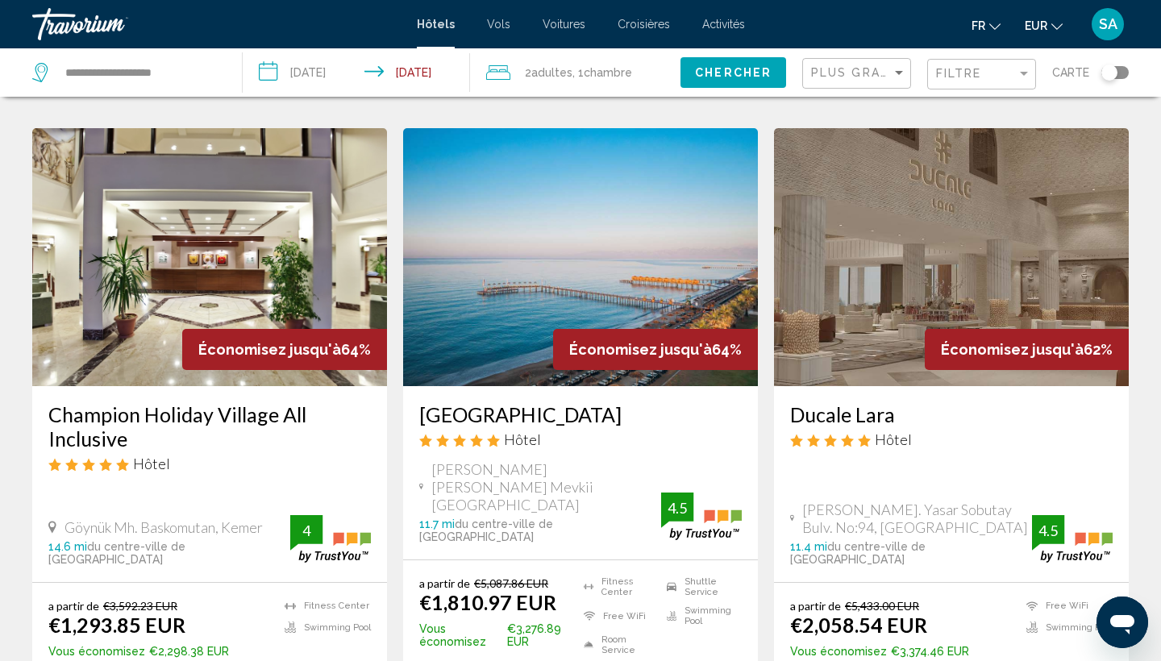
scroll to position [688, 0]
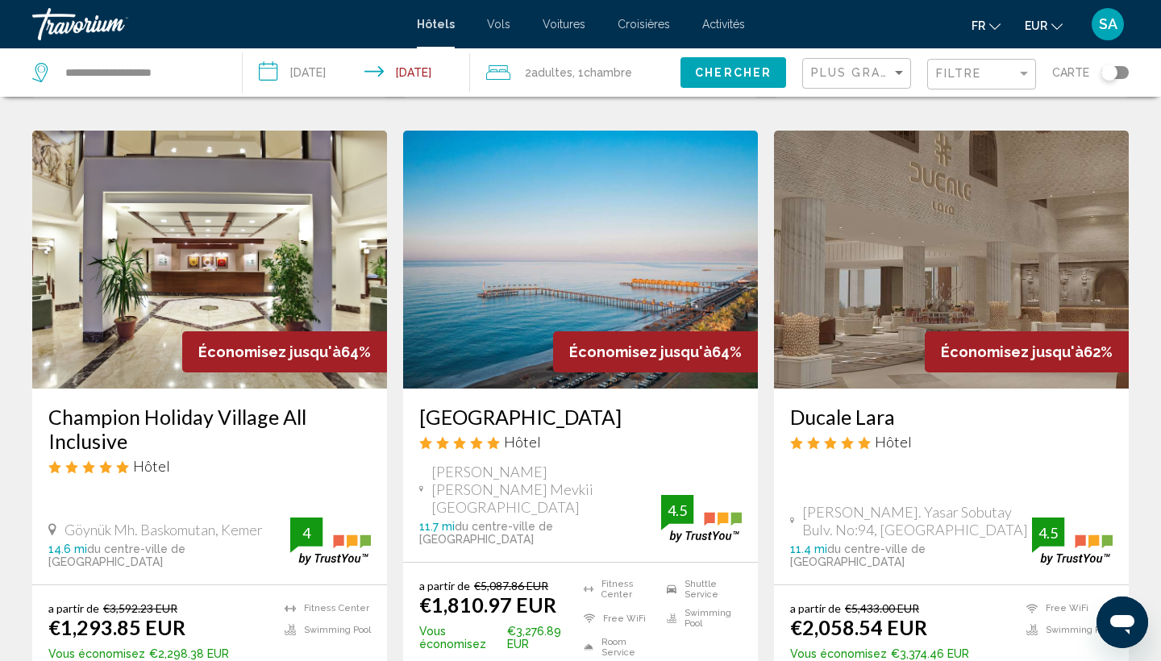
click at [975, 205] on img "Main content" at bounding box center [951, 260] width 355 height 258
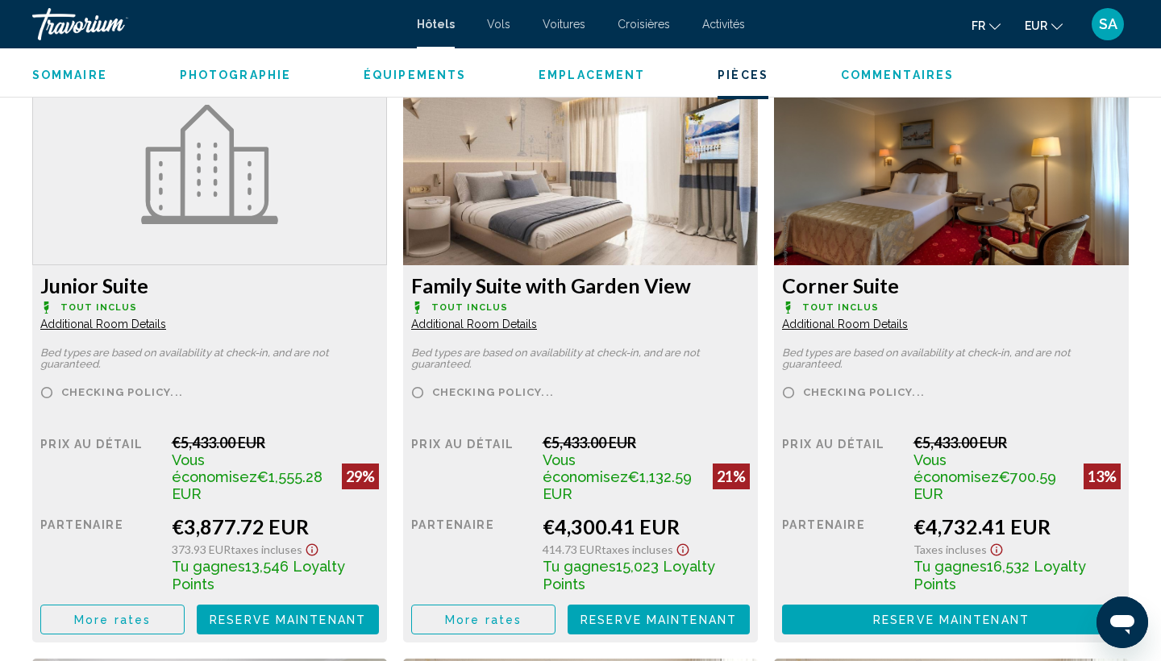
scroll to position [3449, 0]
